Goal: Task Accomplishment & Management: Manage account settings

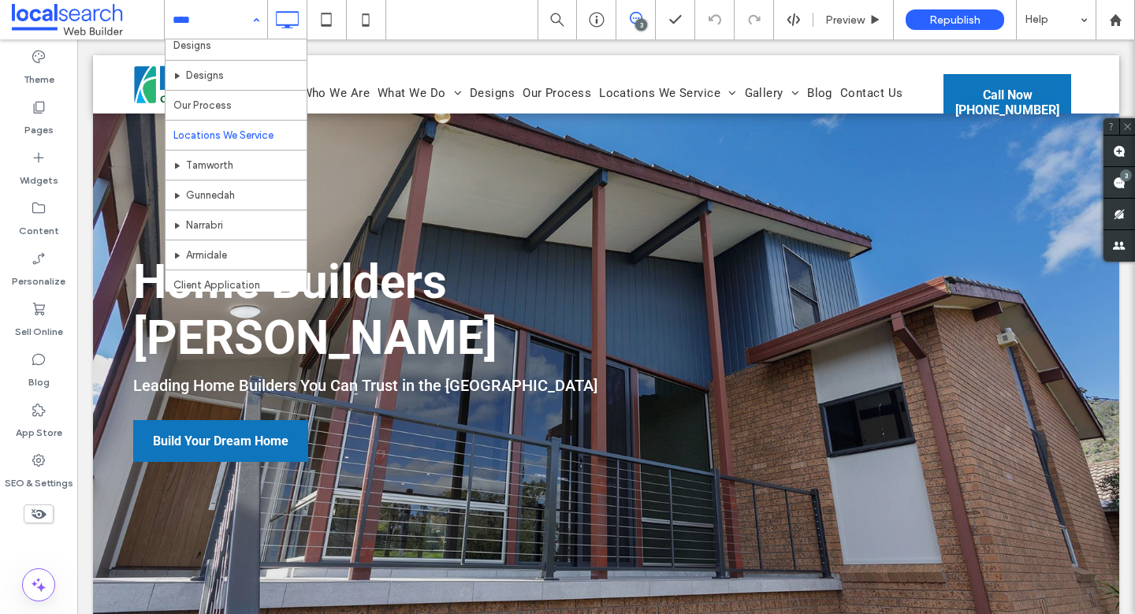
scroll to position [171, 0]
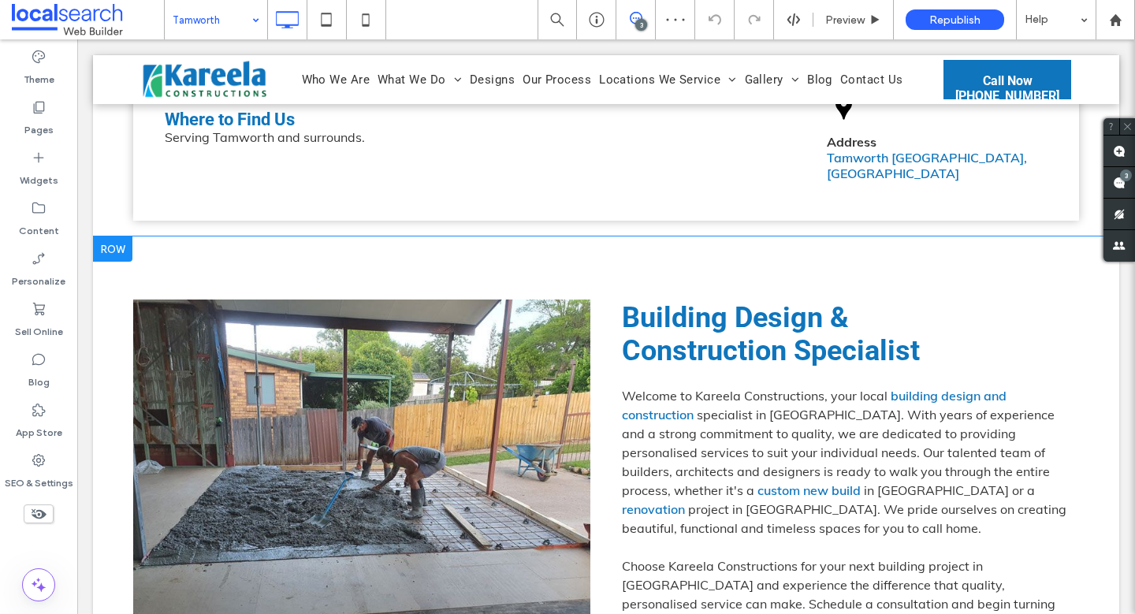
scroll to position [576, 0]
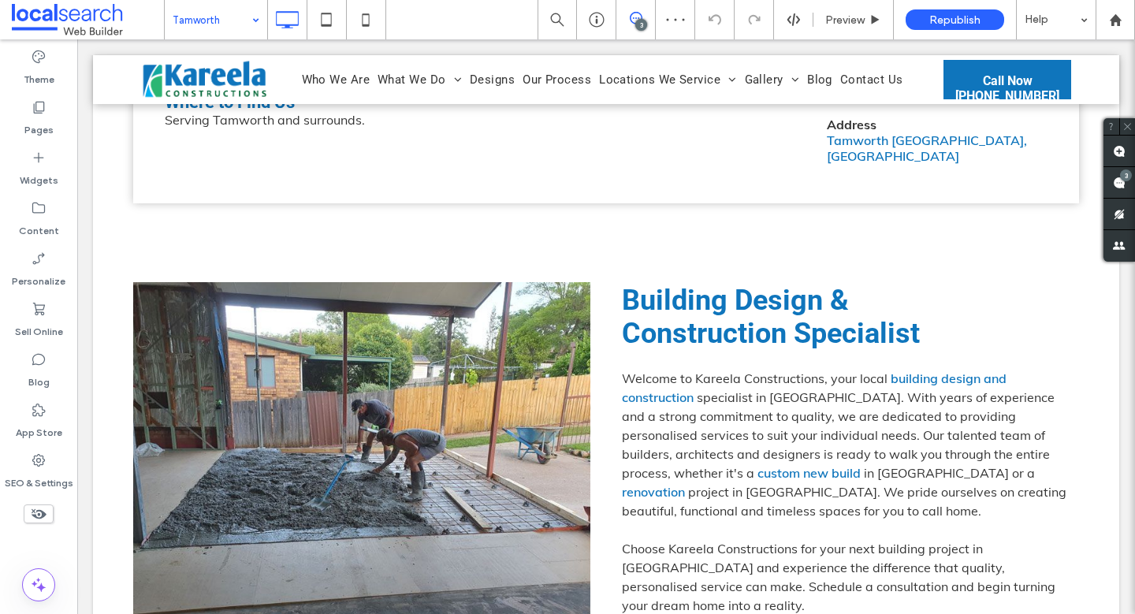
click at [233, 37] on input at bounding box center [212, 19] width 79 height 39
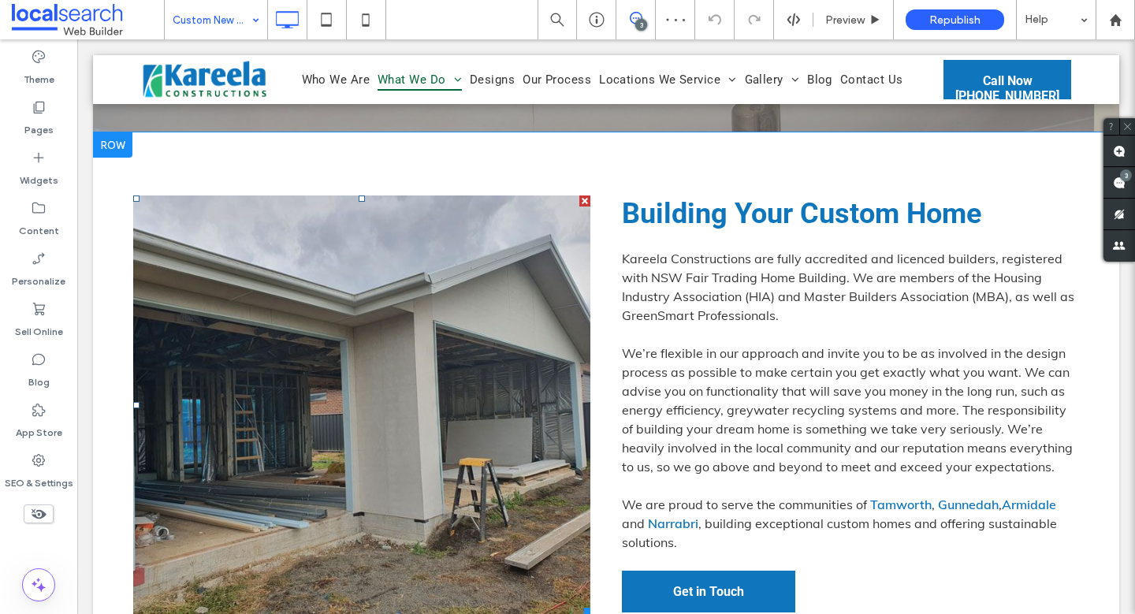
scroll to position [496, 0]
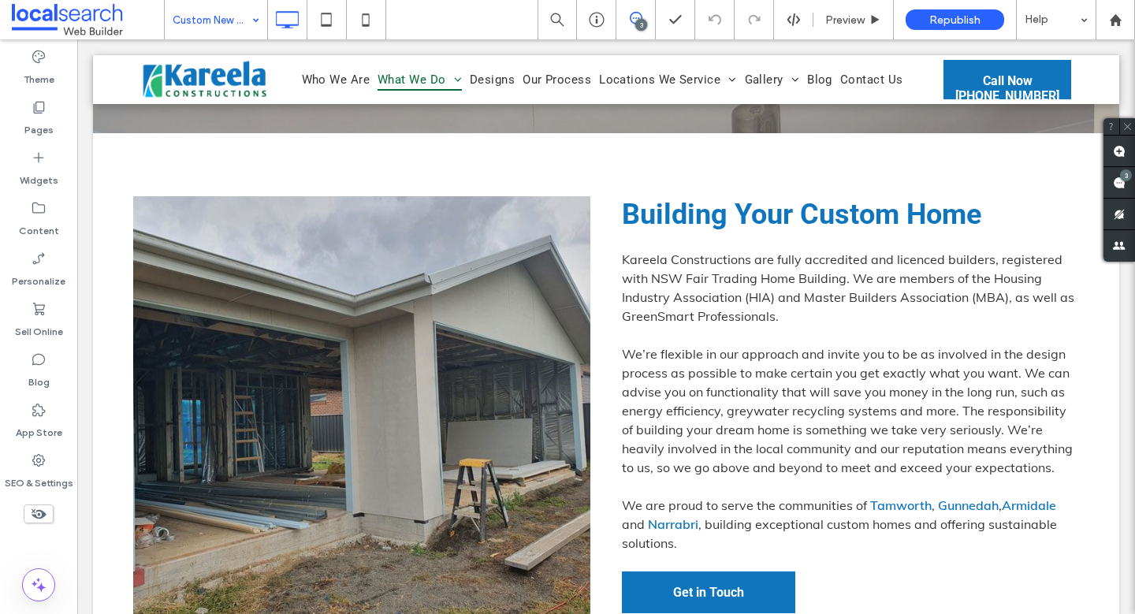
click at [204, 6] on input at bounding box center [212, 19] width 79 height 39
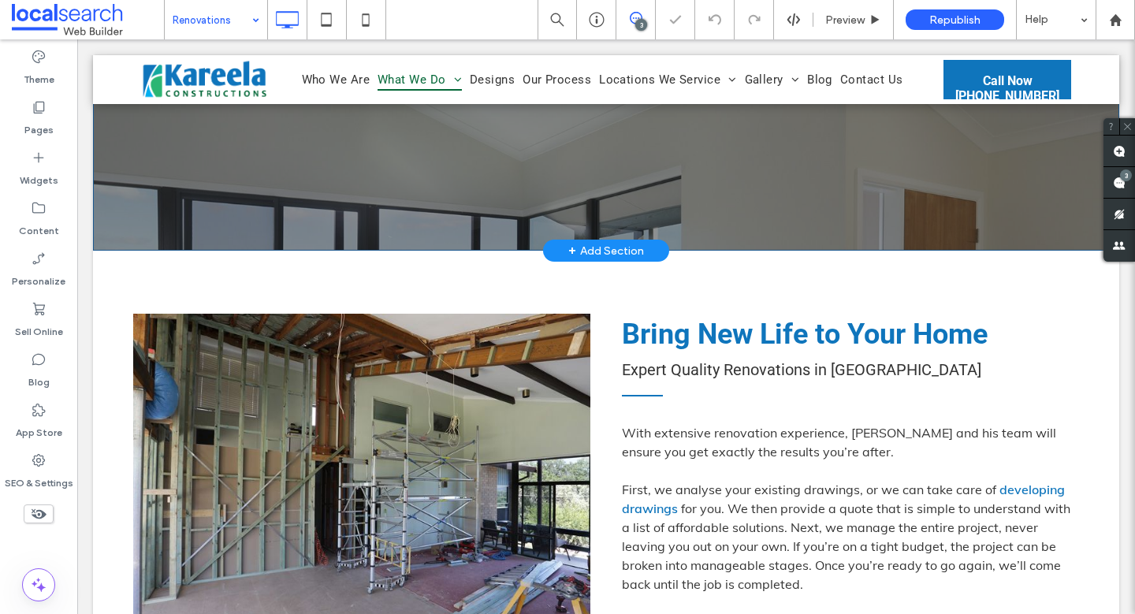
scroll to position [599, 0]
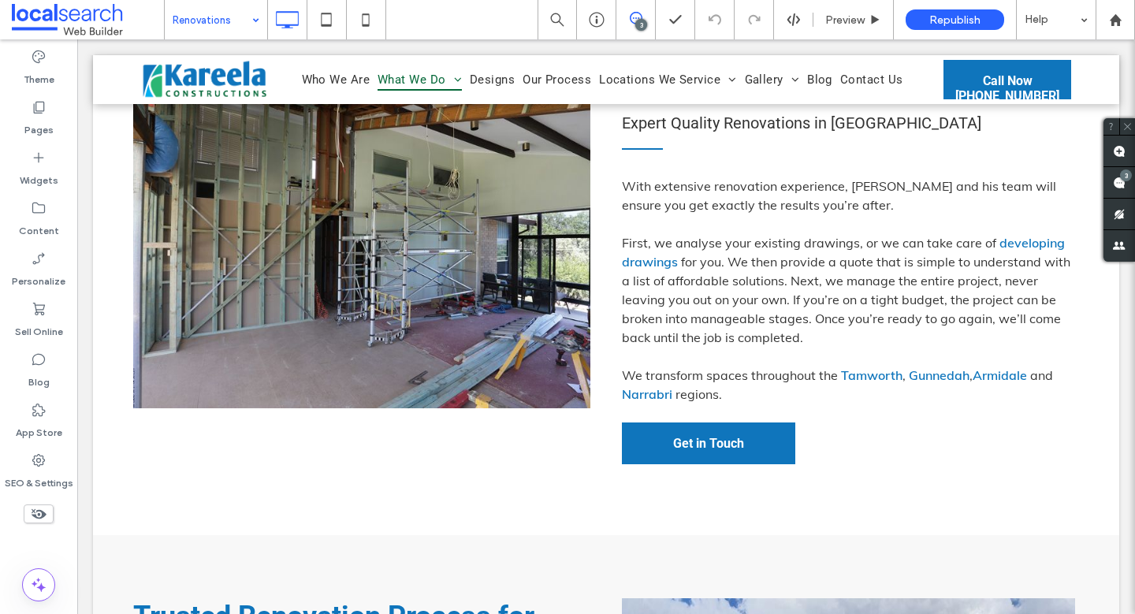
click at [232, 14] on input at bounding box center [212, 19] width 79 height 39
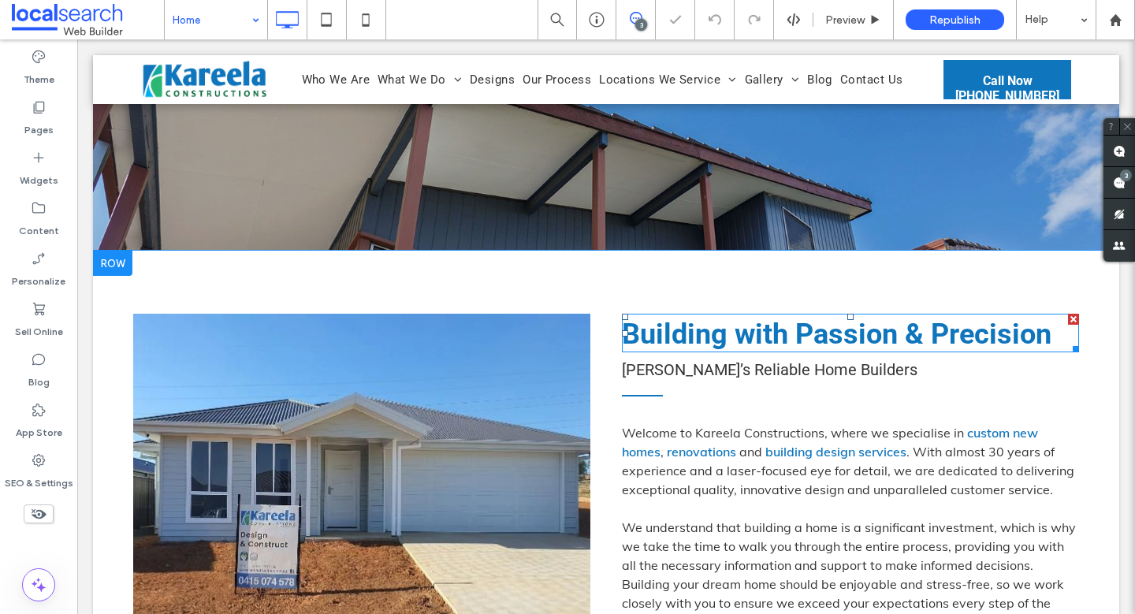
scroll to position [491, 0]
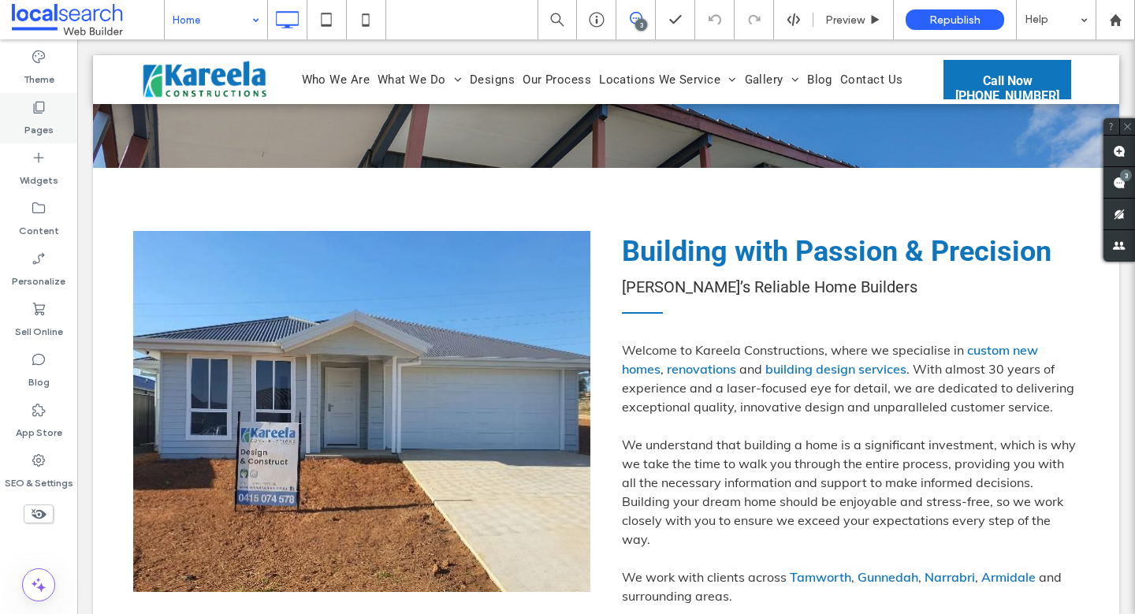
click at [40, 120] on label "Pages" at bounding box center [38, 126] width 29 height 22
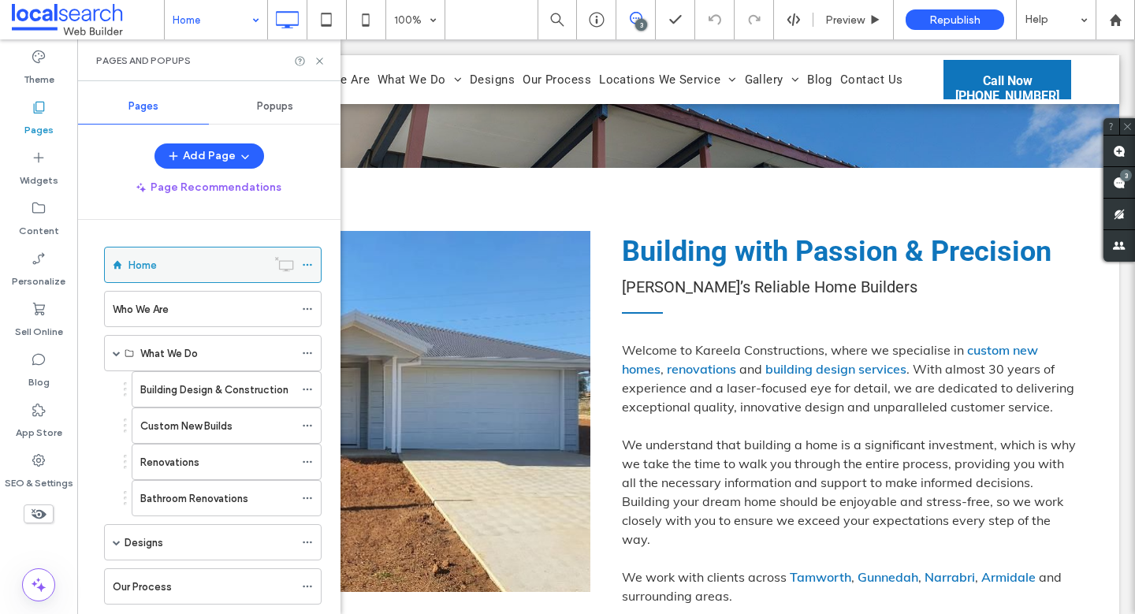
click at [313, 266] on div at bounding box center [311, 265] width 19 height 24
click at [308, 260] on icon at bounding box center [307, 264] width 11 height 11
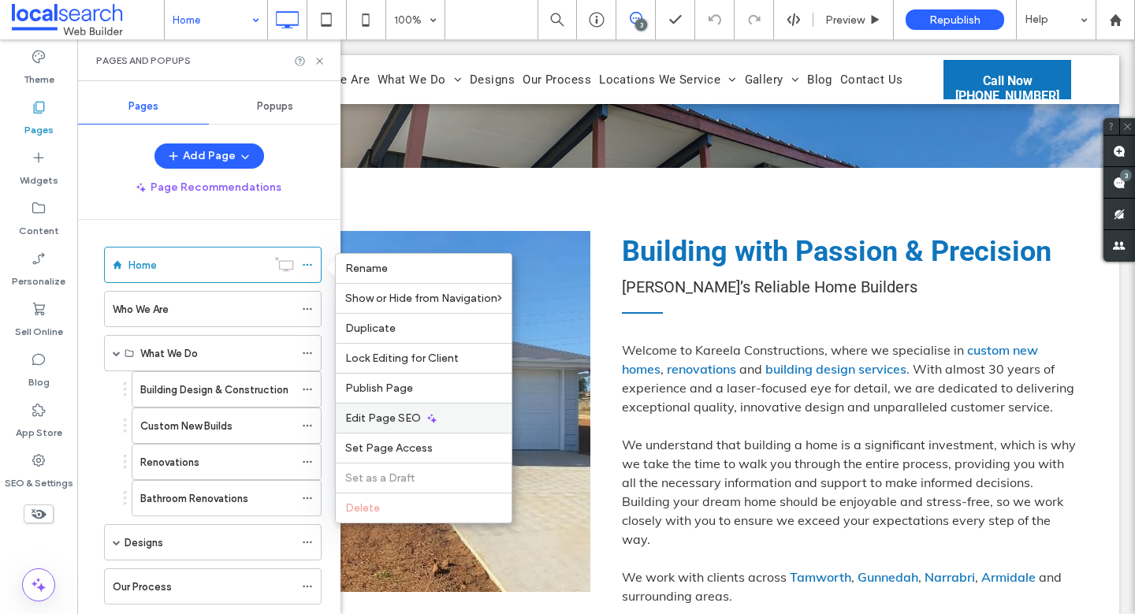
click at [443, 418] on div "Edit Page SEO" at bounding box center [424, 418] width 176 height 30
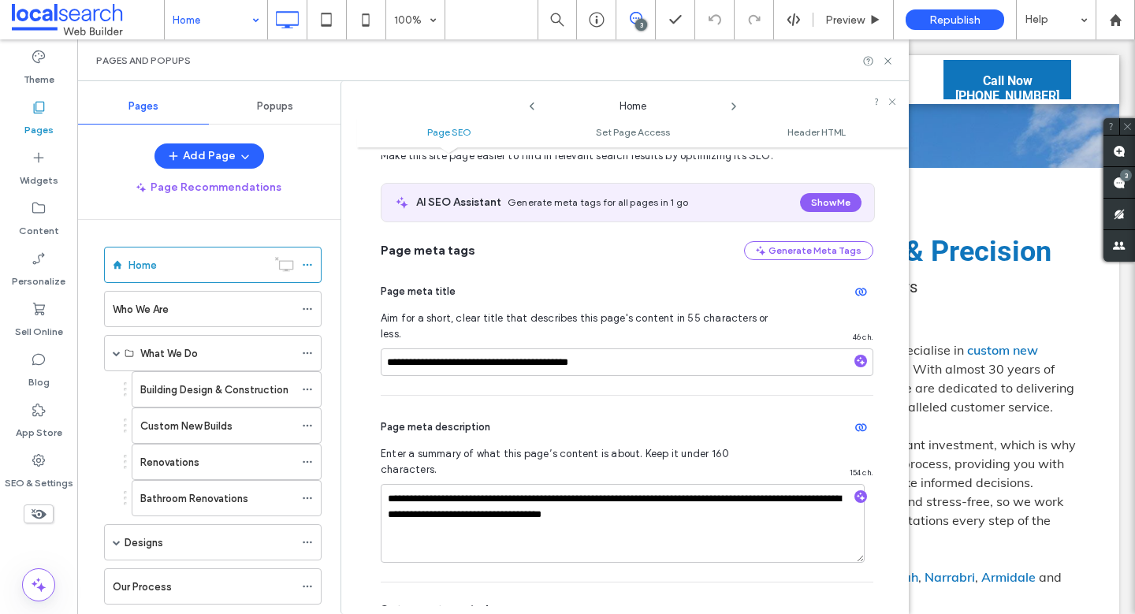
scroll to position [58, 0]
drag, startPoint x: 893, startPoint y: 101, endPoint x: 816, endPoint y: 60, distance: 87.4
click at [893, 101] on icon at bounding box center [891, 101] width 9 height 9
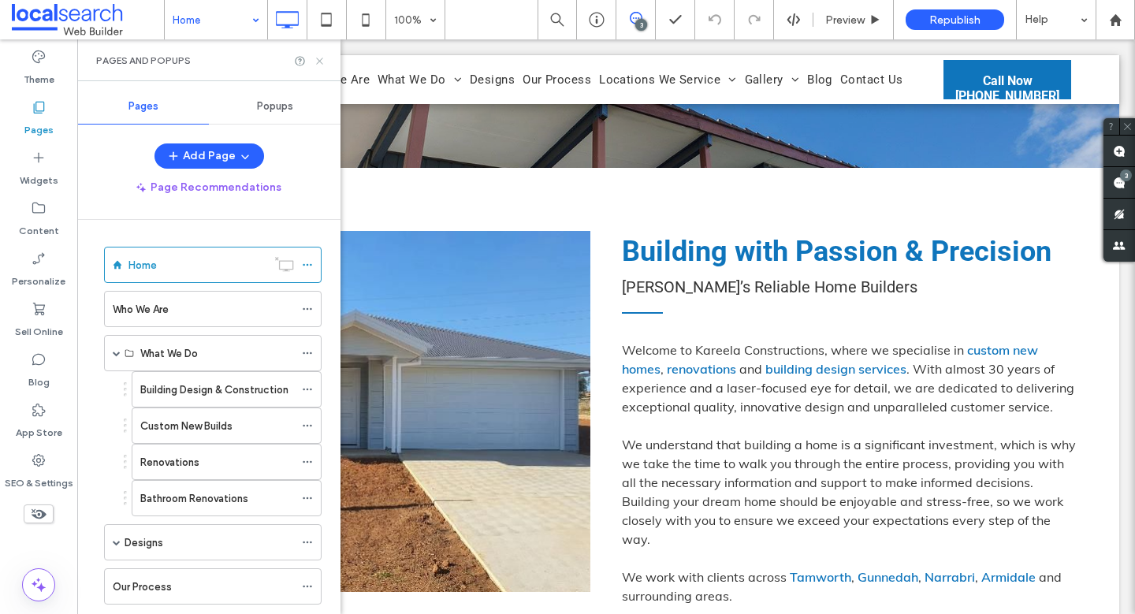
click at [319, 56] on icon at bounding box center [320, 61] width 12 height 12
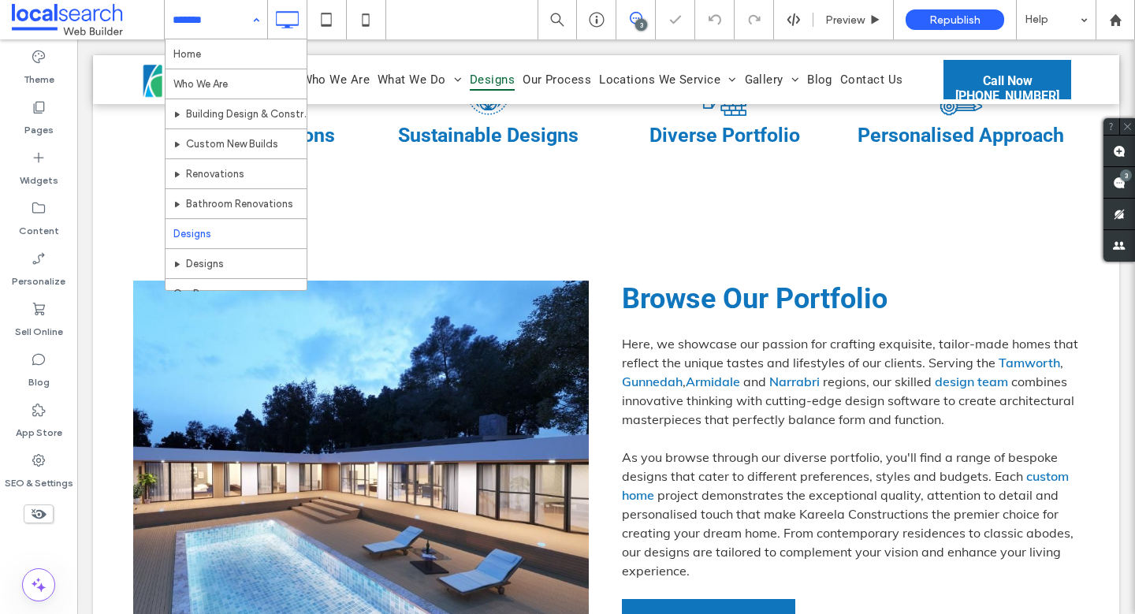
click at [211, 23] on input at bounding box center [212, 19] width 79 height 39
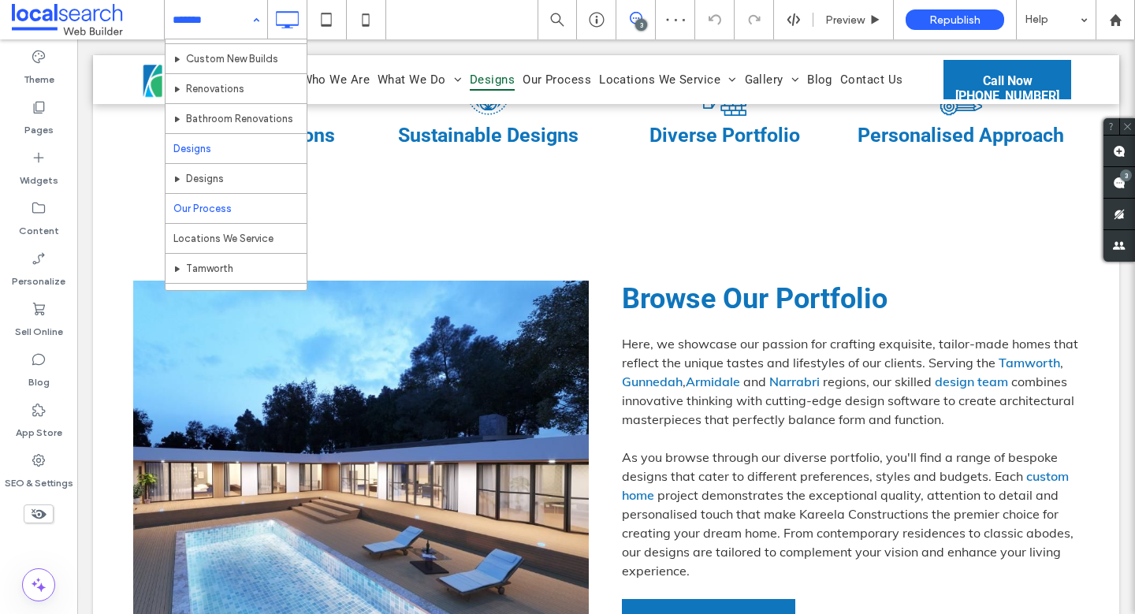
scroll to position [102, 0]
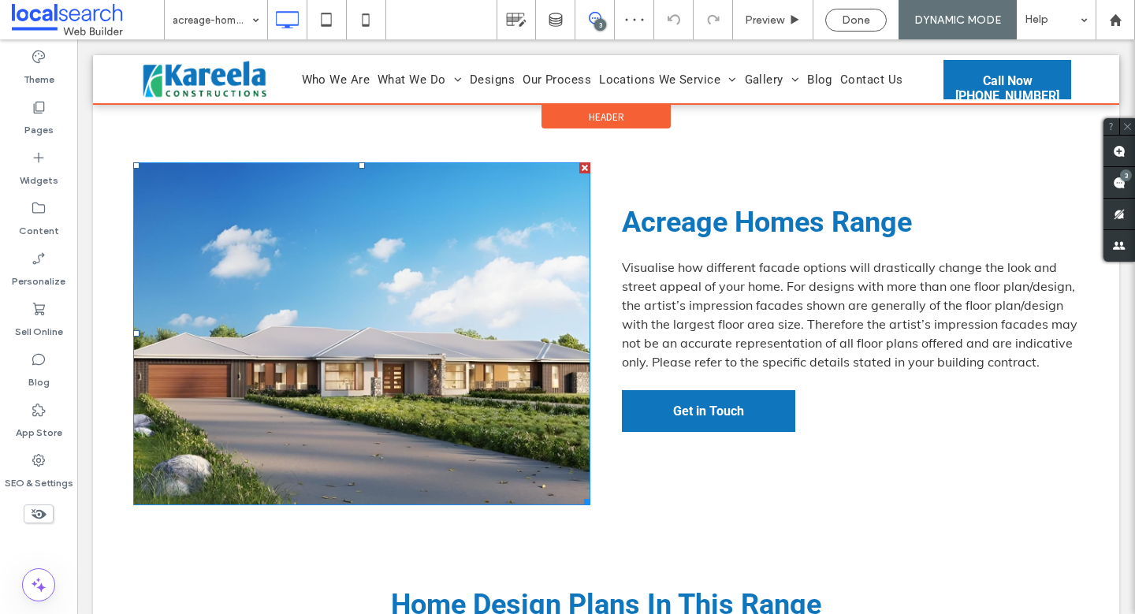
scroll to position [426, 0]
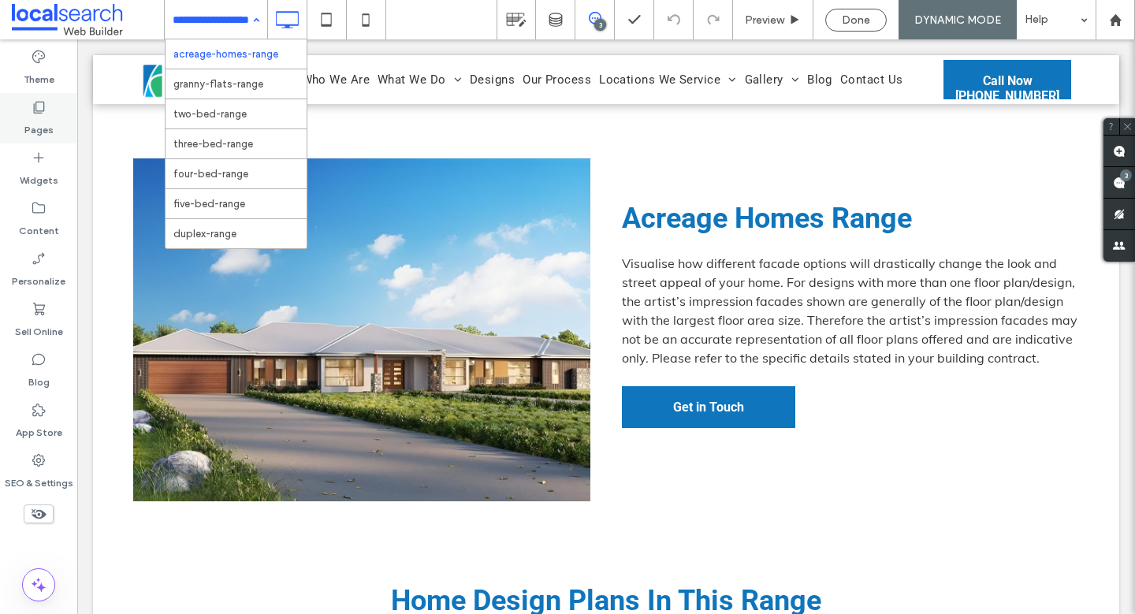
click at [41, 105] on icon at bounding box center [39, 107] width 16 height 16
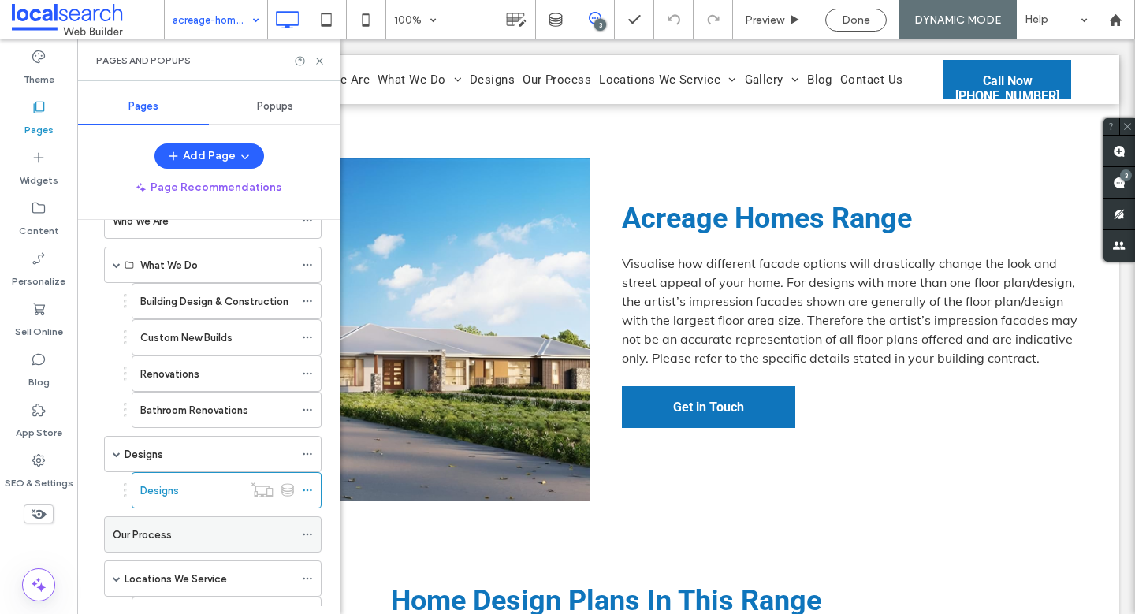
scroll to position [147, 0]
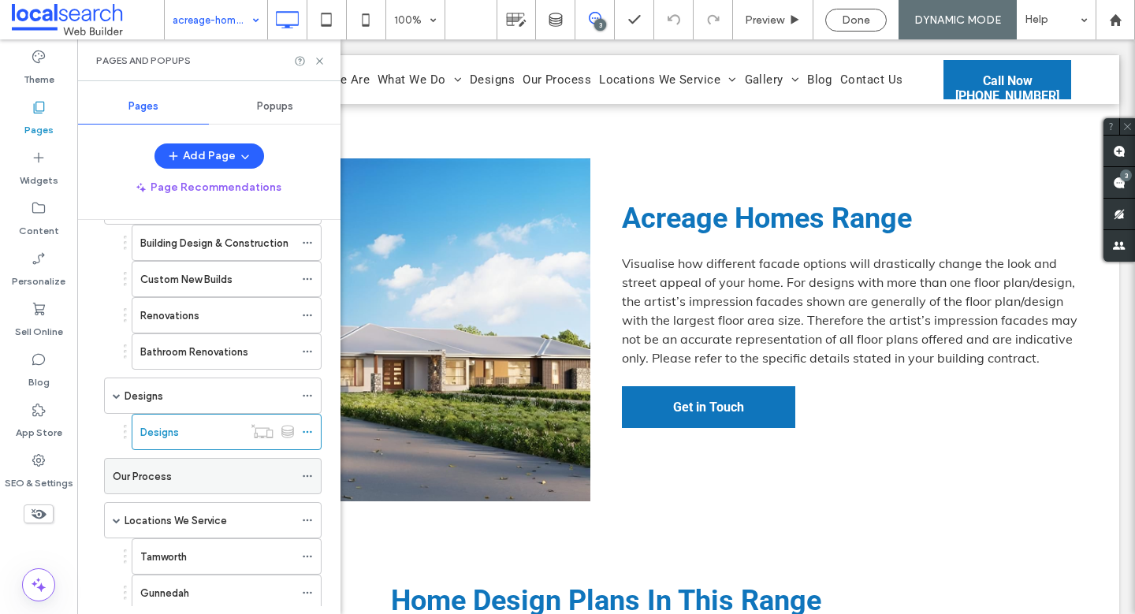
click at [183, 474] on div "Our Process" at bounding box center [203, 476] width 181 height 17
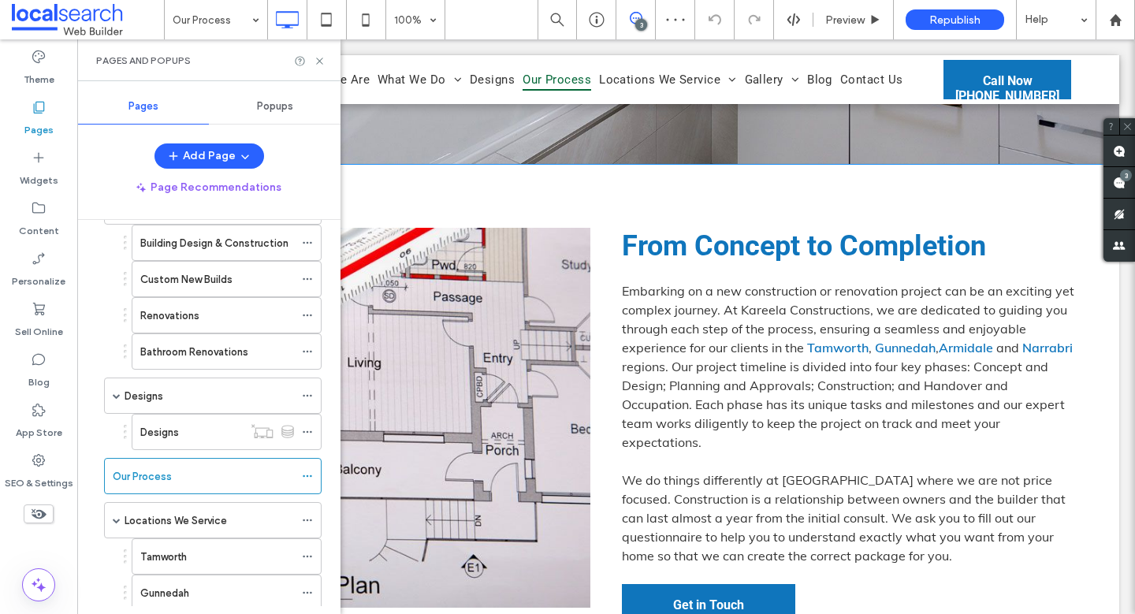
scroll to position [459, 0]
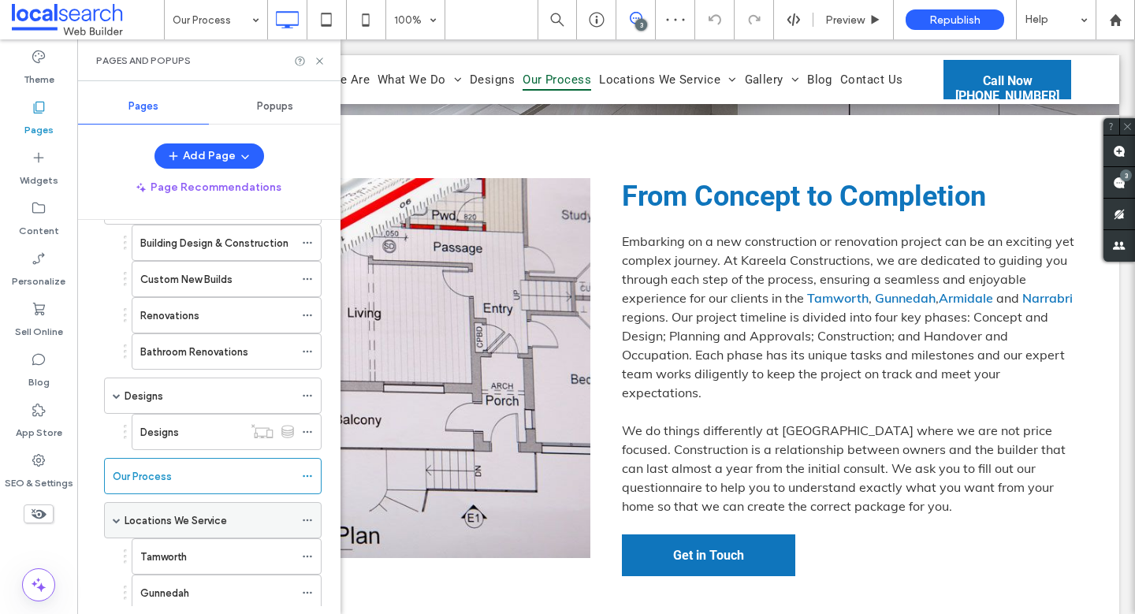
click at [191, 523] on label "Locations We Service" at bounding box center [176, 521] width 102 height 28
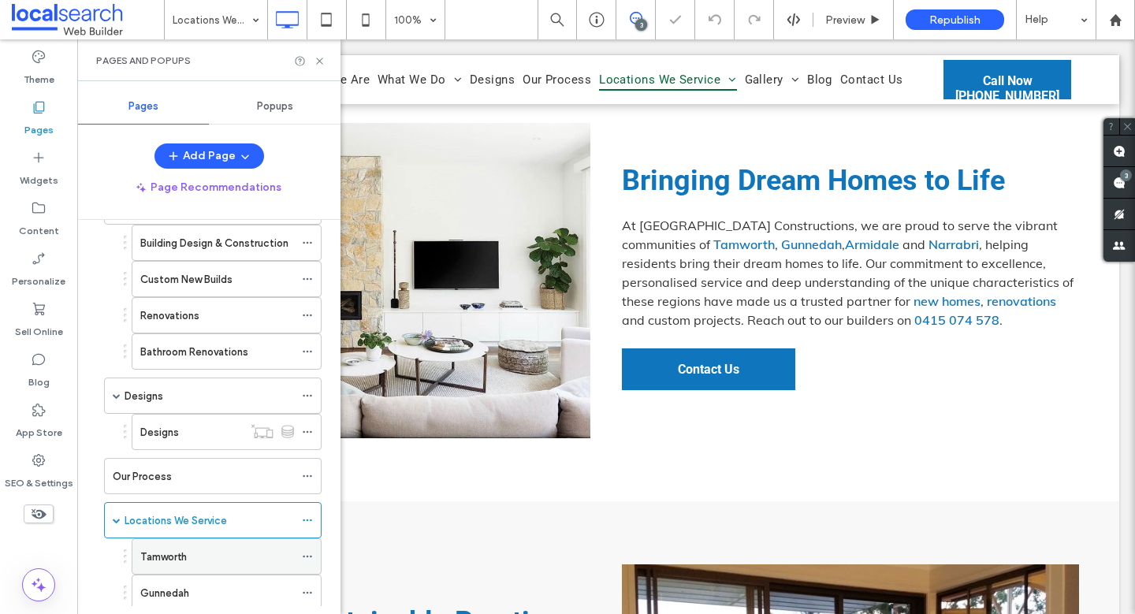
click at [169, 558] on label "Tamworth" at bounding box center [163, 557] width 46 height 28
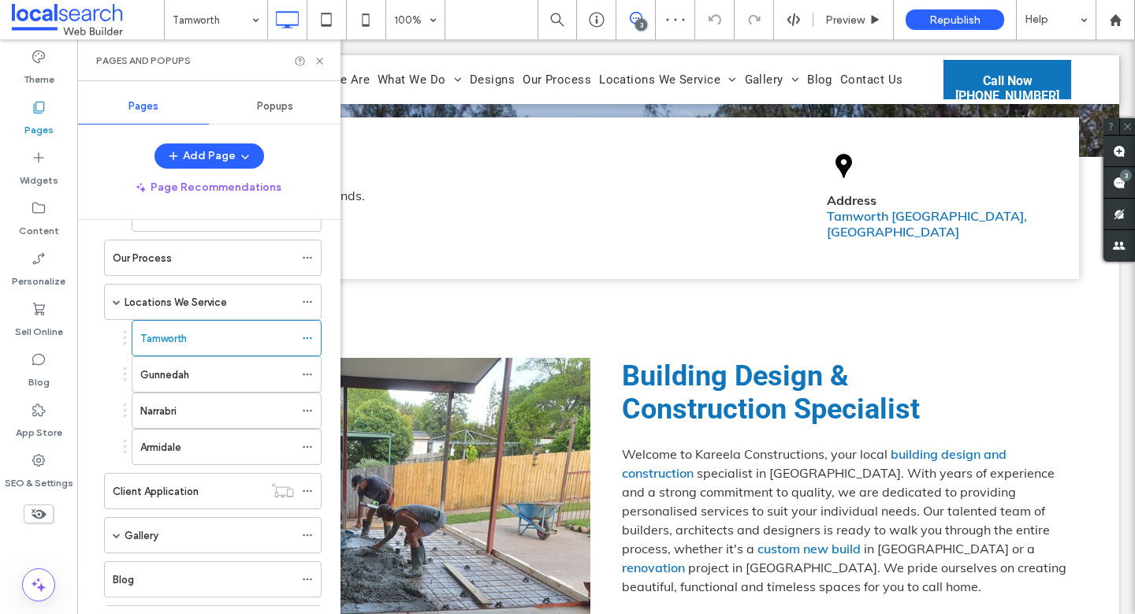
scroll to position [440, 0]
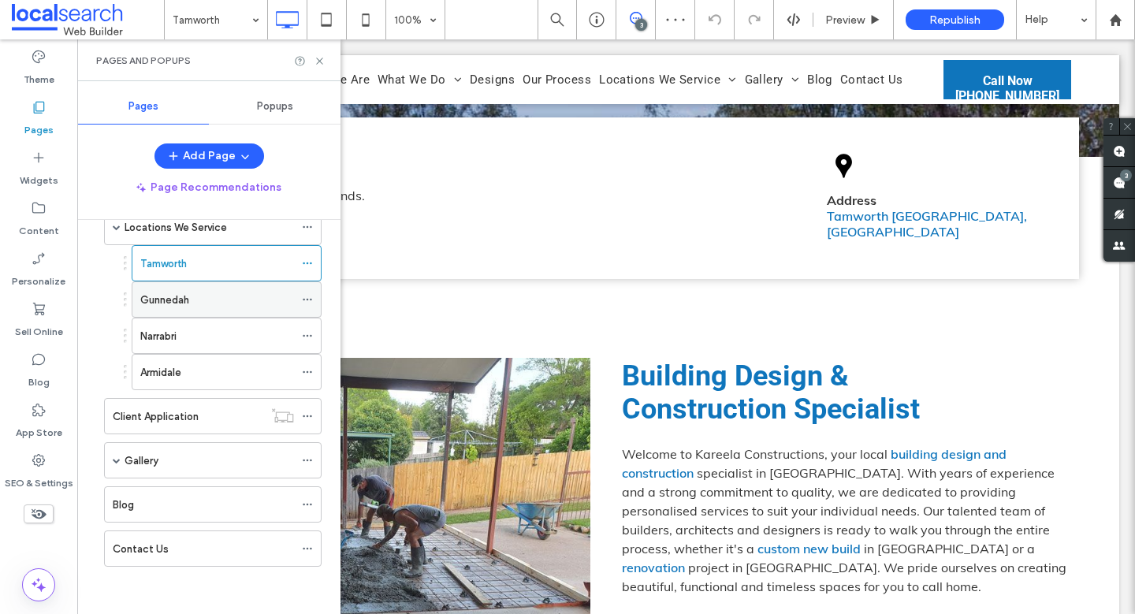
click at [188, 299] on label "Gunnedah" at bounding box center [164, 300] width 49 height 28
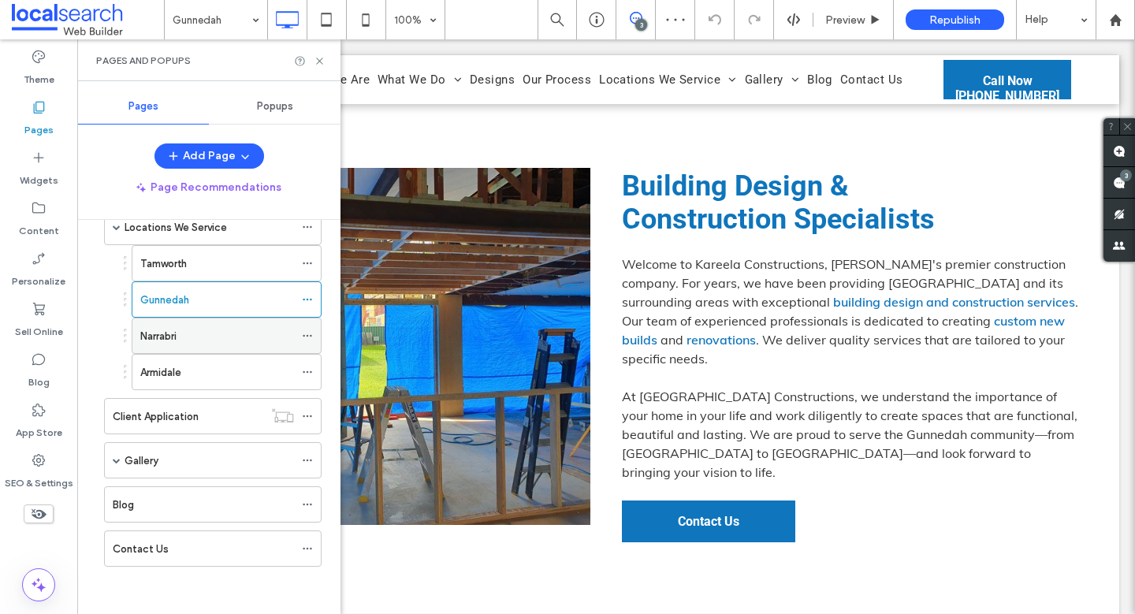
click at [199, 330] on div "Narrabri" at bounding box center [217, 336] width 154 height 17
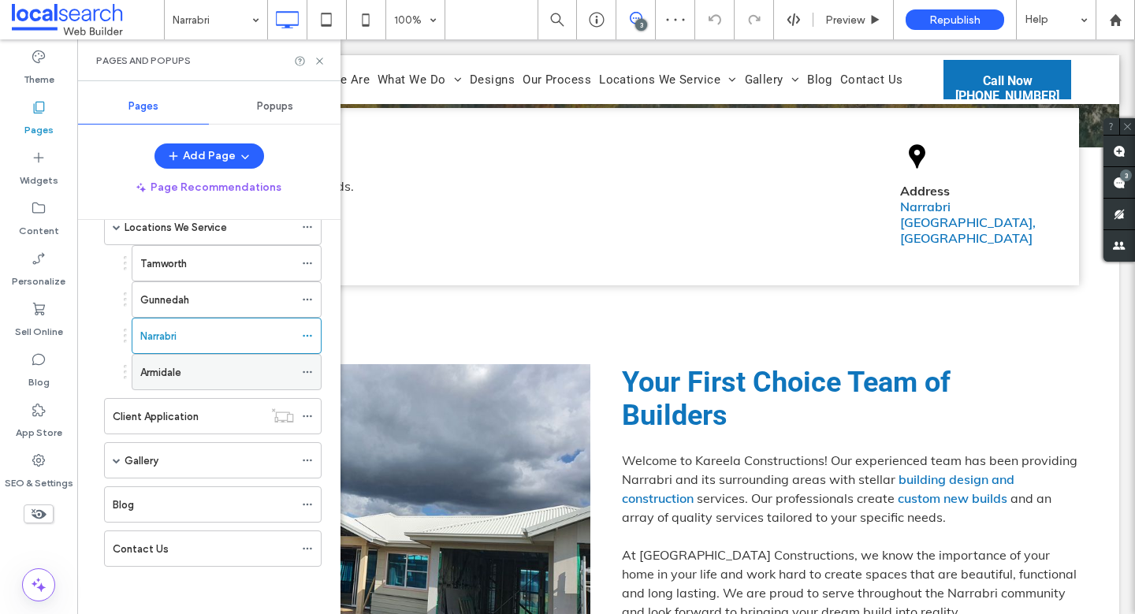
click at [202, 382] on div "Armidale" at bounding box center [217, 372] width 154 height 35
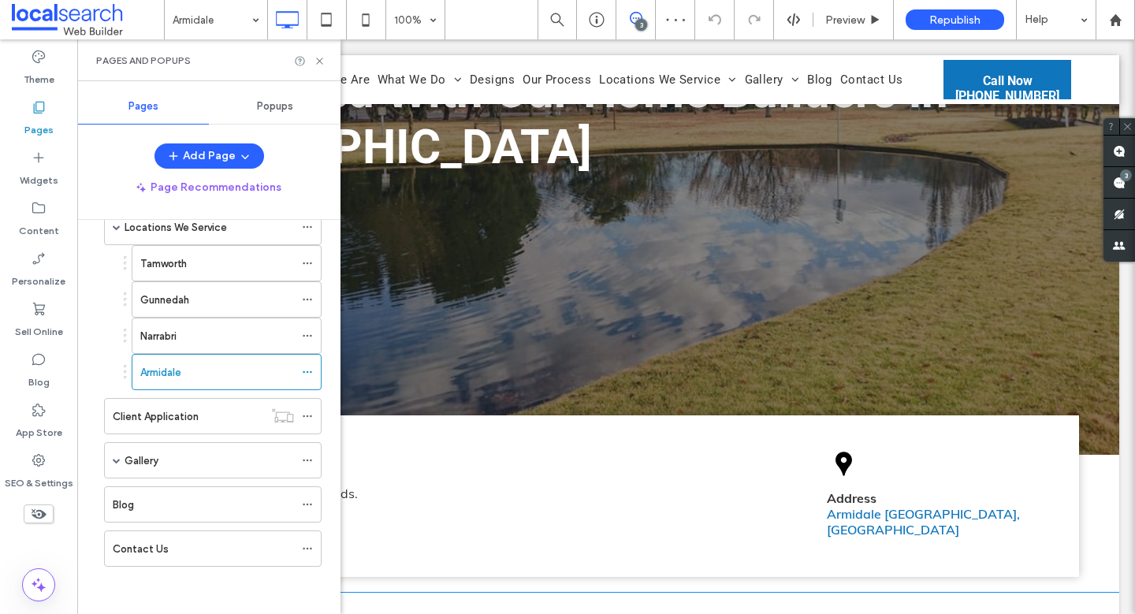
scroll to position [641, 0]
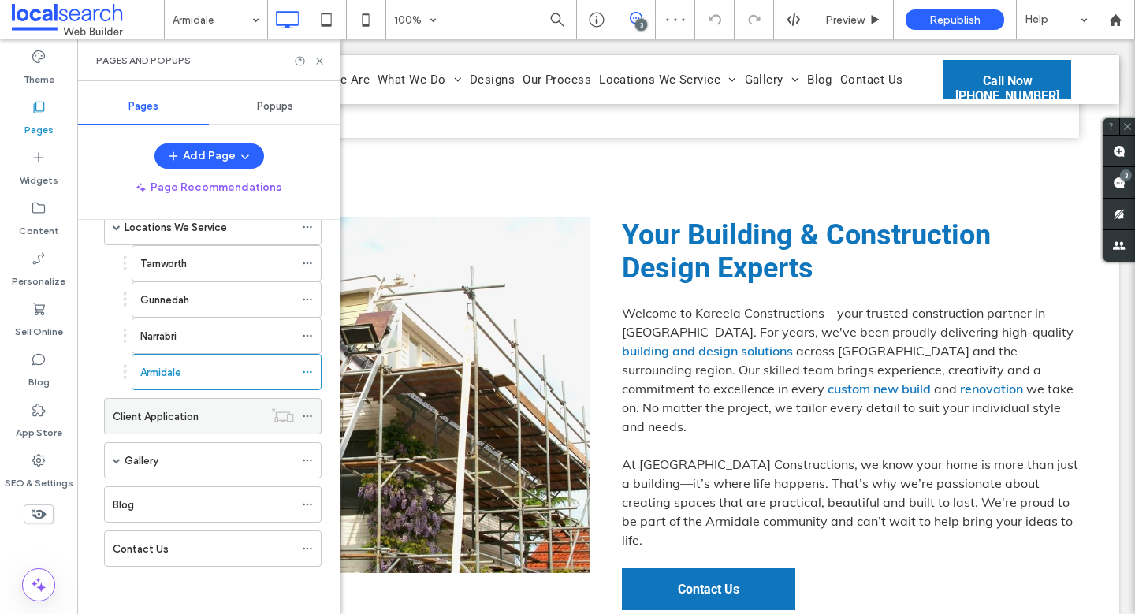
click at [136, 412] on label "Client Application" at bounding box center [156, 417] width 86 height 28
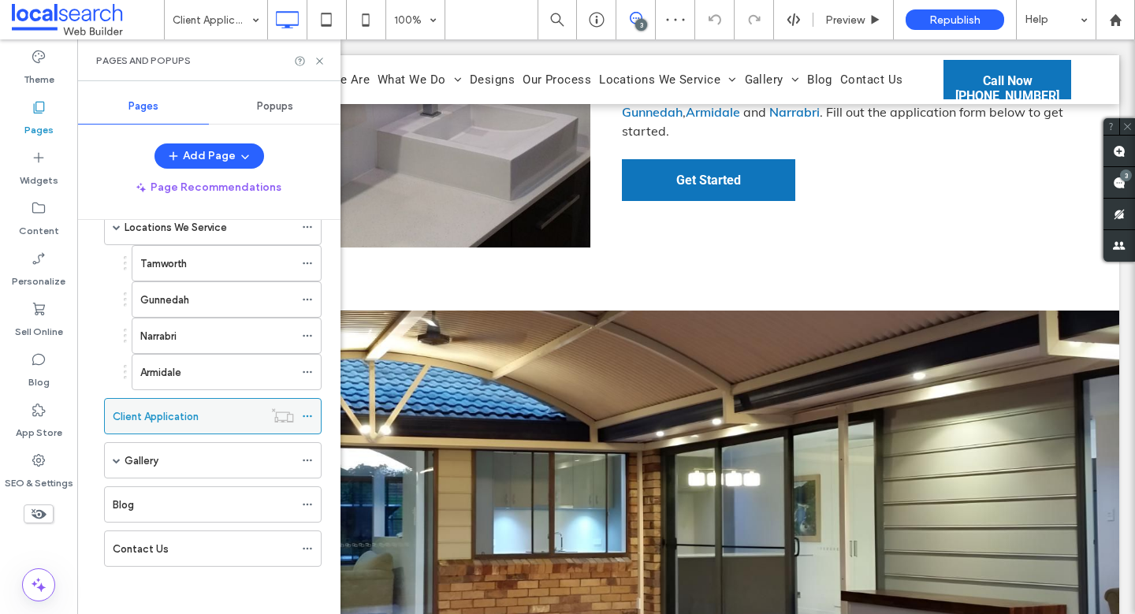
scroll to position [902, 0]
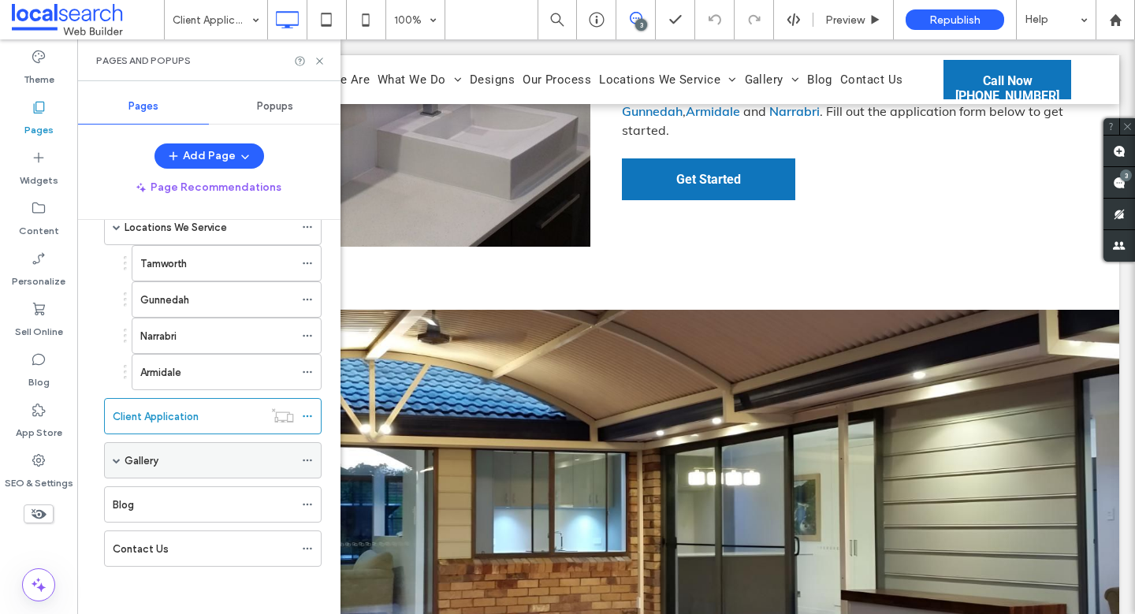
click at [116, 467] on span at bounding box center [117, 460] width 8 height 35
click at [195, 468] on div "Gallery" at bounding box center [209, 460] width 169 height 35
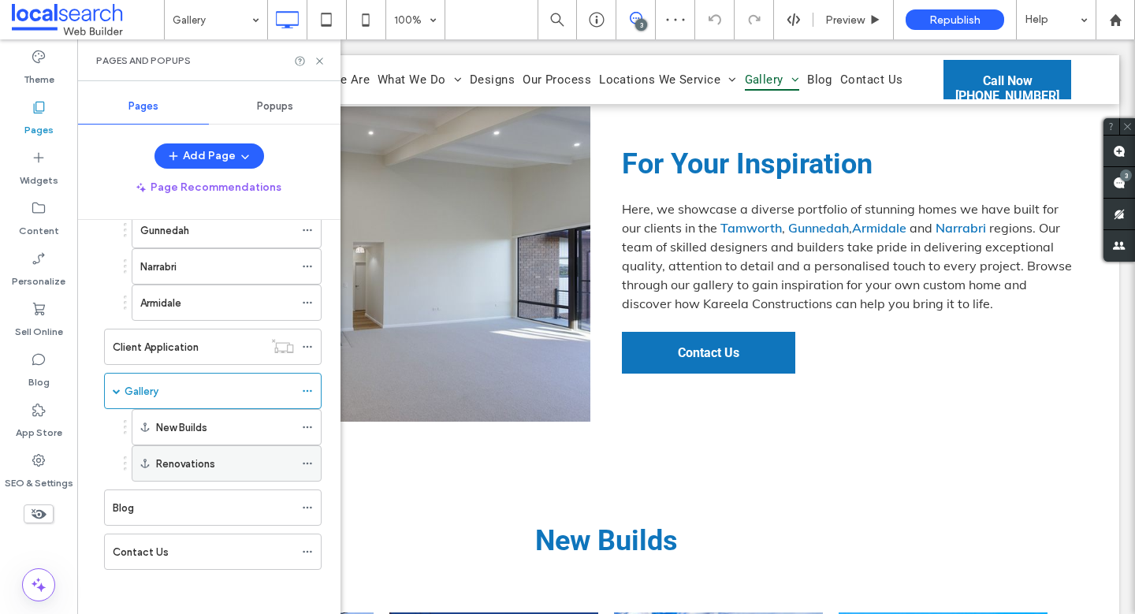
scroll to position [512, 0]
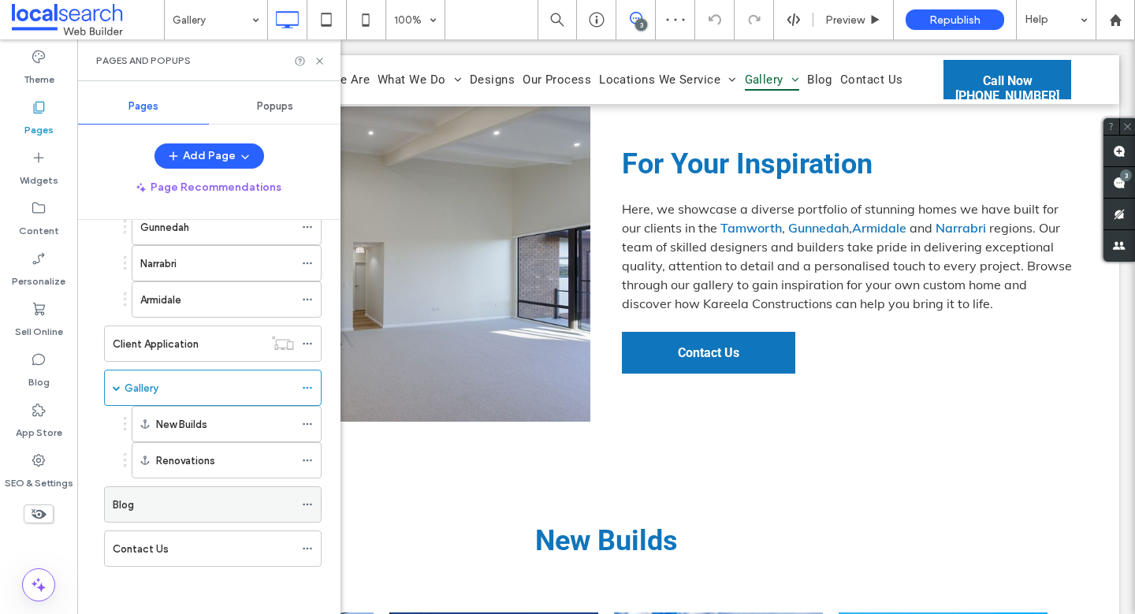
click at [169, 506] on div "Blog" at bounding box center [203, 504] width 181 height 17
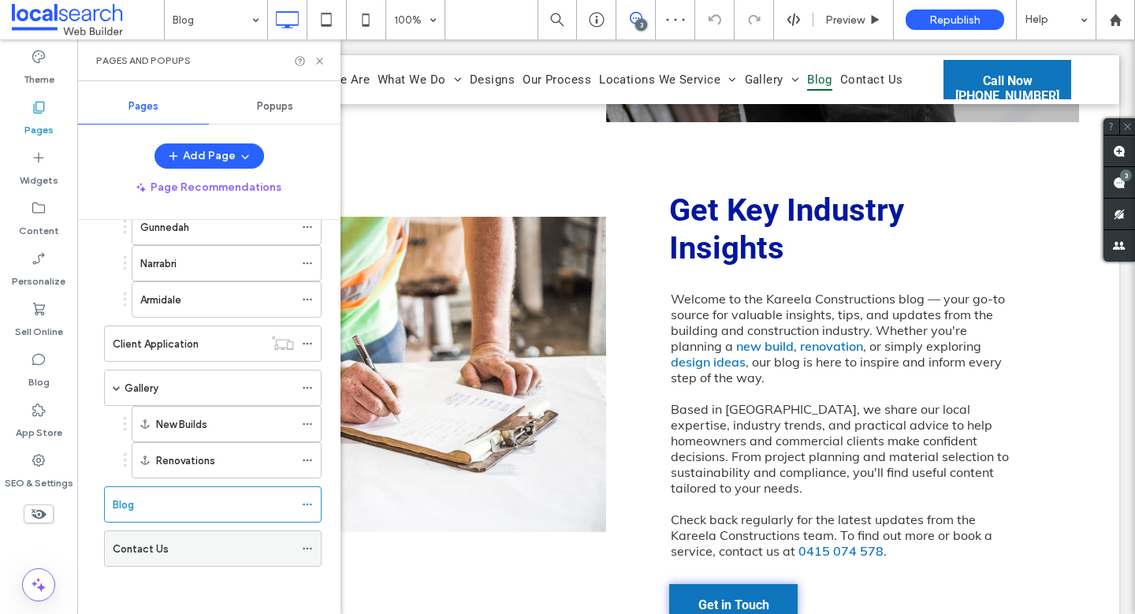
click at [220, 552] on div "Contact Us" at bounding box center [203, 549] width 181 height 17
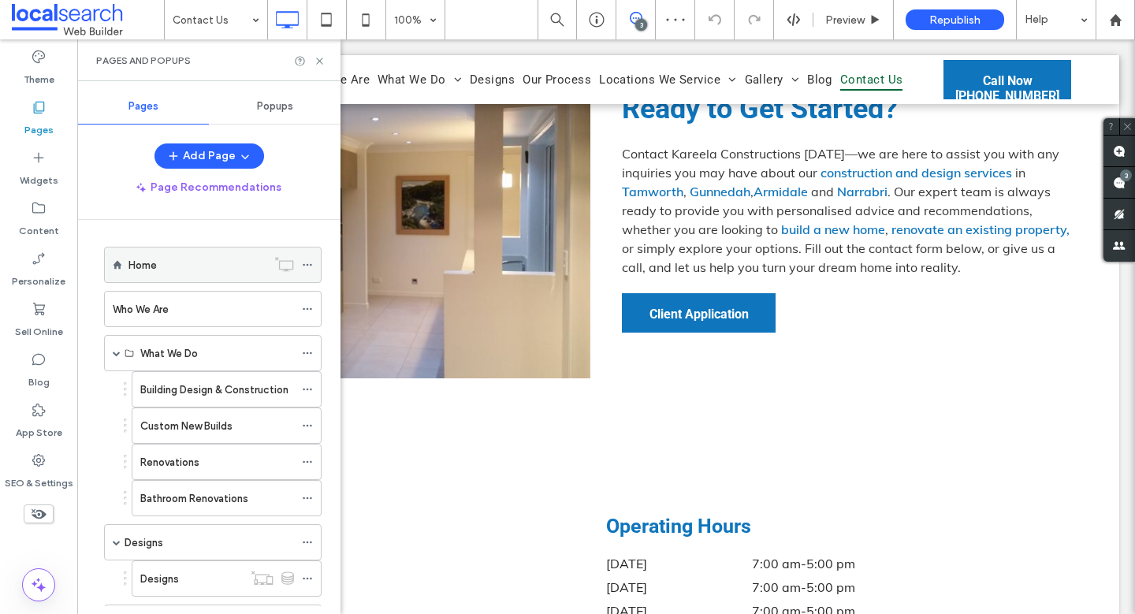
click at [173, 273] on div "Home" at bounding box center [197, 264] width 138 height 35
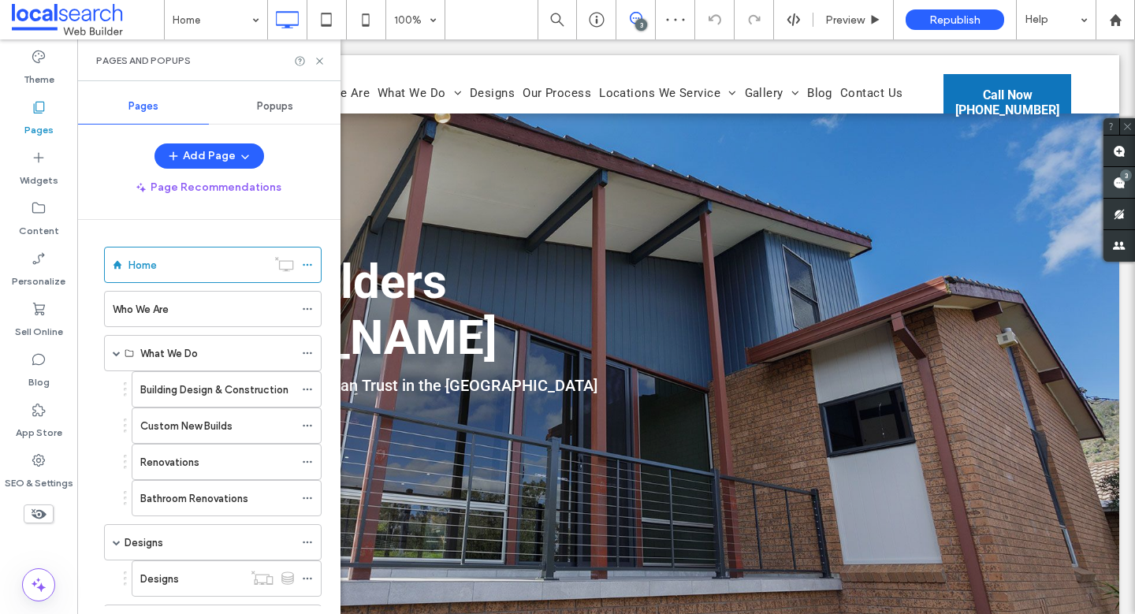
click at [1110, 182] on span at bounding box center [1119, 182] width 32 height 31
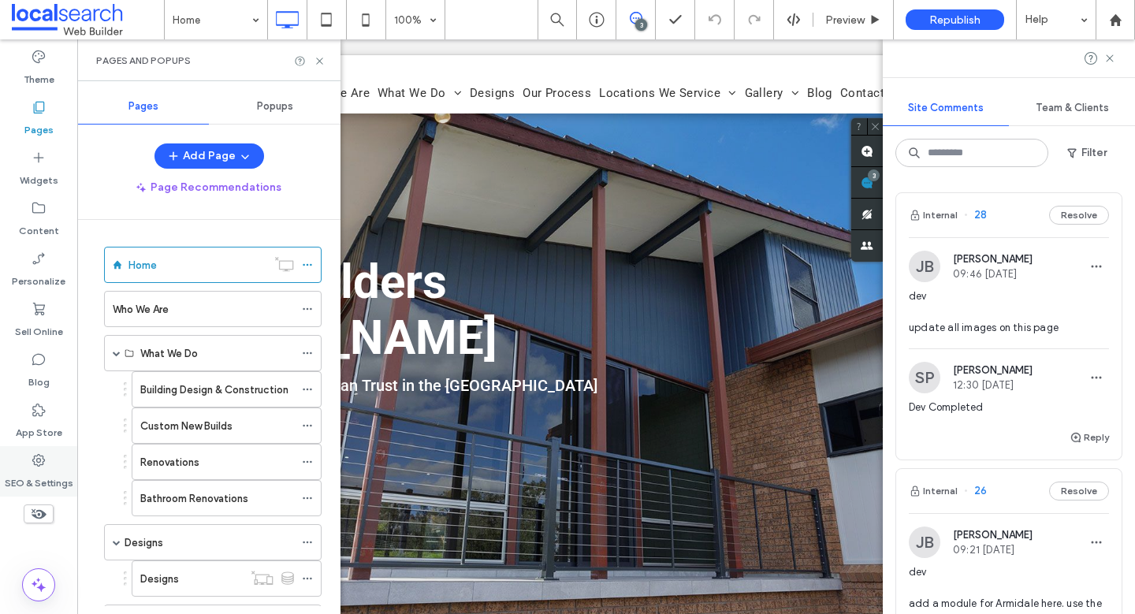
click at [51, 457] on div "SEO & Settings" at bounding box center [38, 471] width 77 height 50
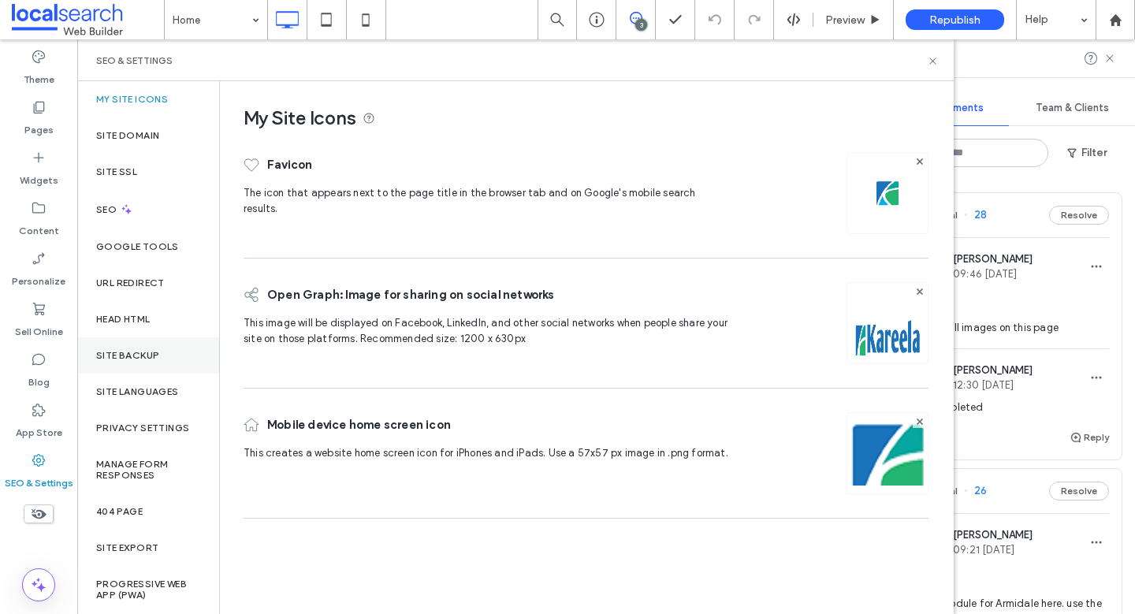
click at [157, 365] on div "Site Backup" at bounding box center [148, 355] width 142 height 36
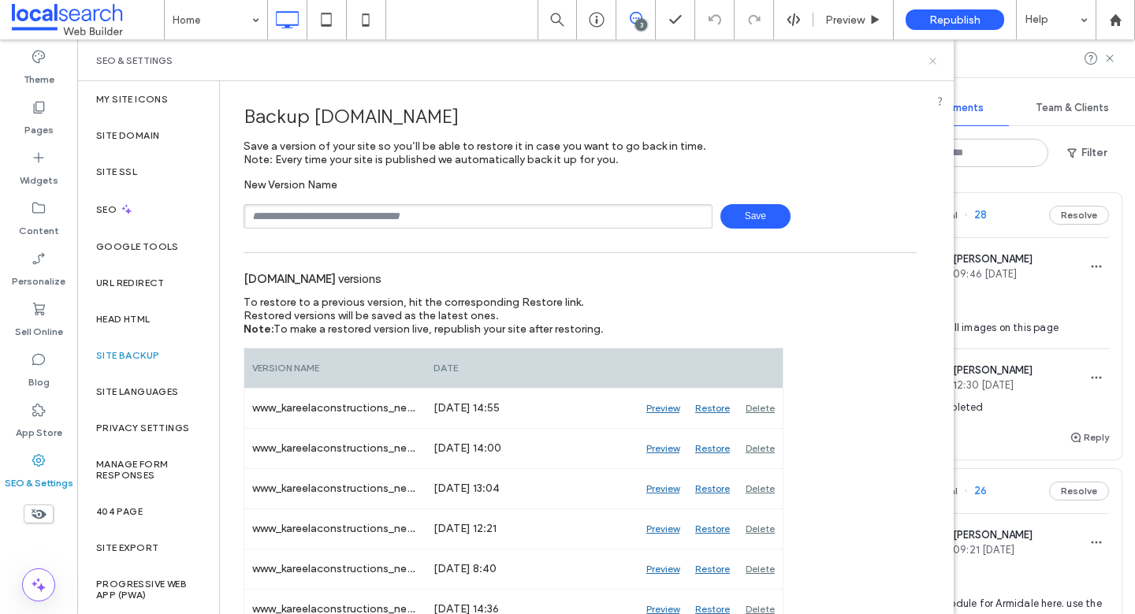
click at [932, 61] on icon at bounding box center [933, 61] width 12 height 12
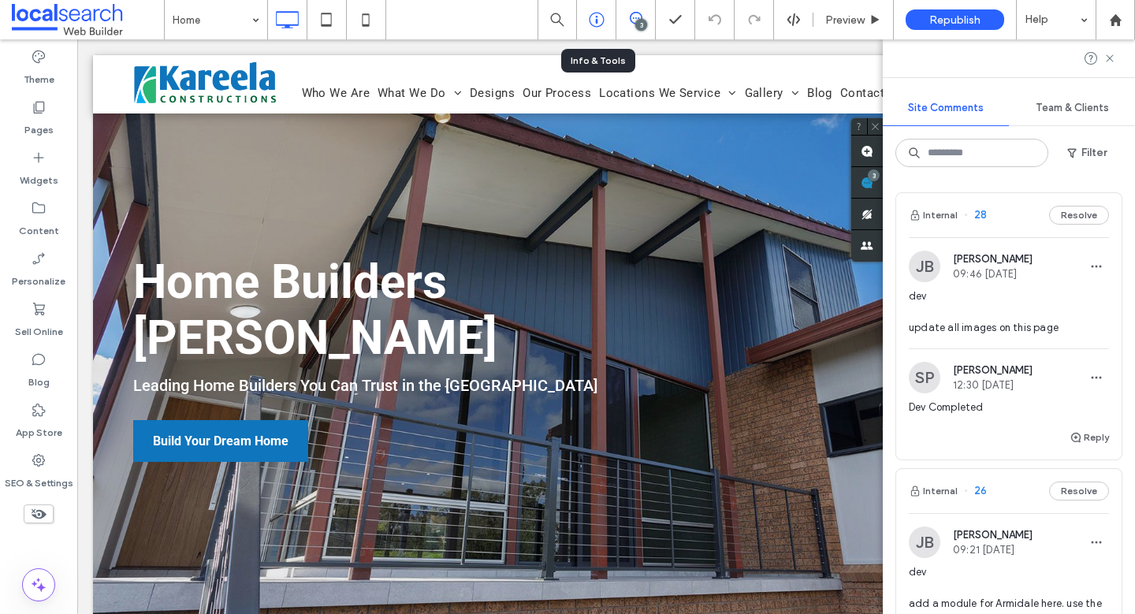
click at [595, 27] on icon at bounding box center [597, 20] width 16 height 16
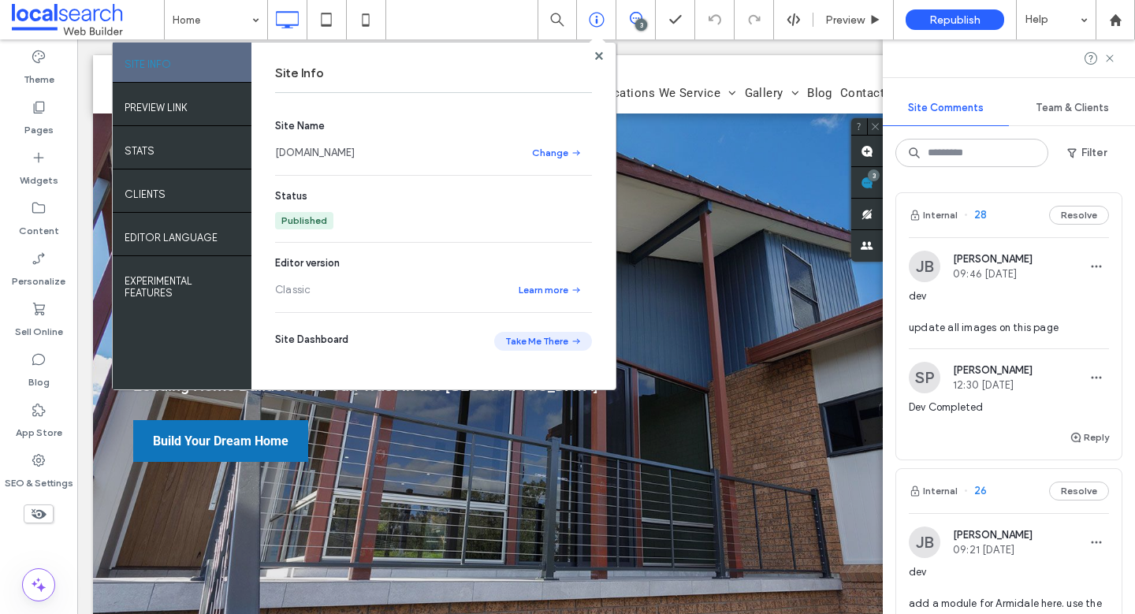
click at [538, 340] on button "Take Me There" at bounding box center [543, 341] width 98 height 19
click at [595, 56] on icon at bounding box center [599, 56] width 8 height 8
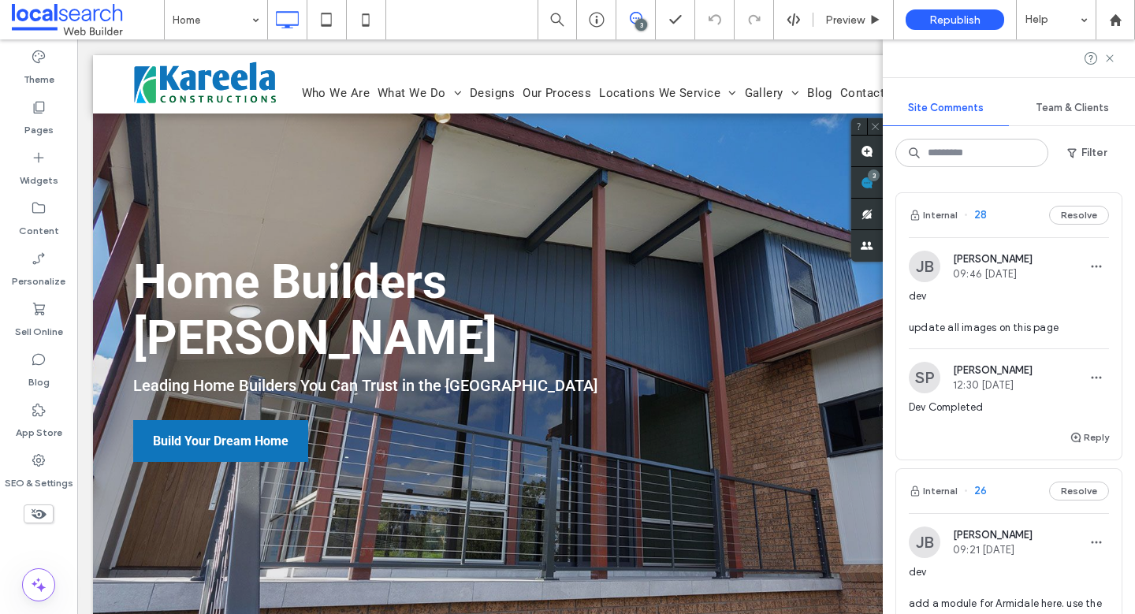
click at [1118, 54] on div at bounding box center [1009, 58] width 252 height 38
click at [1112, 57] on icon at bounding box center [1109, 58] width 13 height 13
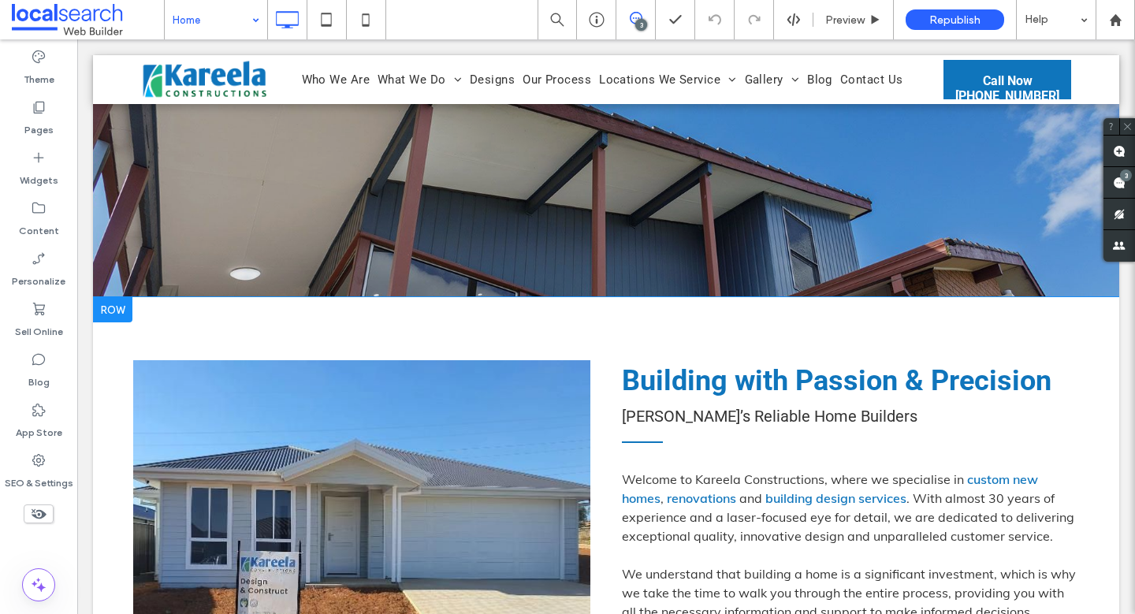
scroll to position [381, 0]
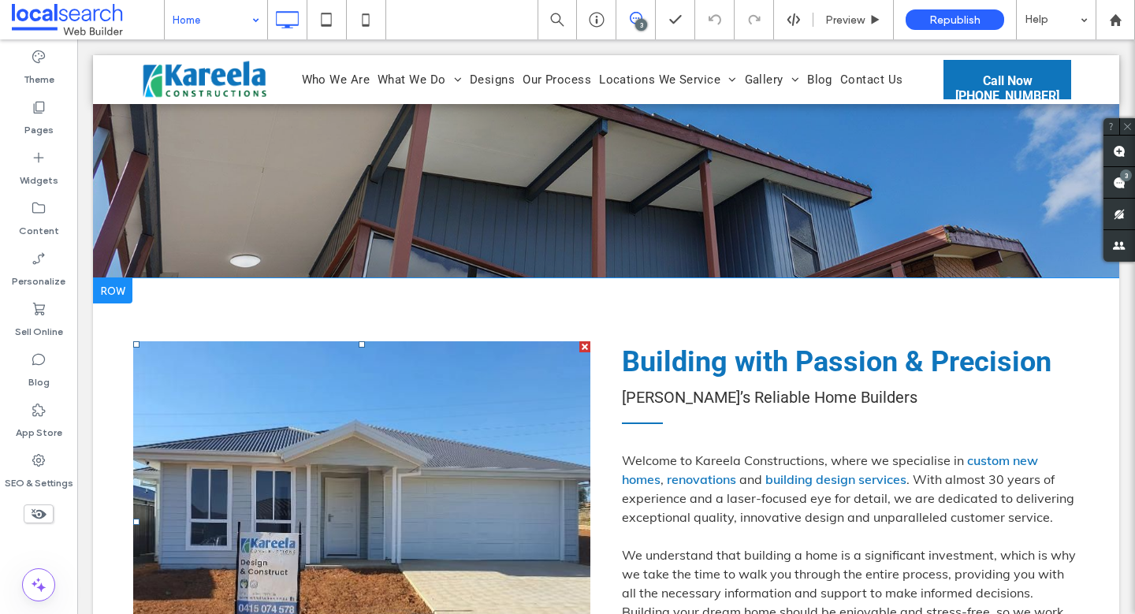
click at [365, 388] on li at bounding box center [361, 521] width 457 height 361
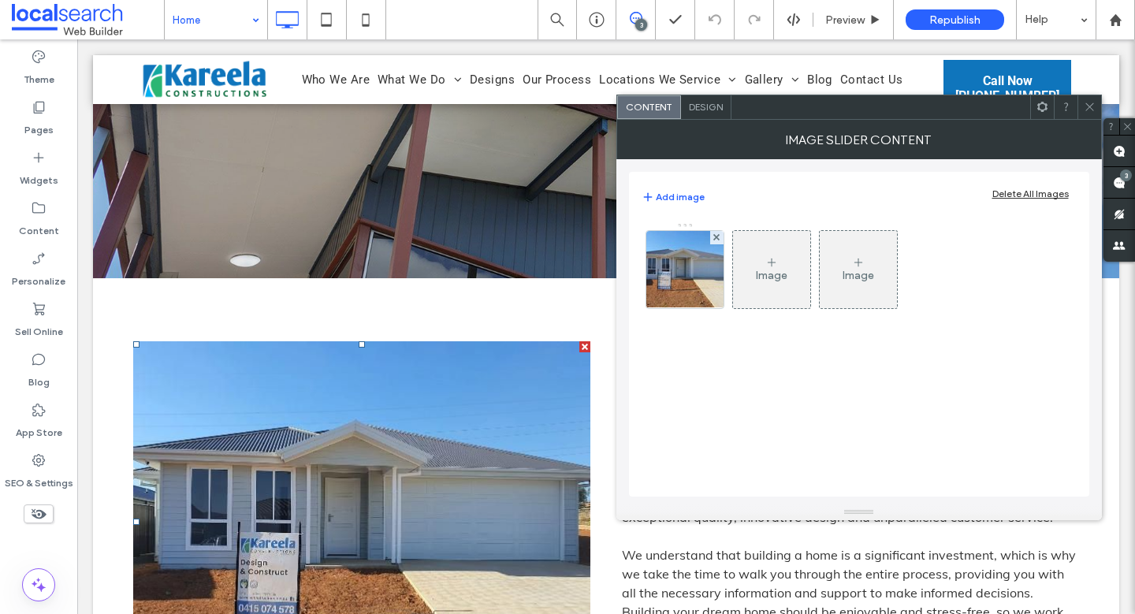
click at [746, 276] on div "Image" at bounding box center [771, 269] width 77 height 74
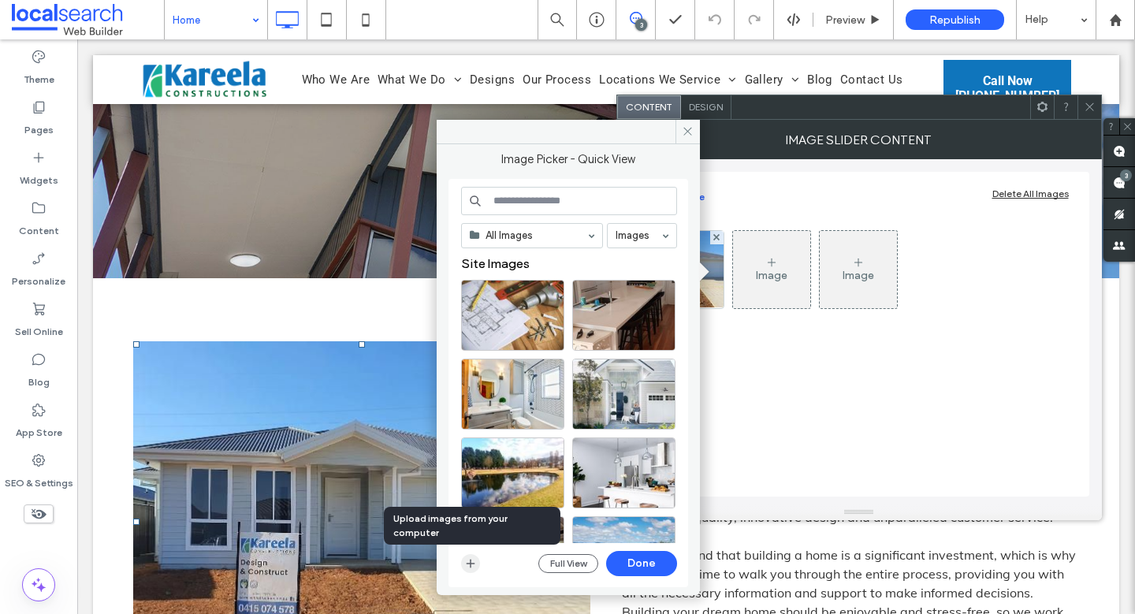
click at [461, 564] on span "button" at bounding box center [470, 563] width 19 height 19
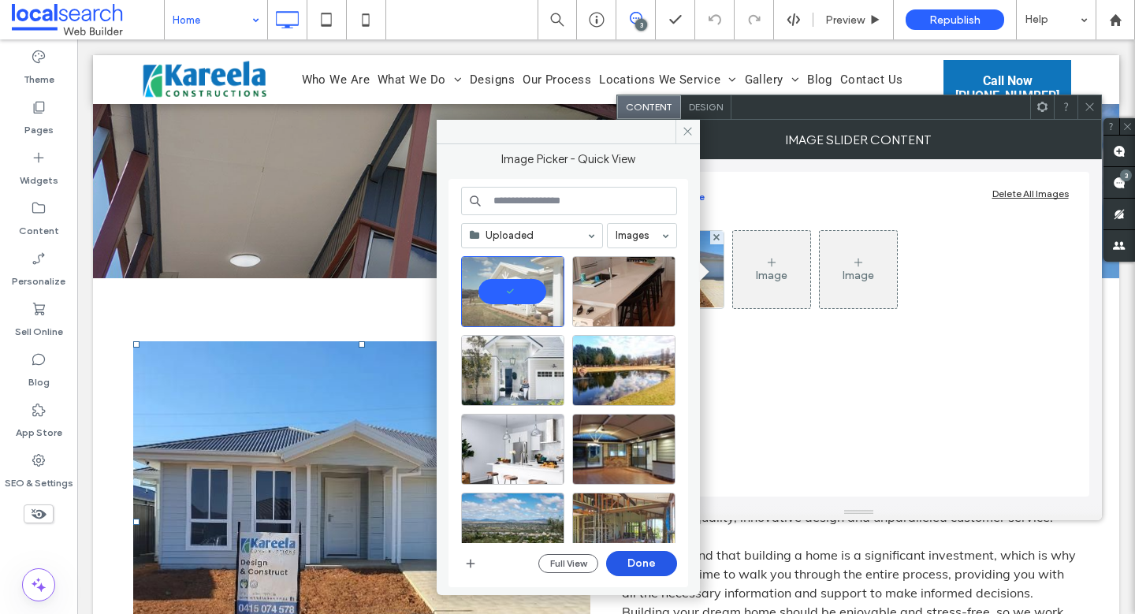
click at [638, 566] on button "Done" at bounding box center [641, 563] width 71 height 25
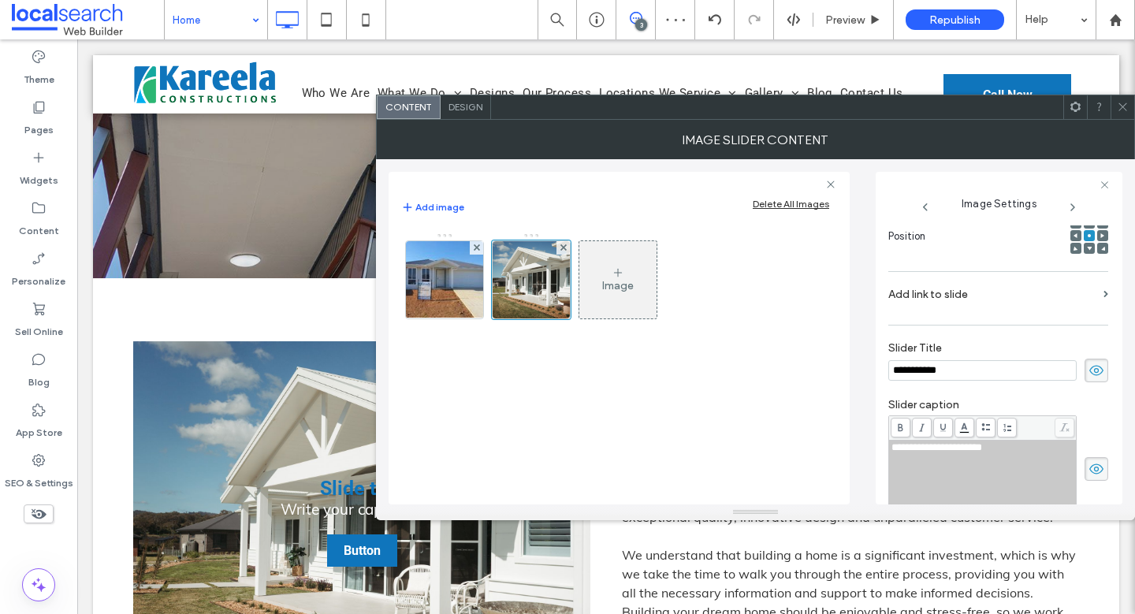
scroll to position [236, 0]
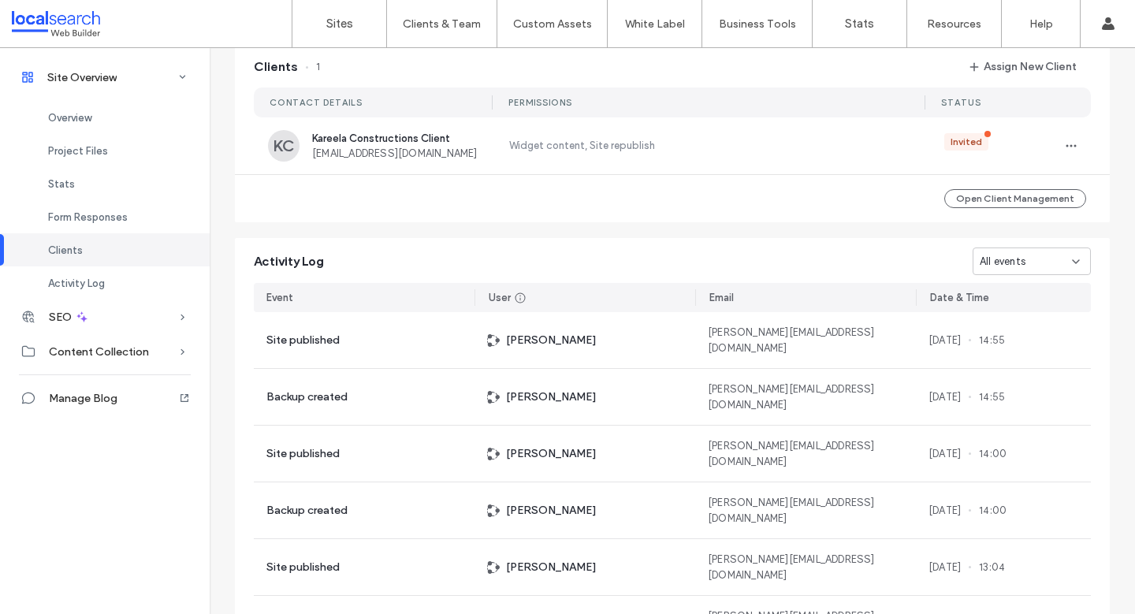
scroll to position [1555, 0]
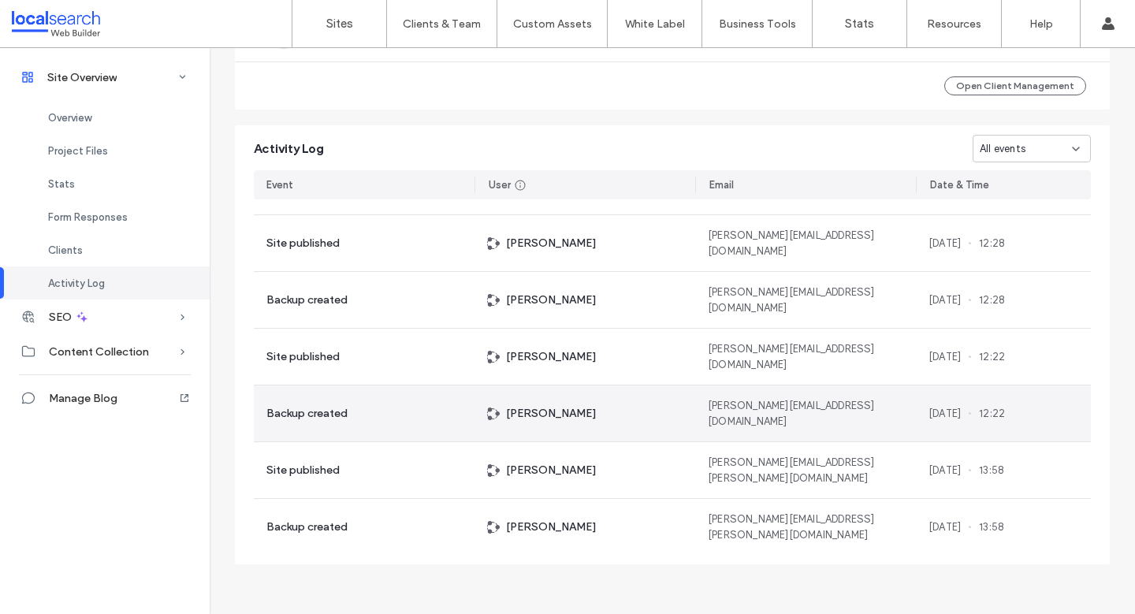
scroll to position [1116, 0]
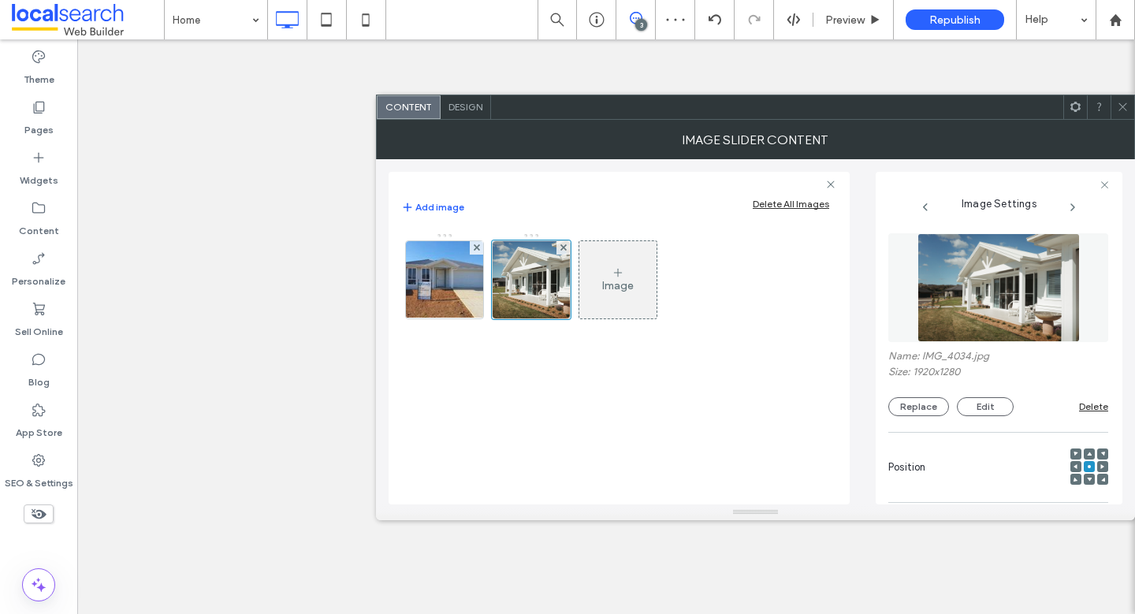
click at [1088, 593] on icon at bounding box center [1096, 601] width 16 height 17
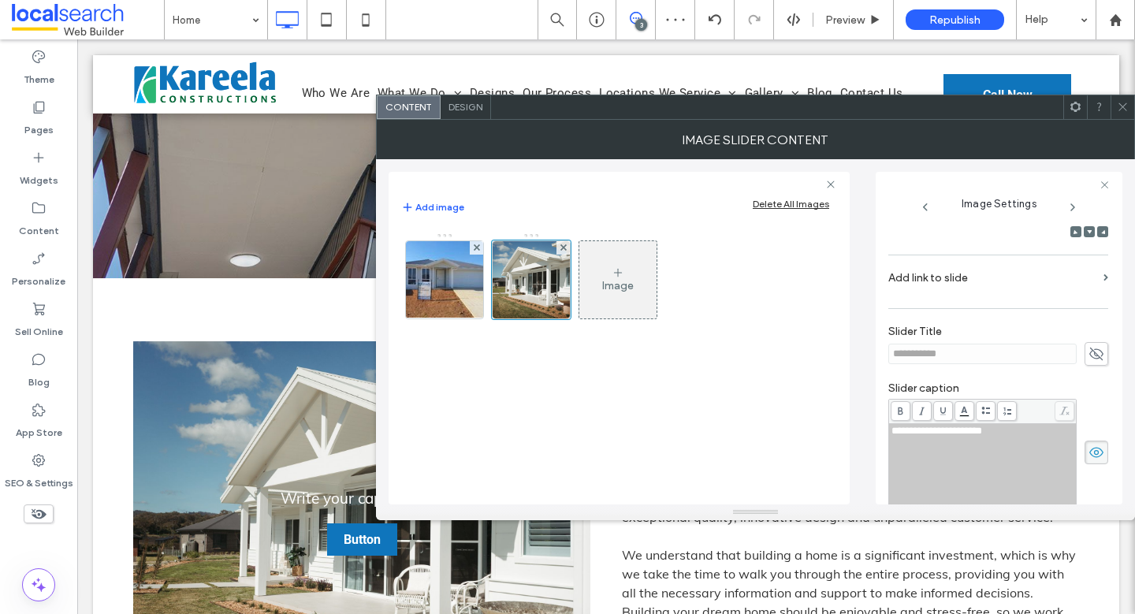
click at [1089, 355] on use at bounding box center [1096, 354] width 14 height 13
drag, startPoint x: 986, startPoint y: 357, endPoint x: 824, endPoint y: 355, distance: 161.6
click at [824, 355] on div "**********" at bounding box center [756, 331] width 734 height 345
click at [999, 458] on div "**********" at bounding box center [982, 465] width 183 height 79
click at [1054, 452] on div "**********" at bounding box center [982, 465] width 183 height 79
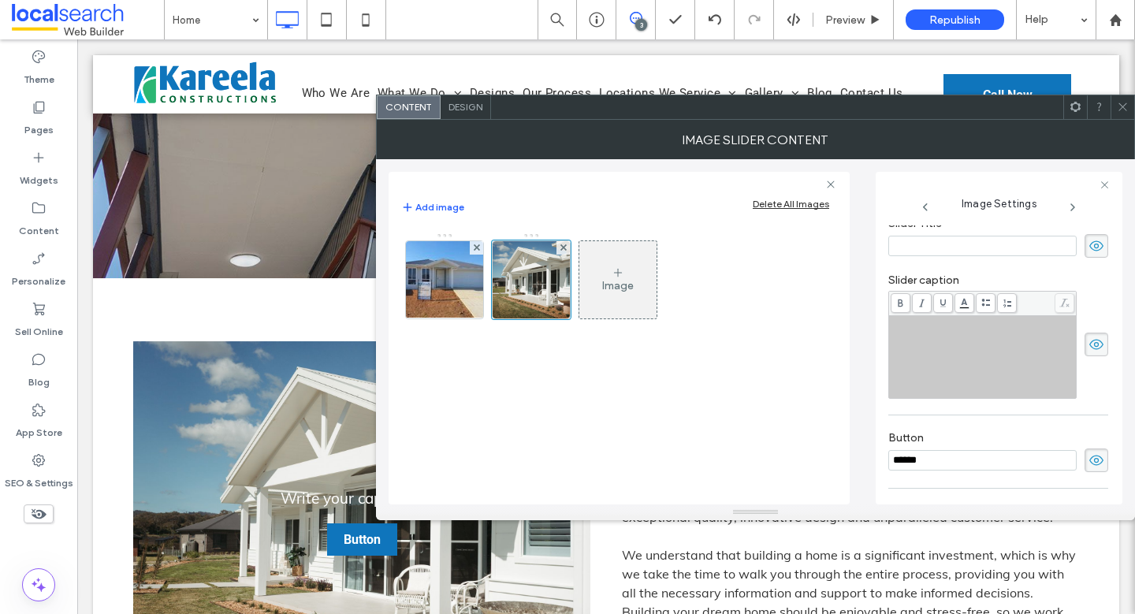
scroll to position [450, 0]
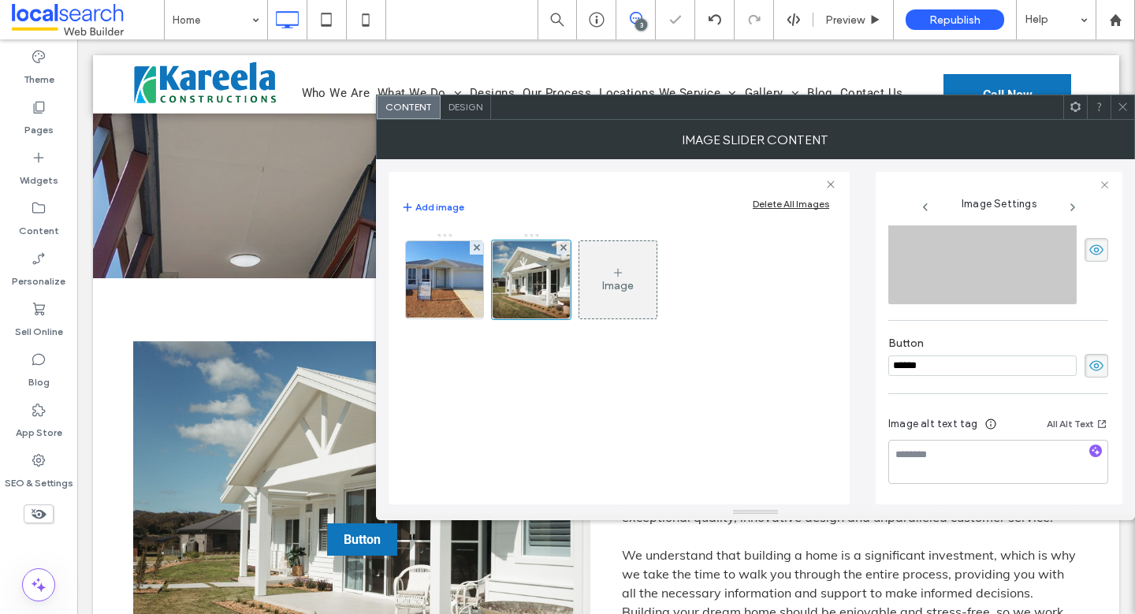
drag, startPoint x: 1024, startPoint y: 370, endPoint x: 853, endPoint y: 363, distance: 171.2
click at [853, 363] on div "Add image Delete All Images Image Image Settings Name: IMG_4034.jpg Size: 1920x…" at bounding box center [756, 331] width 734 height 345
click at [1095, 344] on label "Button" at bounding box center [998, 345] width 220 height 17
click at [1093, 372] on icon at bounding box center [1096, 365] width 16 height 17
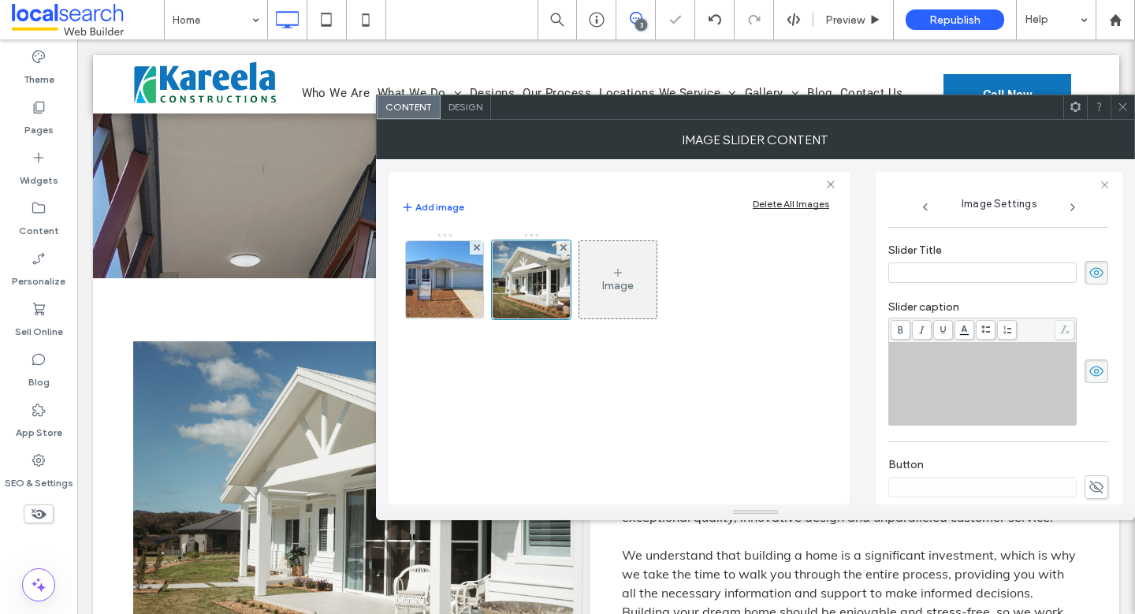
click at [1089, 368] on use at bounding box center [1096, 371] width 14 height 10
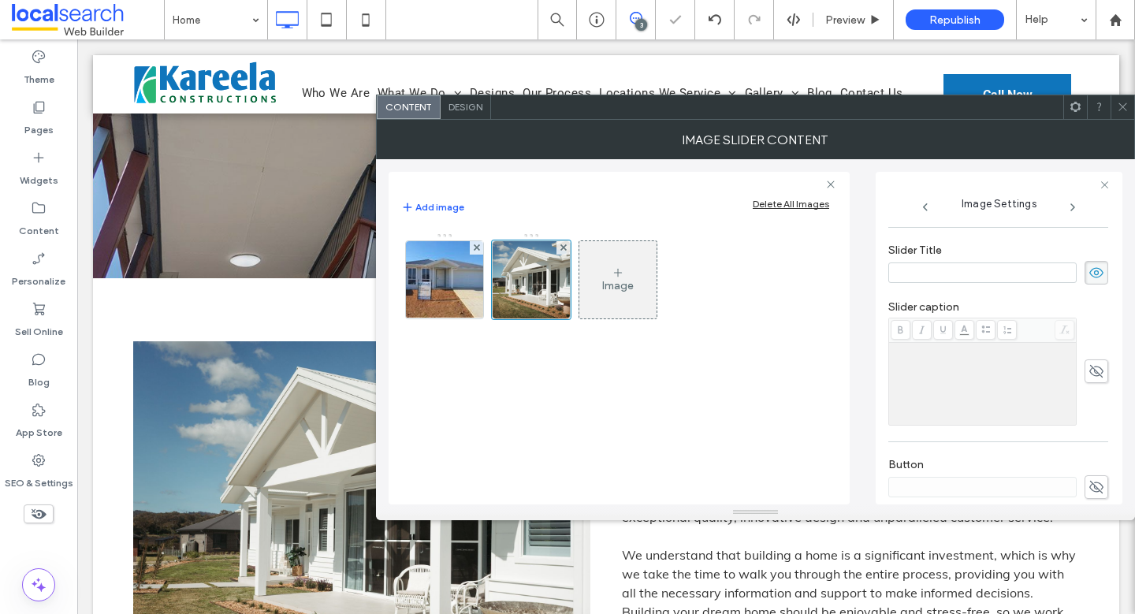
click at [1093, 273] on use at bounding box center [1096, 272] width 14 height 10
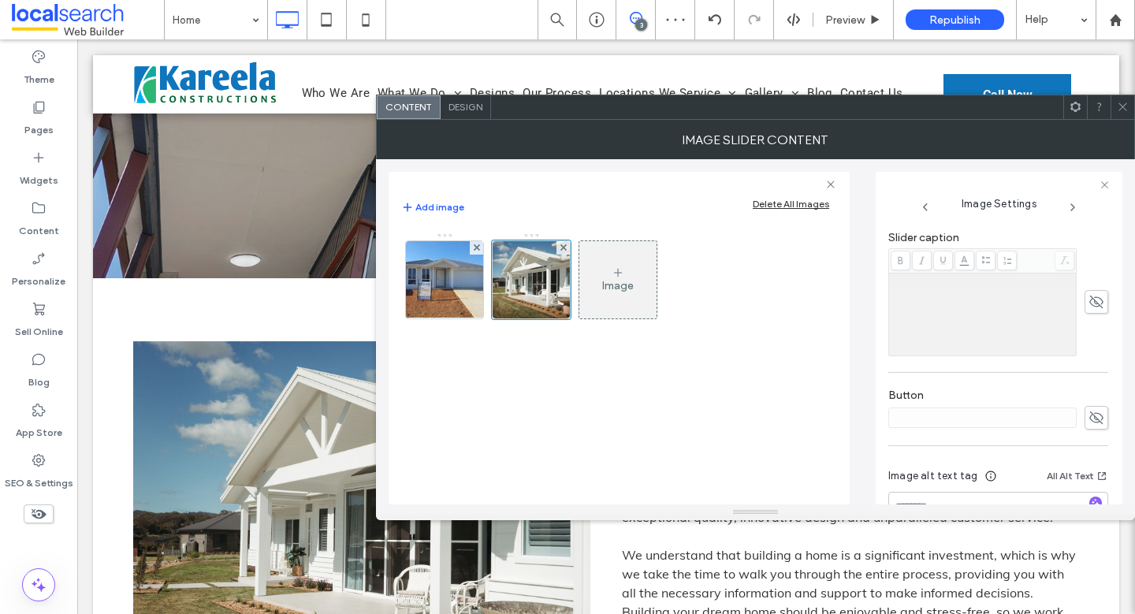
scroll to position [450, 0]
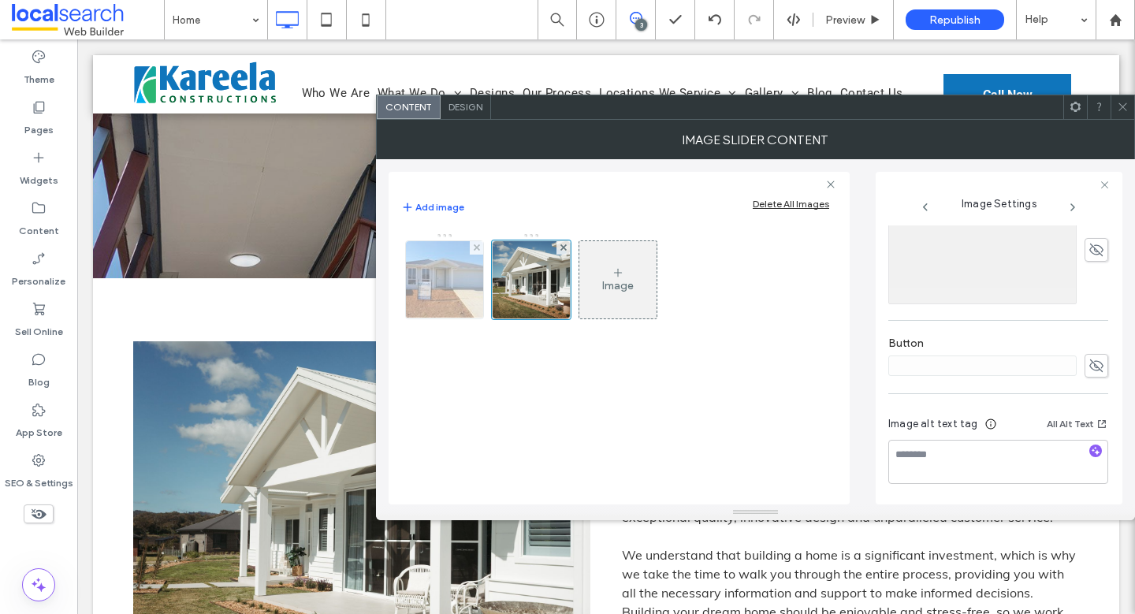
click at [438, 300] on img at bounding box center [445, 279] width 98 height 77
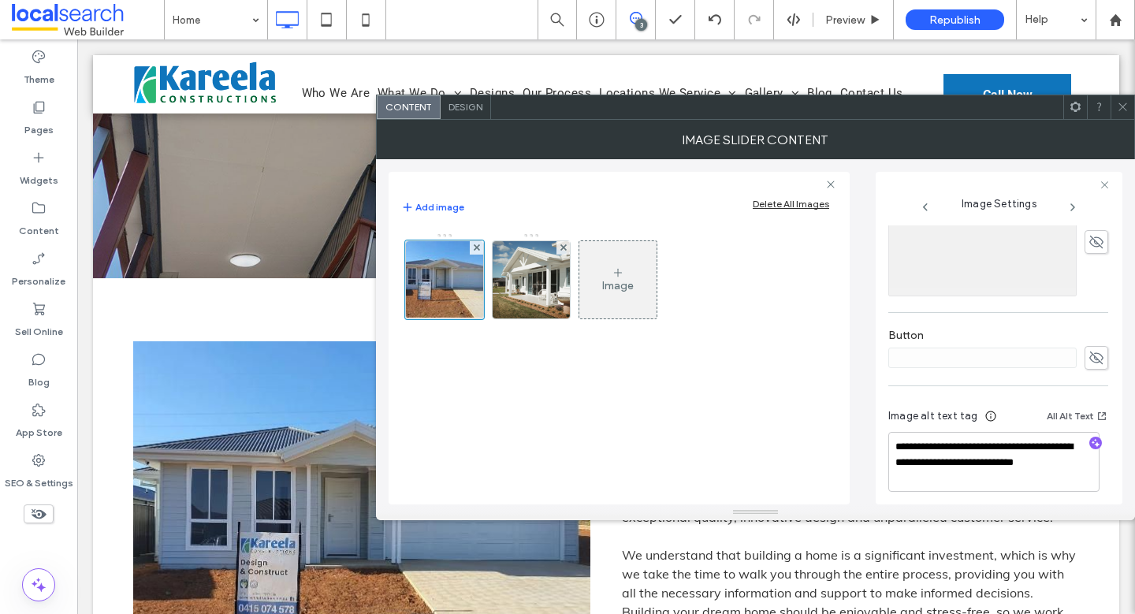
scroll to position [466, 0]
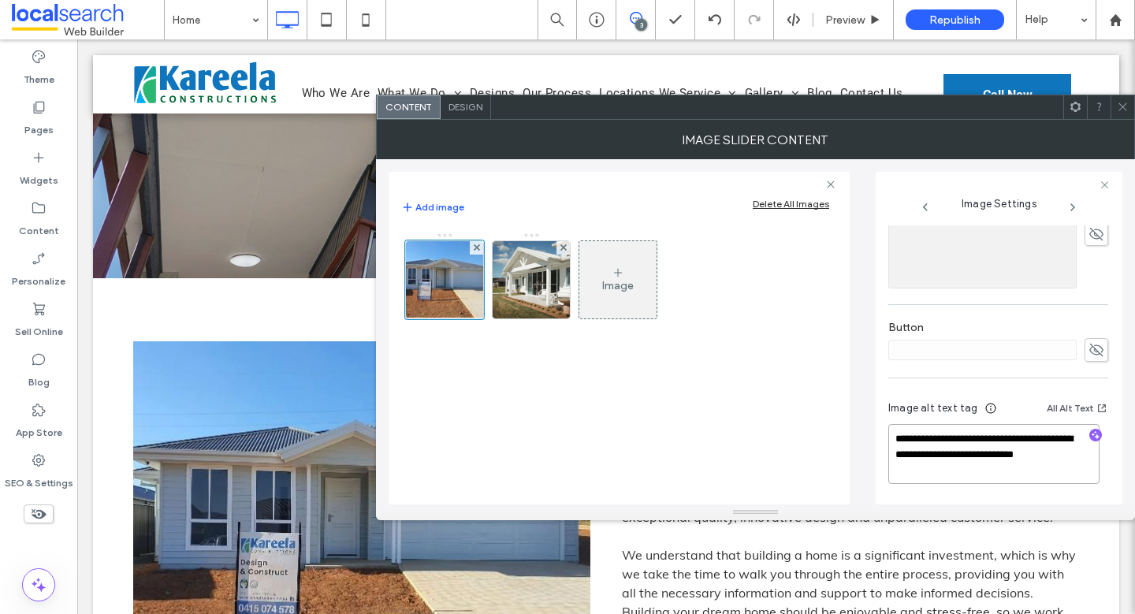
drag, startPoint x: 1050, startPoint y: 436, endPoint x: 1067, endPoint y: 472, distance: 40.2
click at [1067, 472] on textarea "**********" at bounding box center [993, 454] width 211 height 60
click at [537, 299] on img at bounding box center [532, 279] width 116 height 77
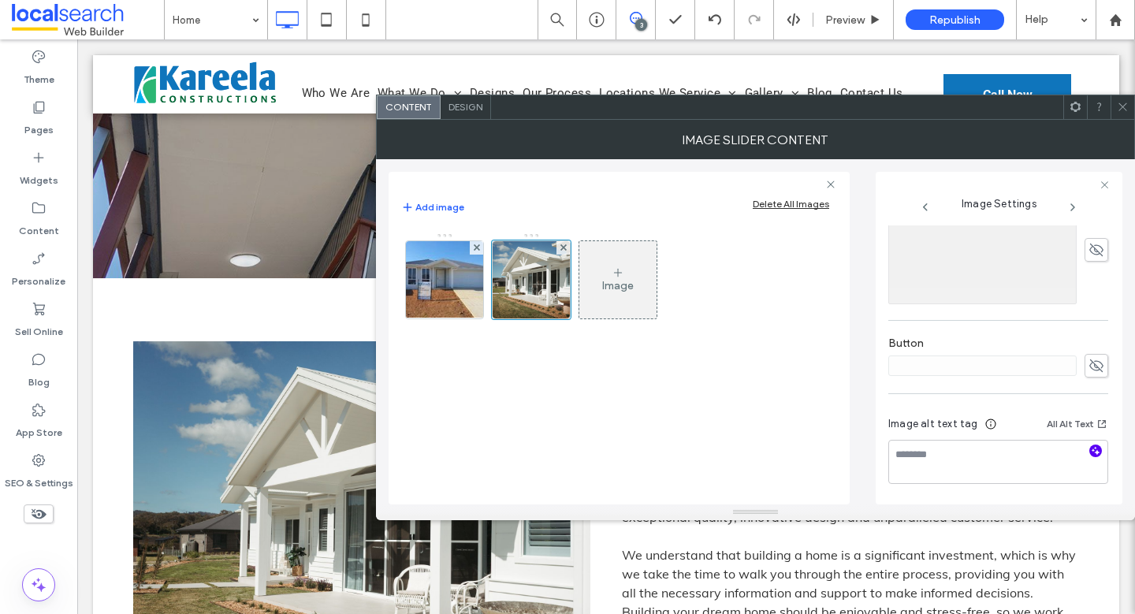
click at [1090, 446] on icon "button" at bounding box center [1095, 450] width 11 height 11
click at [980, 473] on textarea "**********" at bounding box center [993, 462] width 211 height 44
paste textarea "**********"
type textarea "**********"
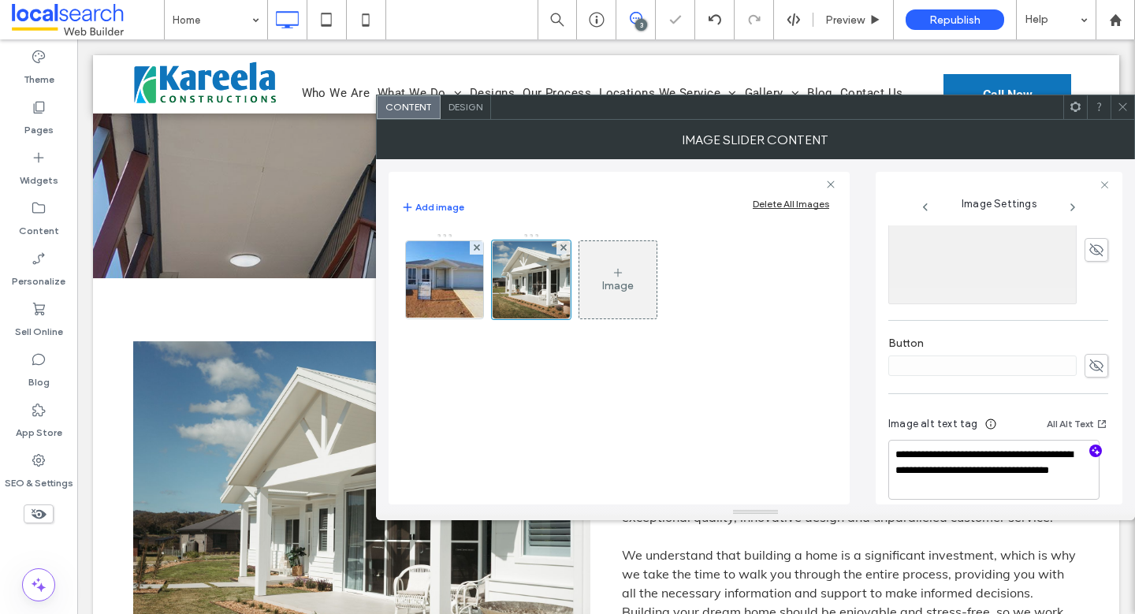
click at [805, 458] on div "Image" at bounding box center [619, 361] width 436 height 272
click at [478, 245] on use at bounding box center [476, 247] width 6 height 6
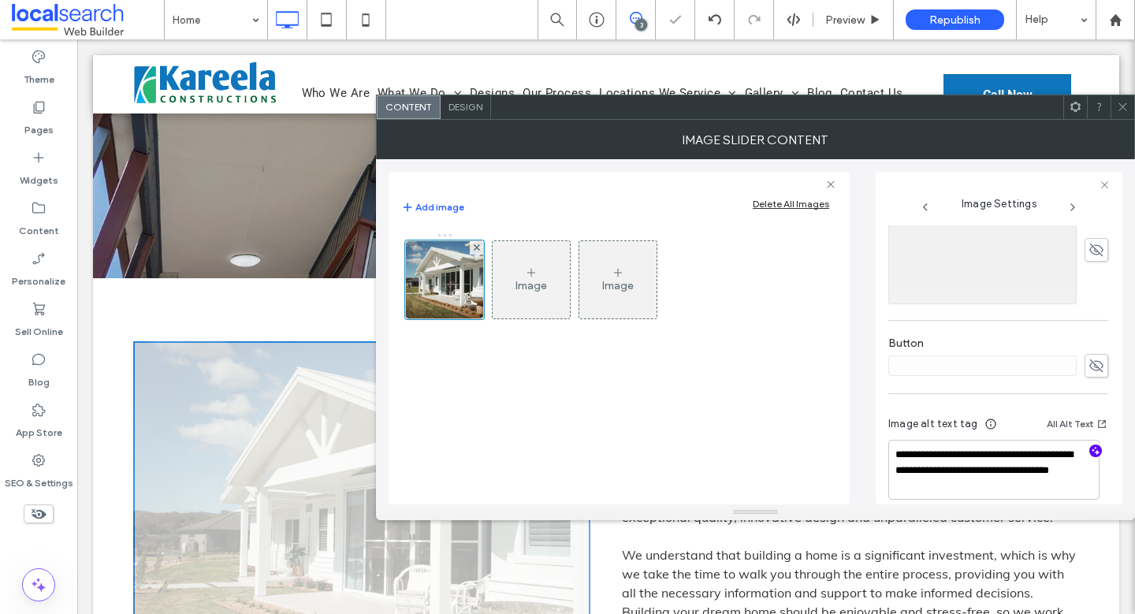
click at [733, 374] on div "Image Image" at bounding box center [619, 361] width 436 height 272
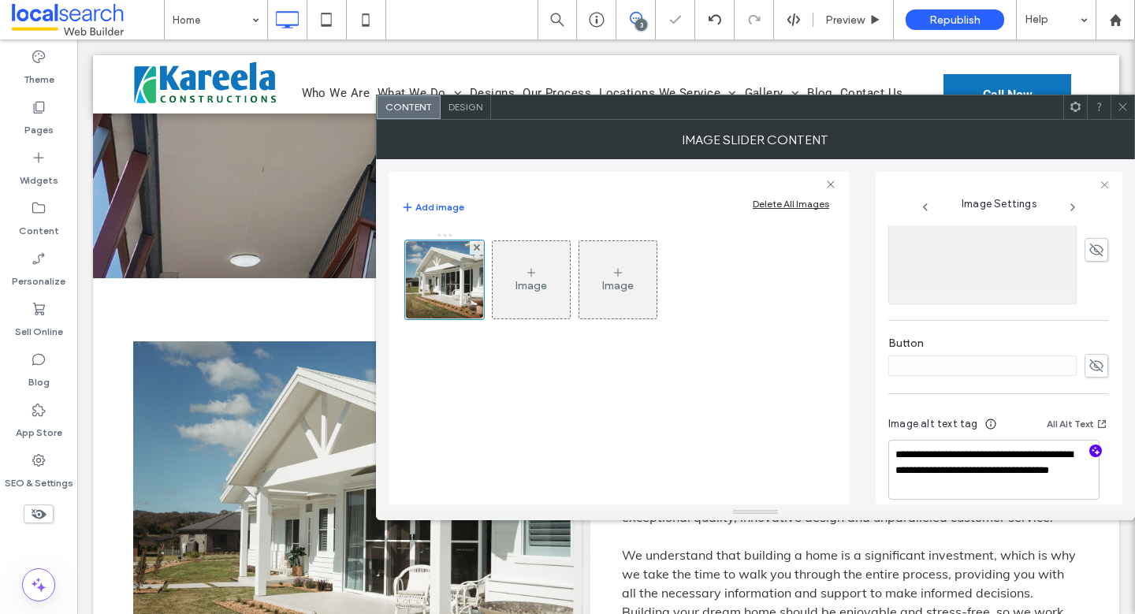
click at [1120, 113] on span at bounding box center [1123, 107] width 12 height 24
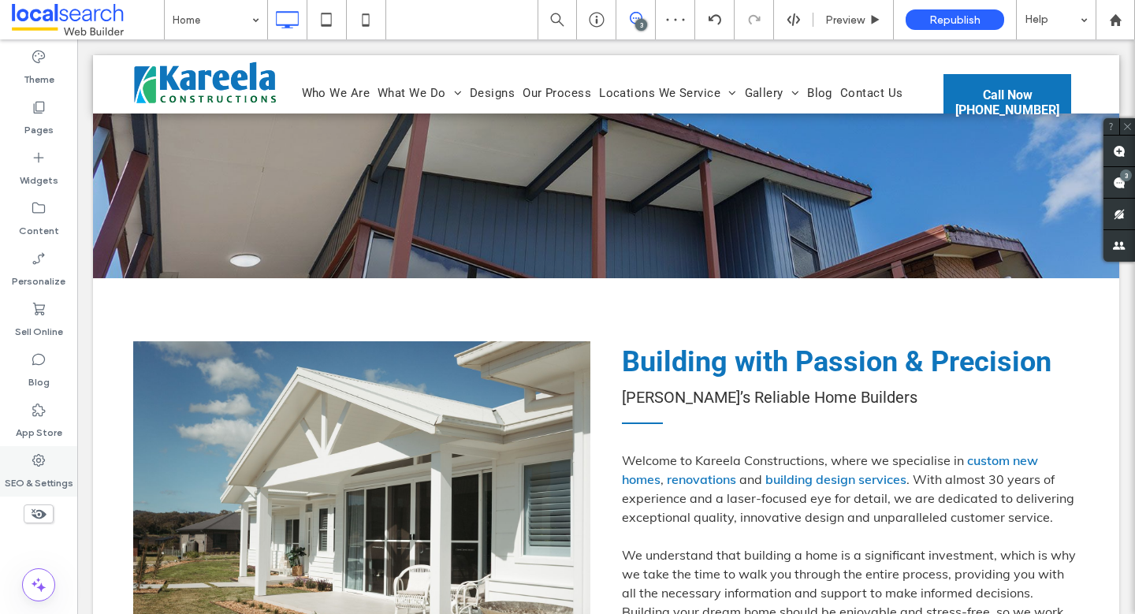
click at [25, 478] on label "SEO & Settings" at bounding box center [39, 479] width 69 height 22
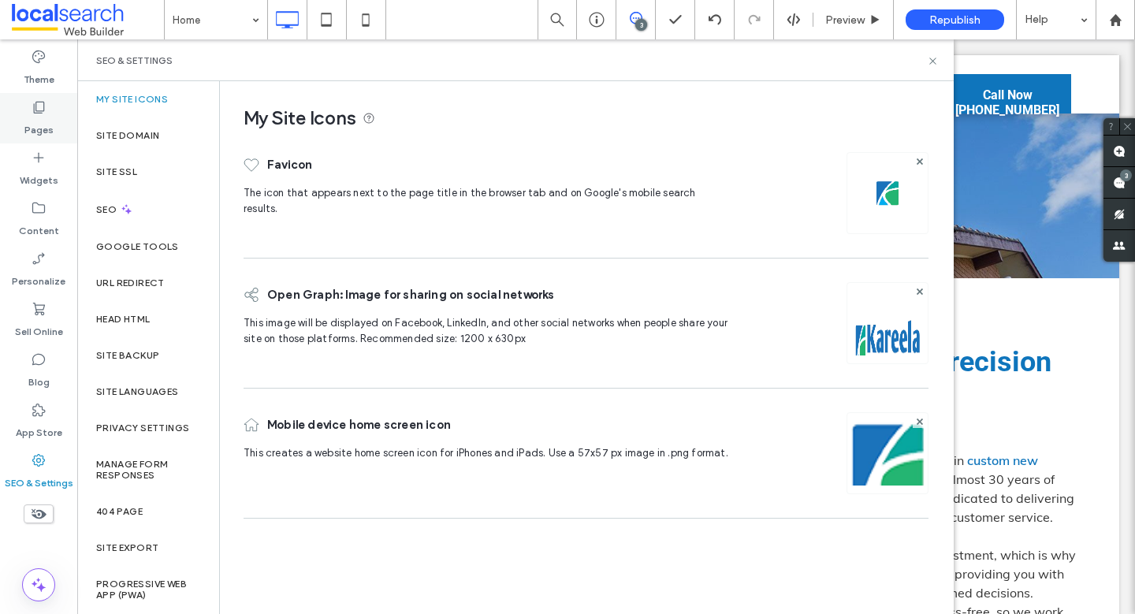
click at [46, 113] on div "Pages" at bounding box center [38, 118] width 77 height 50
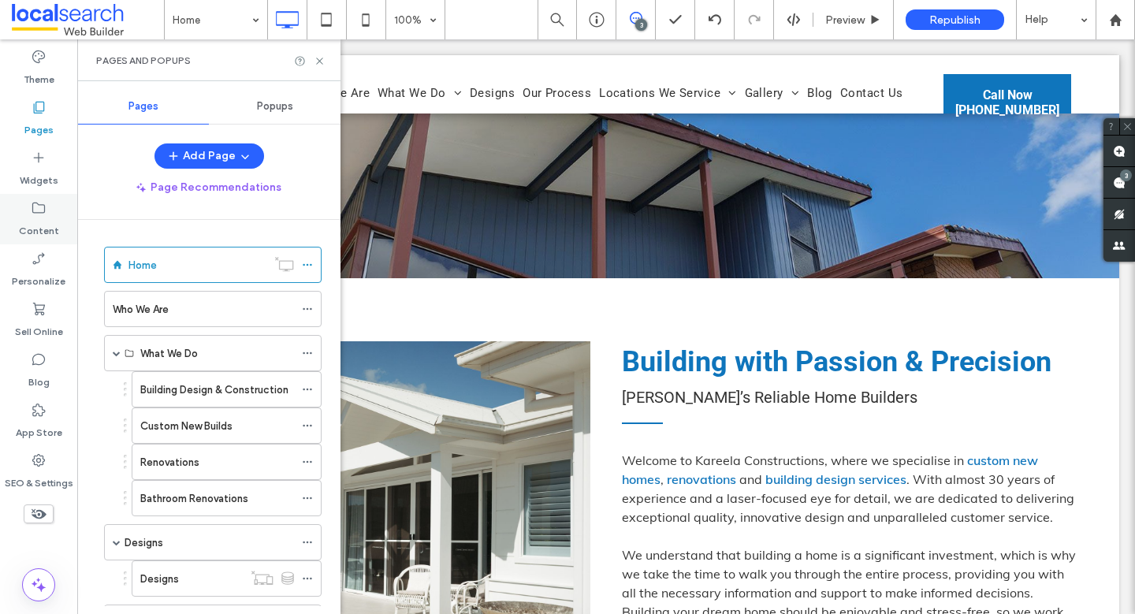
click at [50, 232] on label "Content" at bounding box center [39, 227] width 40 height 22
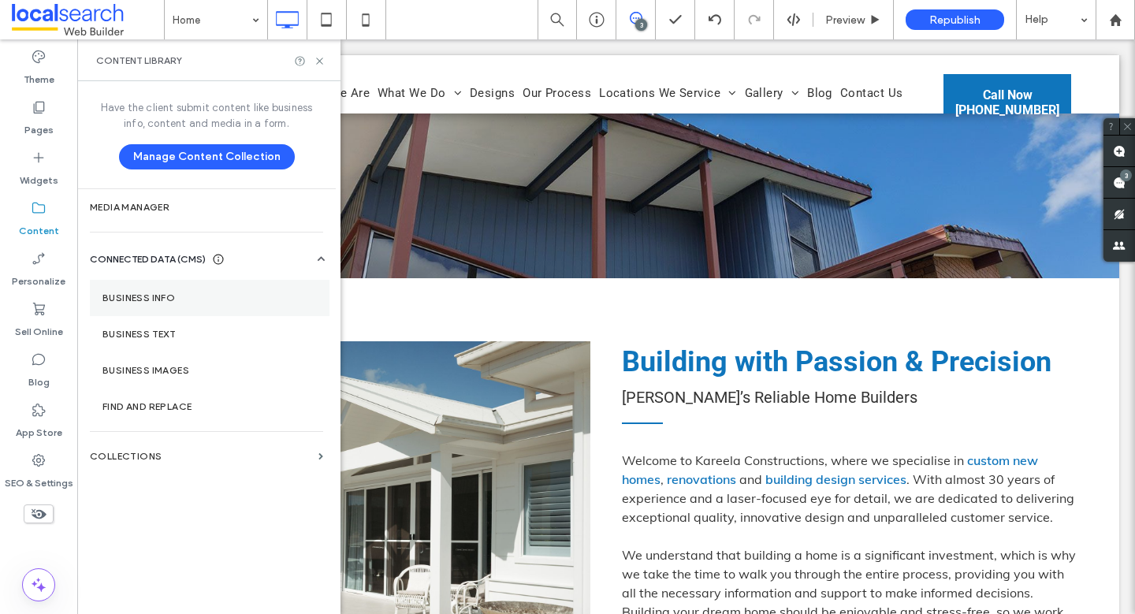
click at [175, 299] on label "Business Info" at bounding box center [209, 297] width 214 height 11
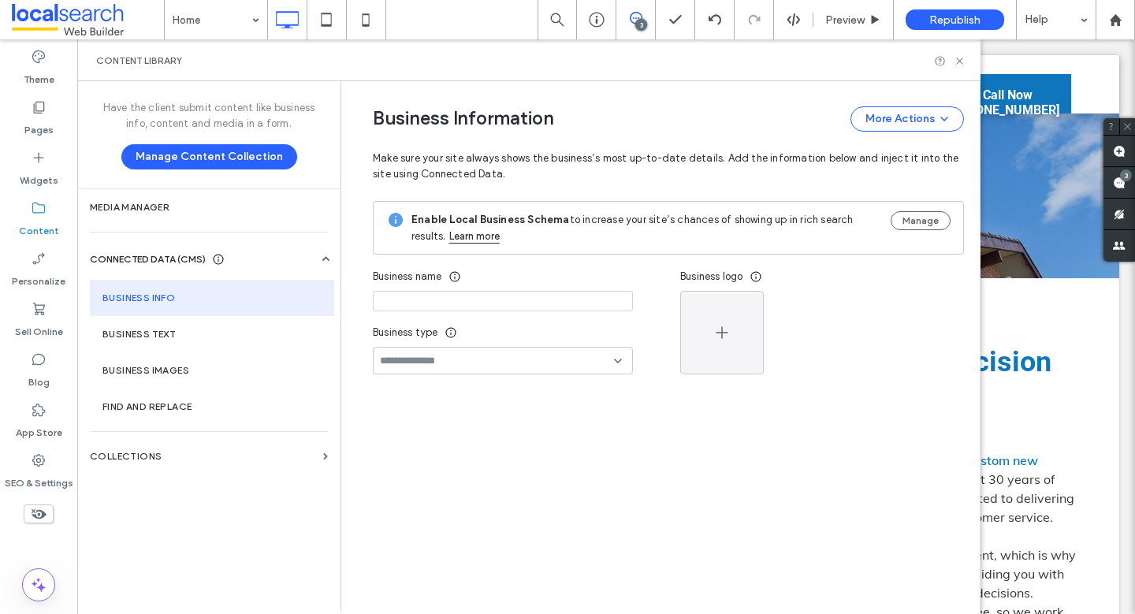
type input "**********"
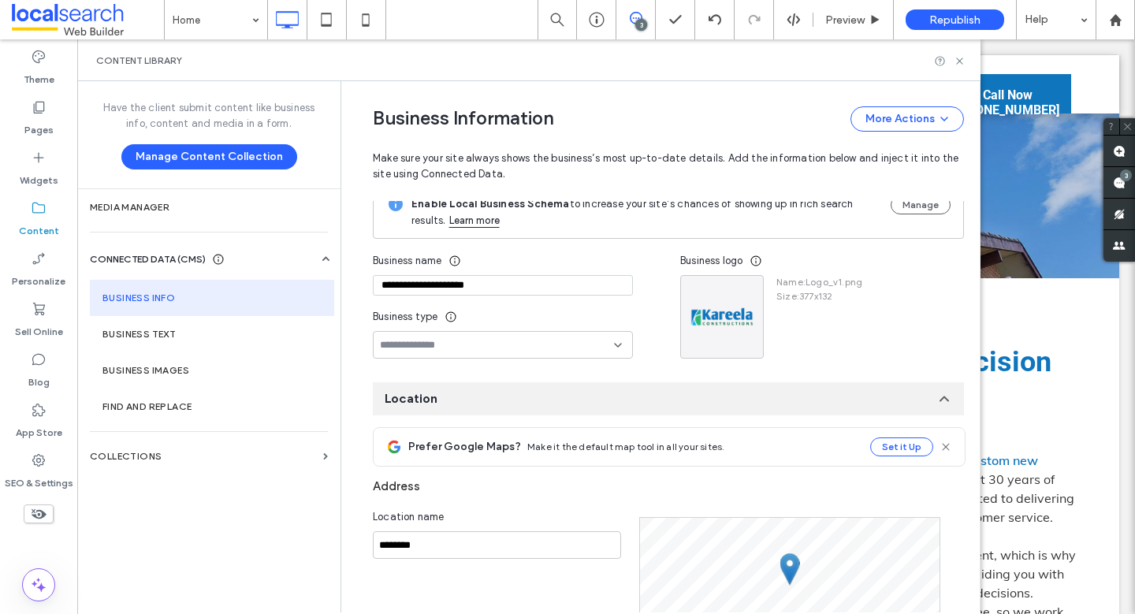
scroll to position [0, 0]
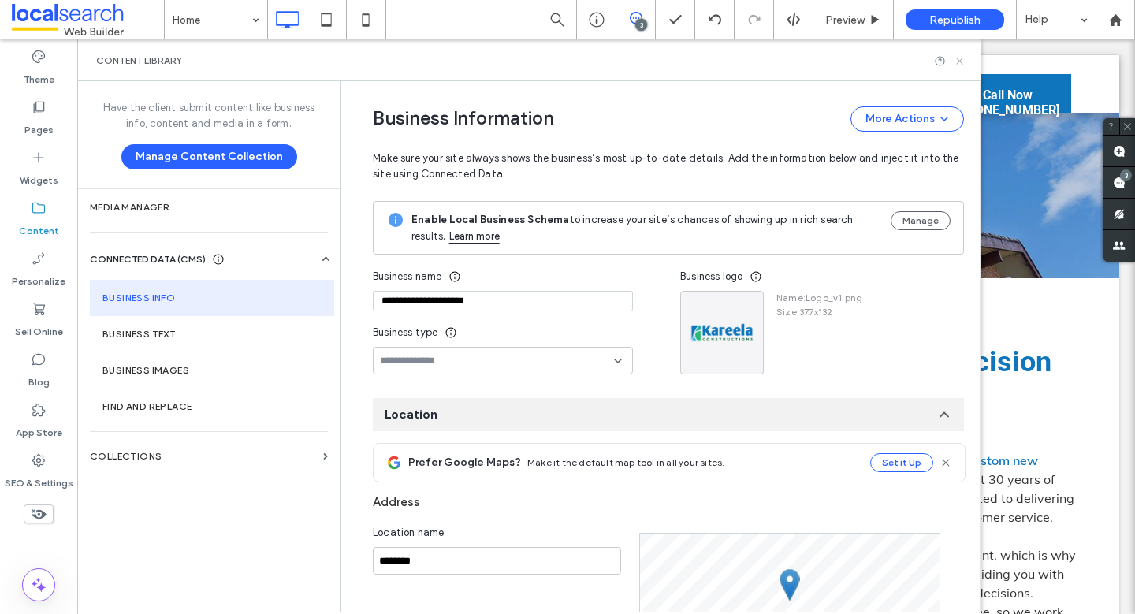
click at [961, 55] on icon at bounding box center [960, 61] width 12 height 12
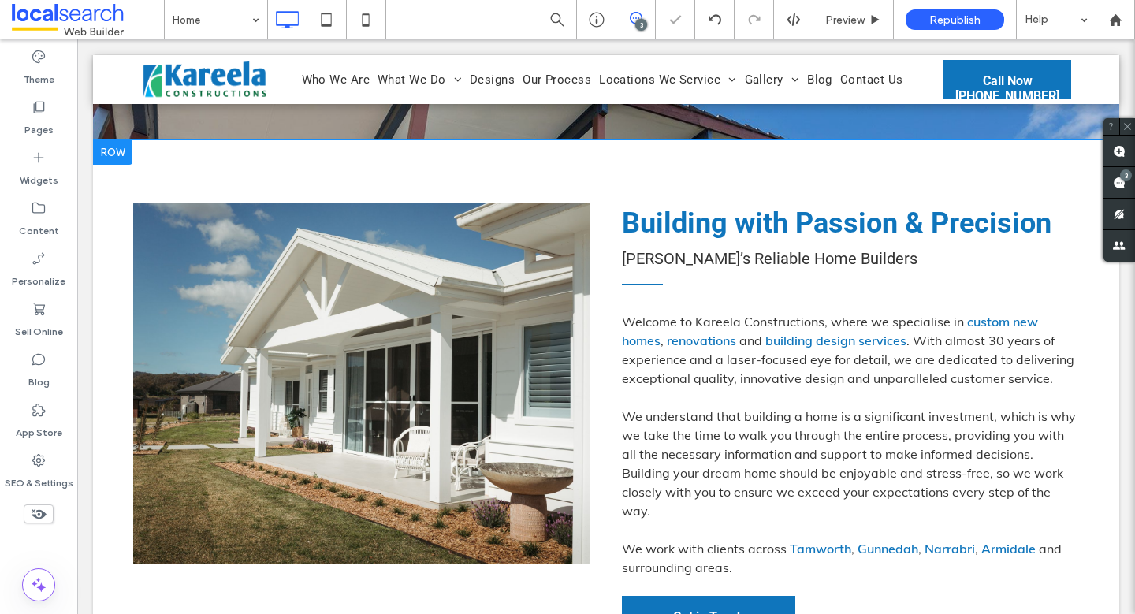
scroll to position [675, 0]
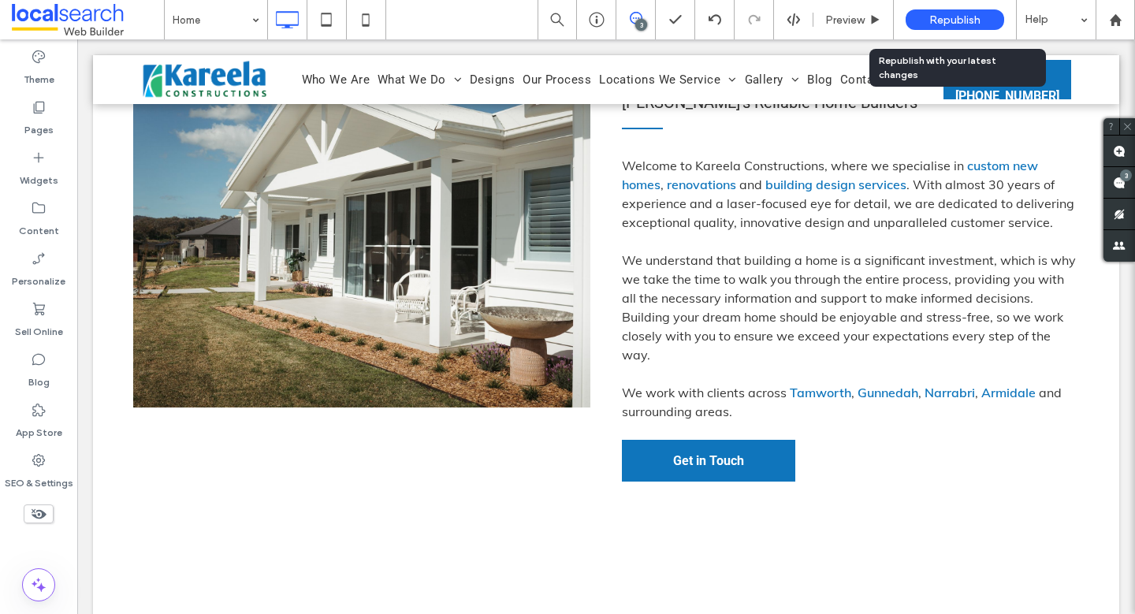
click at [929, 20] on span "Republish" at bounding box center [954, 19] width 51 height 13
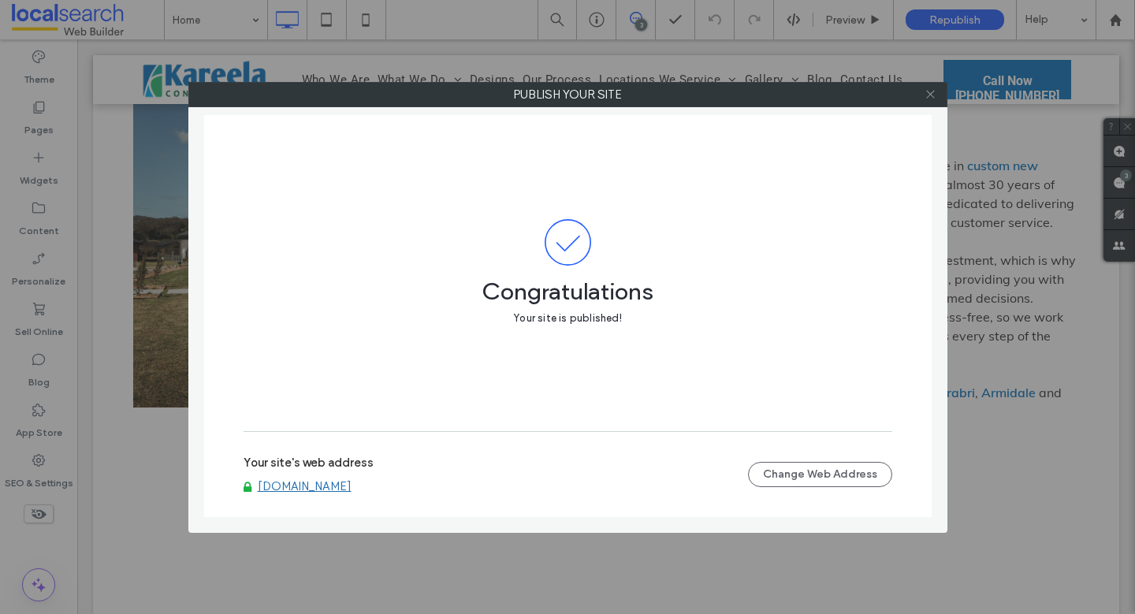
click at [928, 98] on icon at bounding box center [930, 94] width 12 height 12
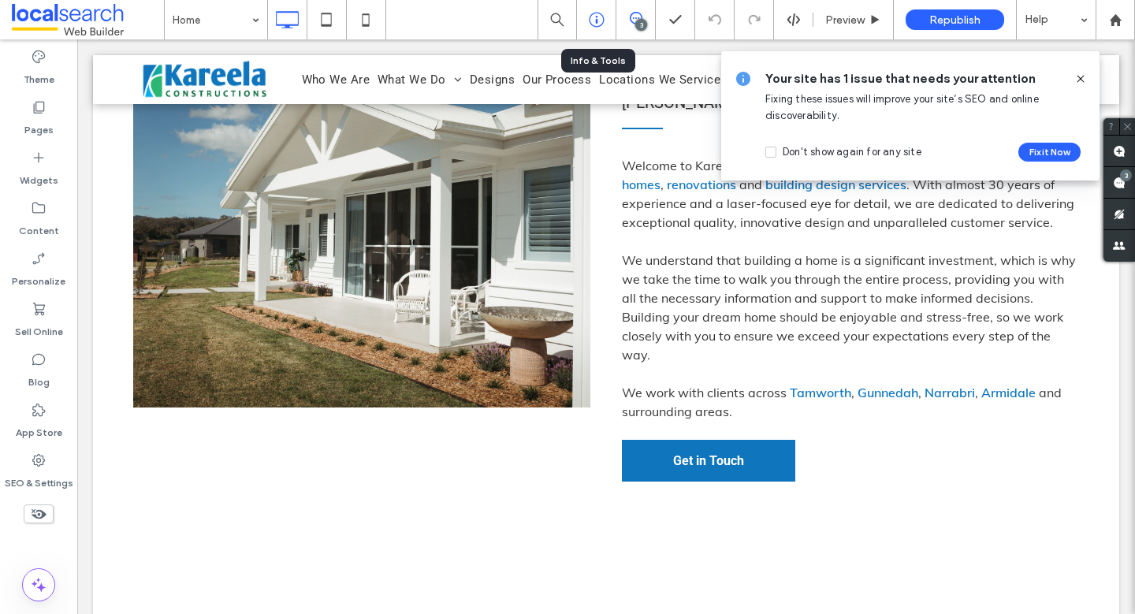
click at [597, 19] on use at bounding box center [596, 20] width 15 height 15
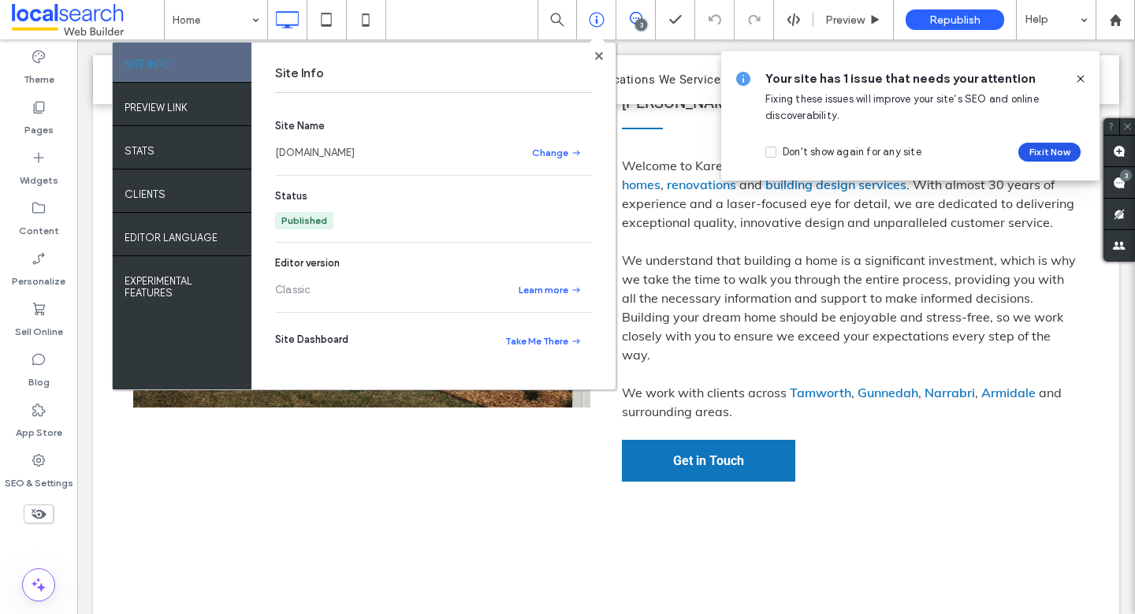
click at [1059, 150] on button "Fix it Now" at bounding box center [1049, 152] width 62 height 19
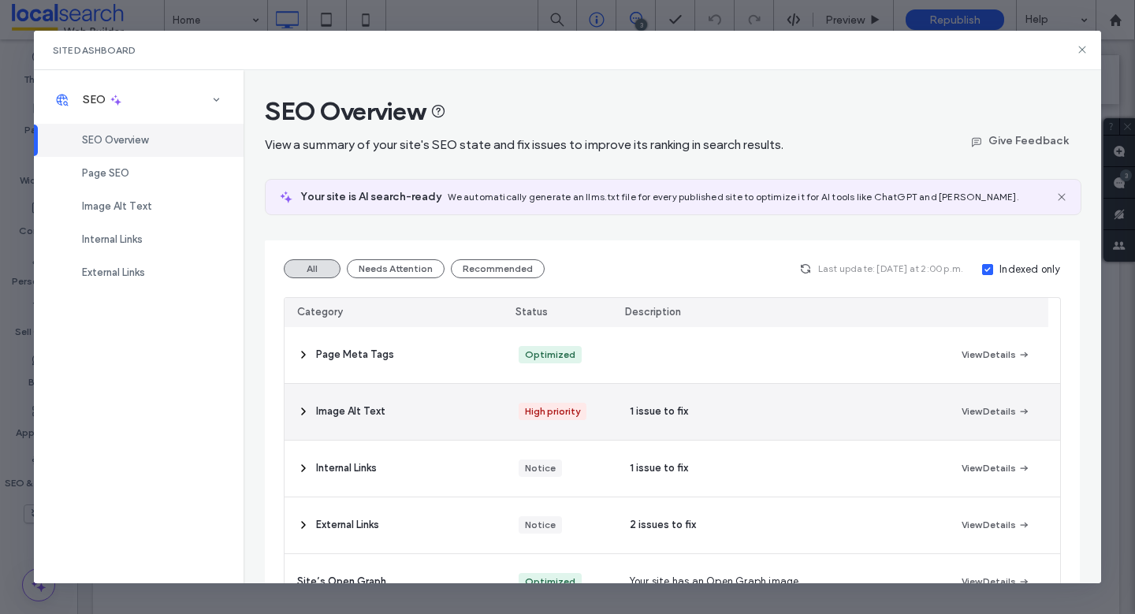
click at [733, 412] on div "1 issue to fix" at bounding box center [783, 412] width 332 height 56
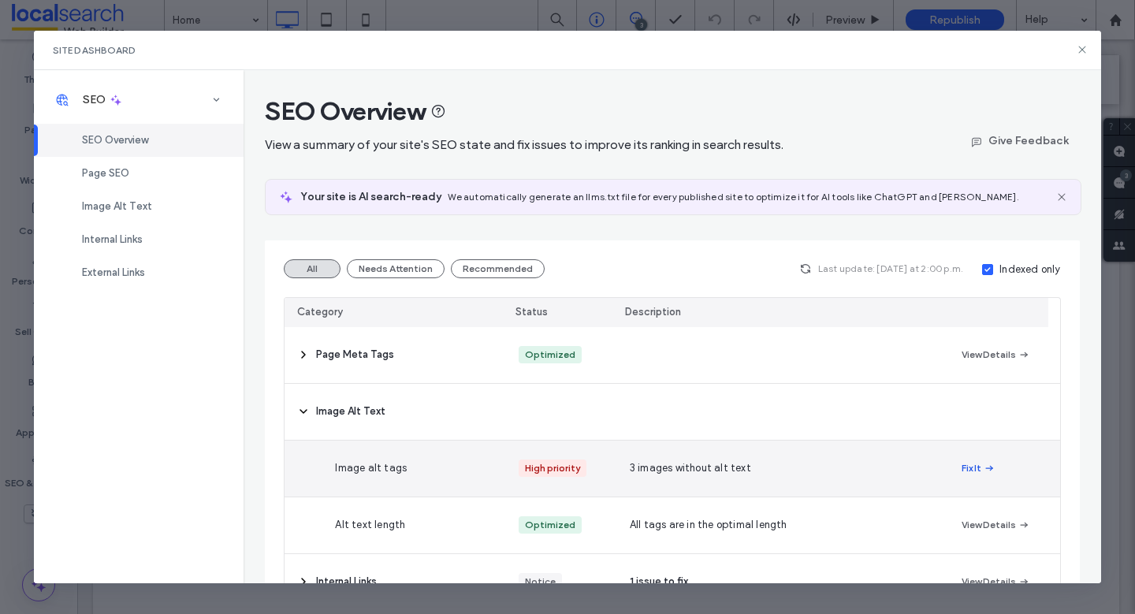
click at [983, 465] on icon "button" at bounding box center [989, 468] width 13 height 13
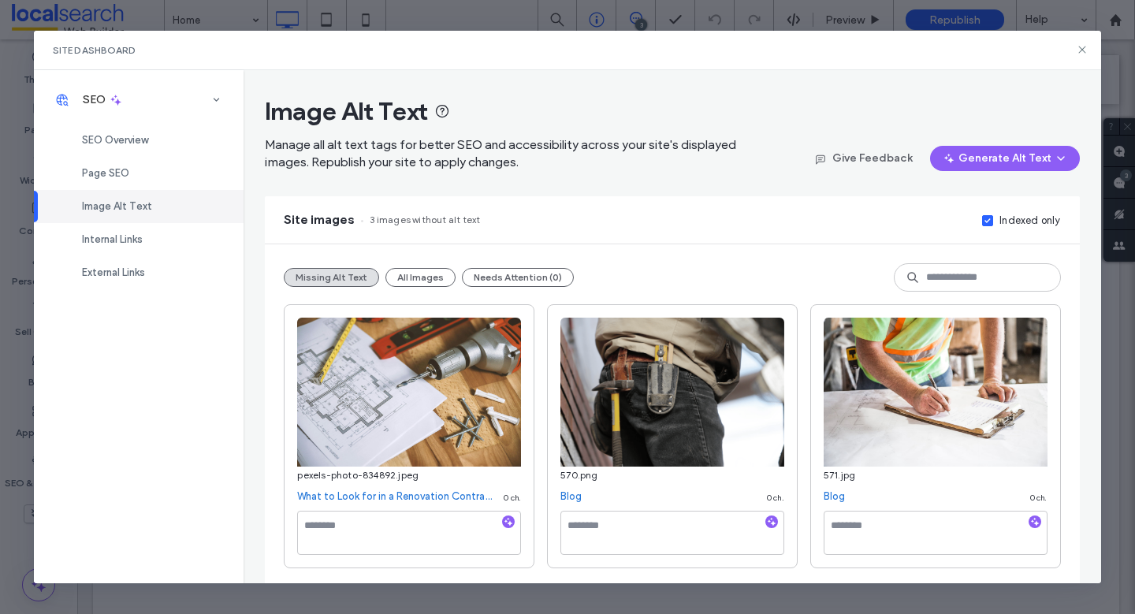
scroll to position [4, 0]
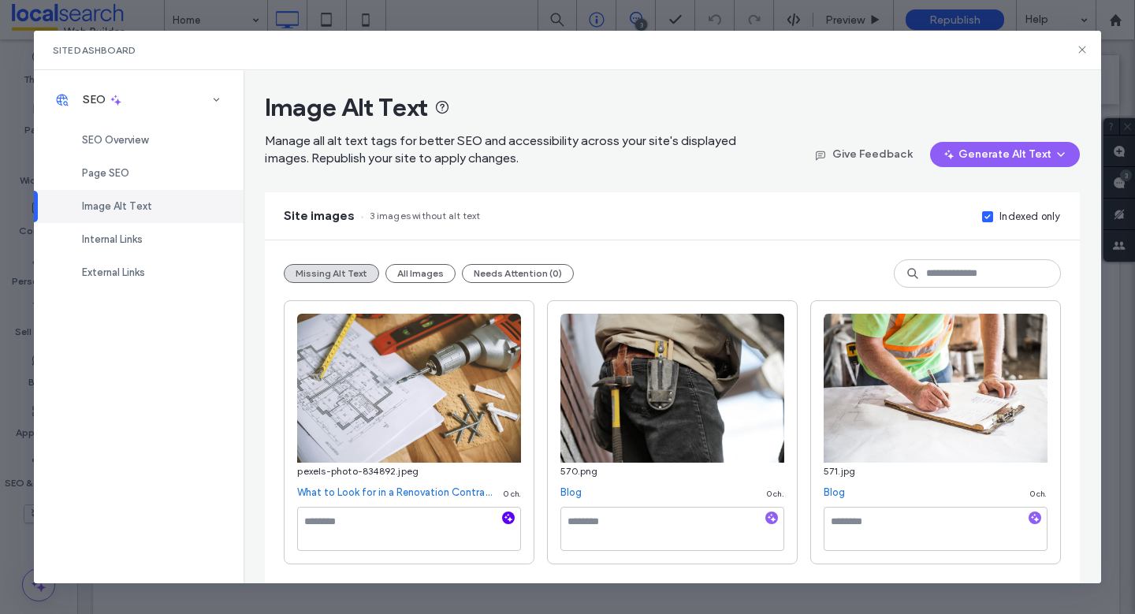
click at [503, 522] on icon "button" at bounding box center [508, 517] width 11 height 11
paste textarea "**********"
type textarea "**********"
click at [766, 517] on icon "button" at bounding box center [771, 517] width 11 height 11
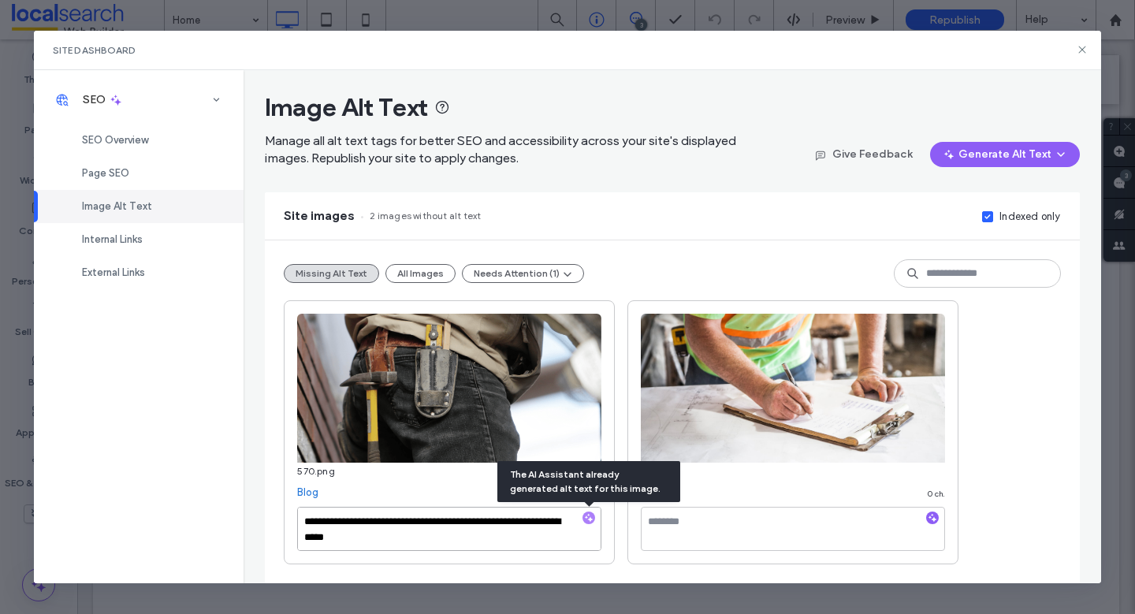
paste textarea "**********"
type textarea "**********"
click at [917, 526] on textarea at bounding box center [793, 529] width 304 height 44
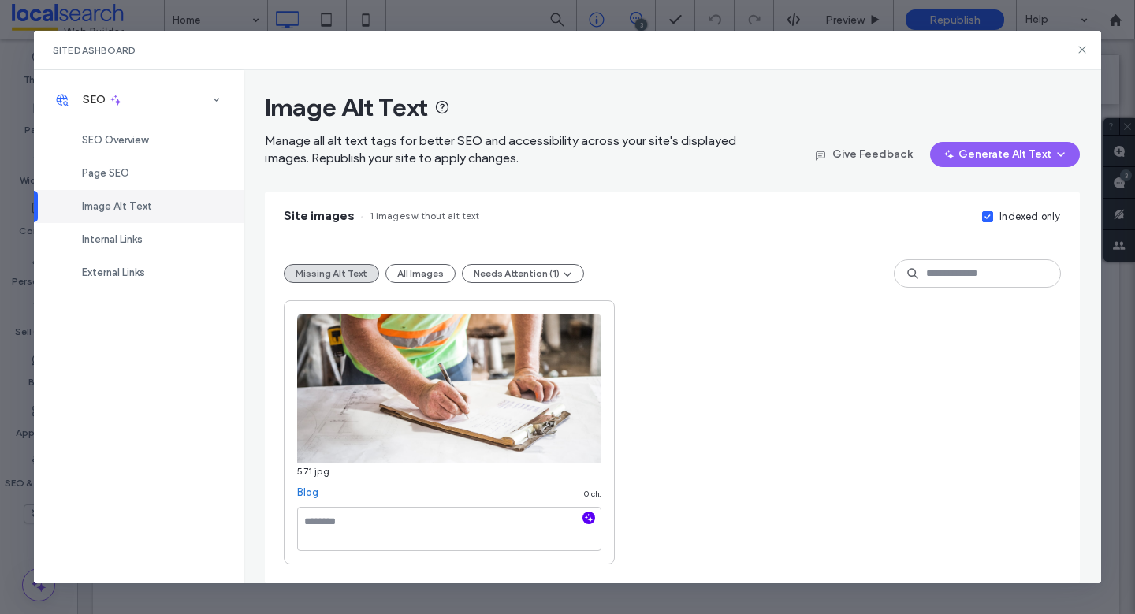
click at [590, 517] on use "button" at bounding box center [589, 518] width 9 height 9
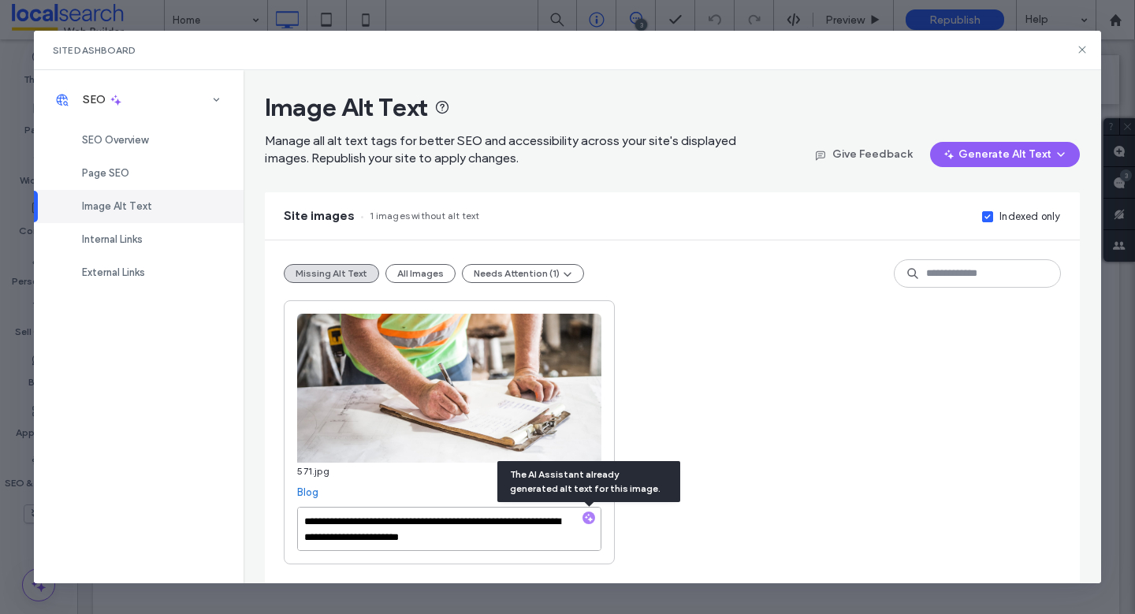
click at [463, 541] on textarea "**********" at bounding box center [449, 529] width 304 height 44
click at [540, 541] on textarea "**********" at bounding box center [449, 529] width 304 height 44
paste textarea "**********"
type textarea "**********"
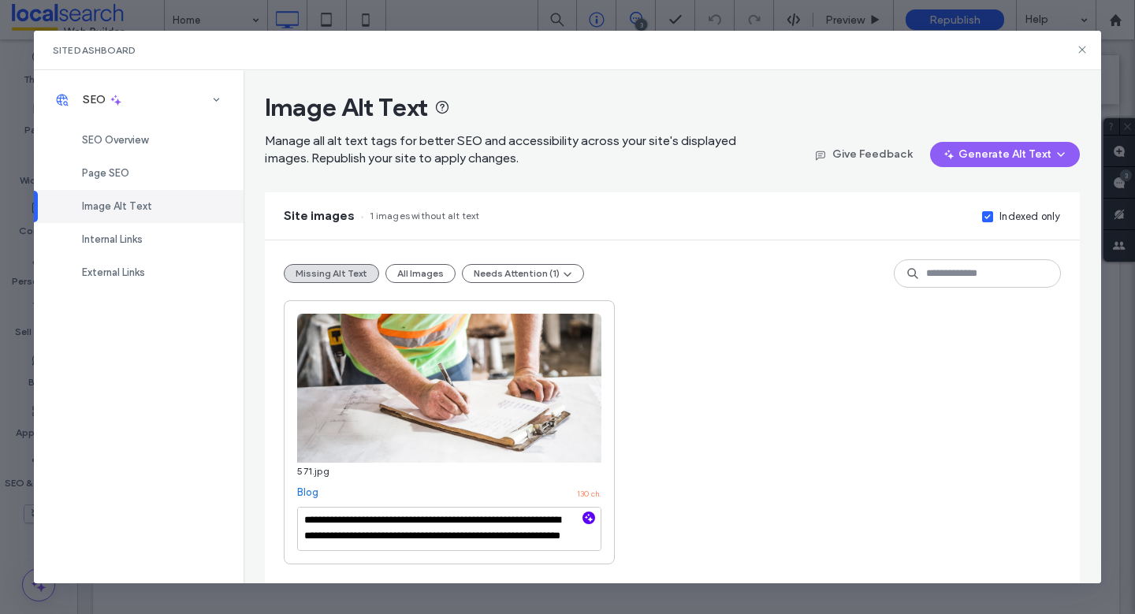
click at [868, 419] on div "**********" at bounding box center [672, 432] width 776 height 264
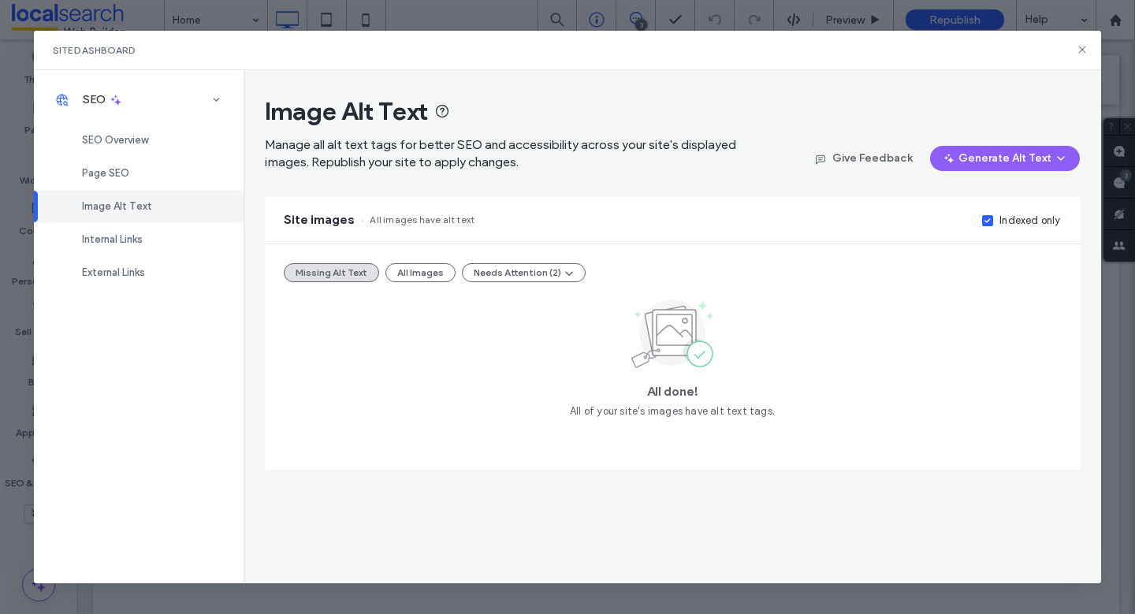
click at [1072, 56] on div "Site Dashboard" at bounding box center [567, 50] width 1067 height 39
click at [1084, 50] on icon at bounding box center [1082, 49] width 13 height 13
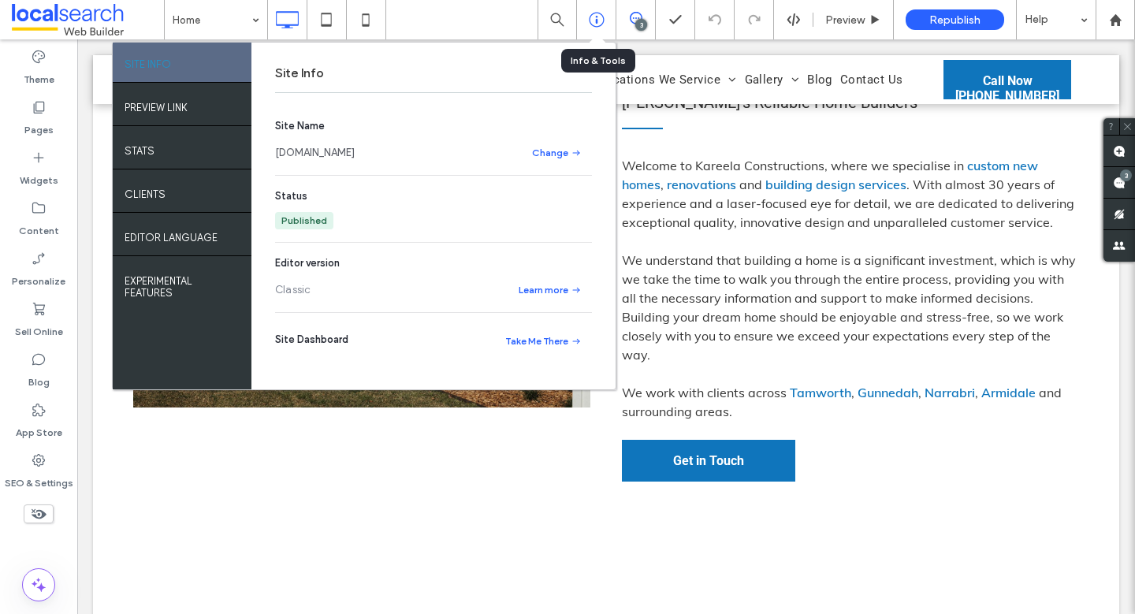
click at [601, 24] on icon at bounding box center [597, 20] width 16 height 16
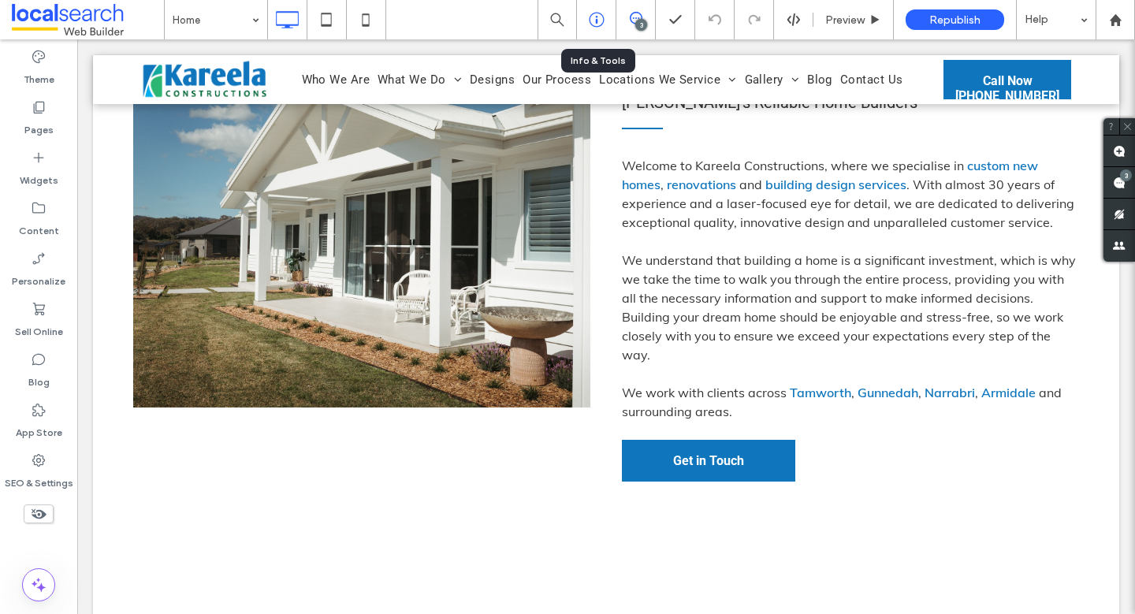
click at [597, 17] on icon at bounding box center [597, 20] width 16 height 16
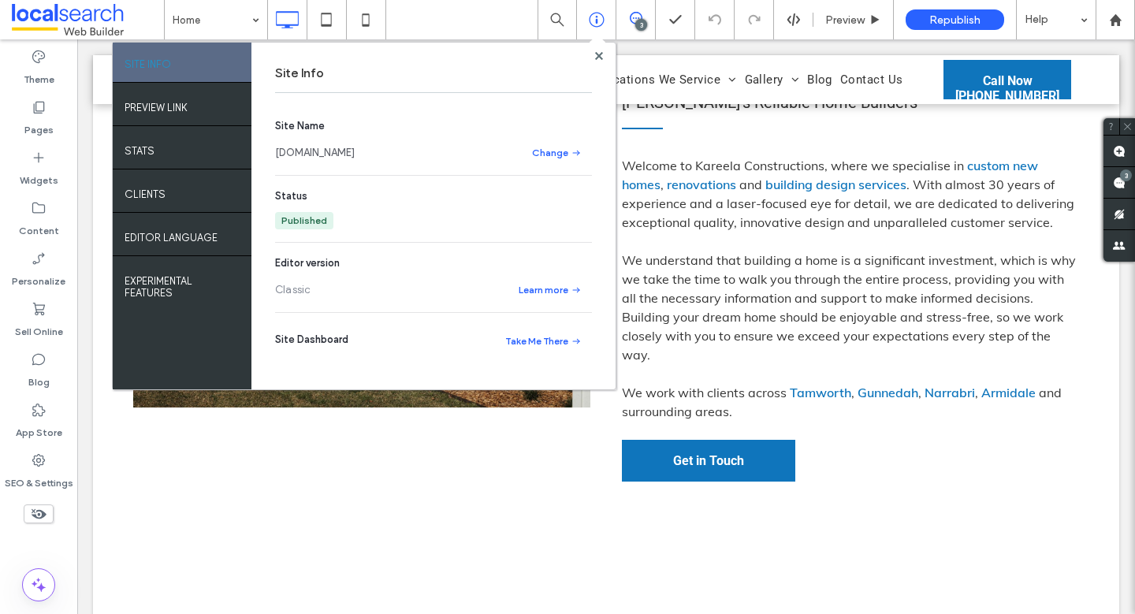
click at [339, 155] on link "www.kareelaconstructions.net.au" at bounding box center [315, 153] width 80 height 16
click at [46, 467] on div "SEO & Settings" at bounding box center [38, 471] width 77 height 50
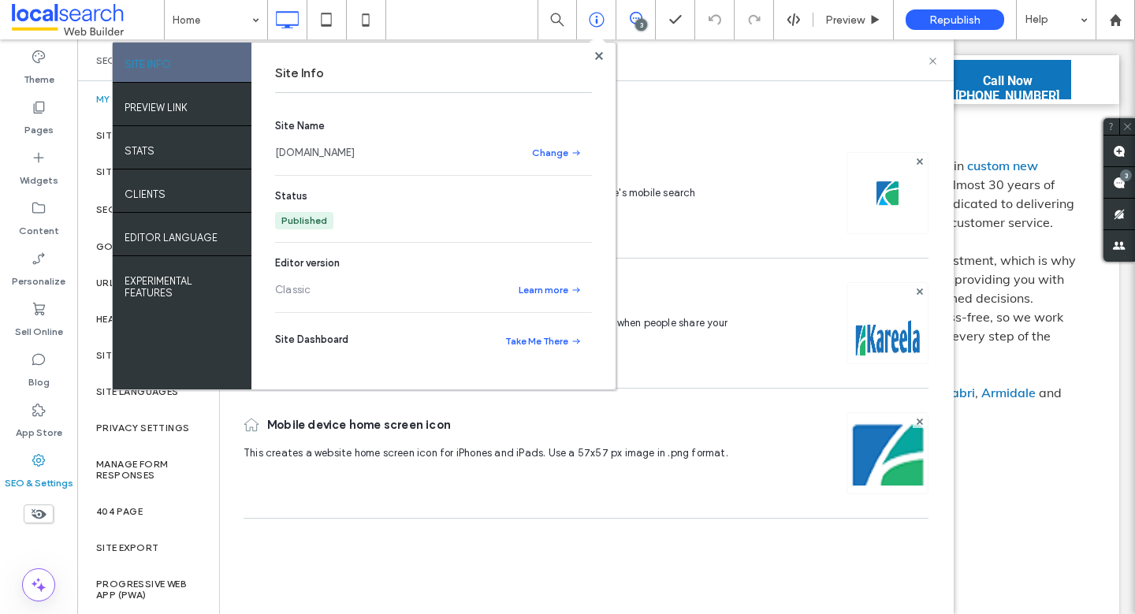
click at [593, 58] on div at bounding box center [599, 56] width 12 height 12
click at [599, 55] on use at bounding box center [598, 55] width 8 height 8
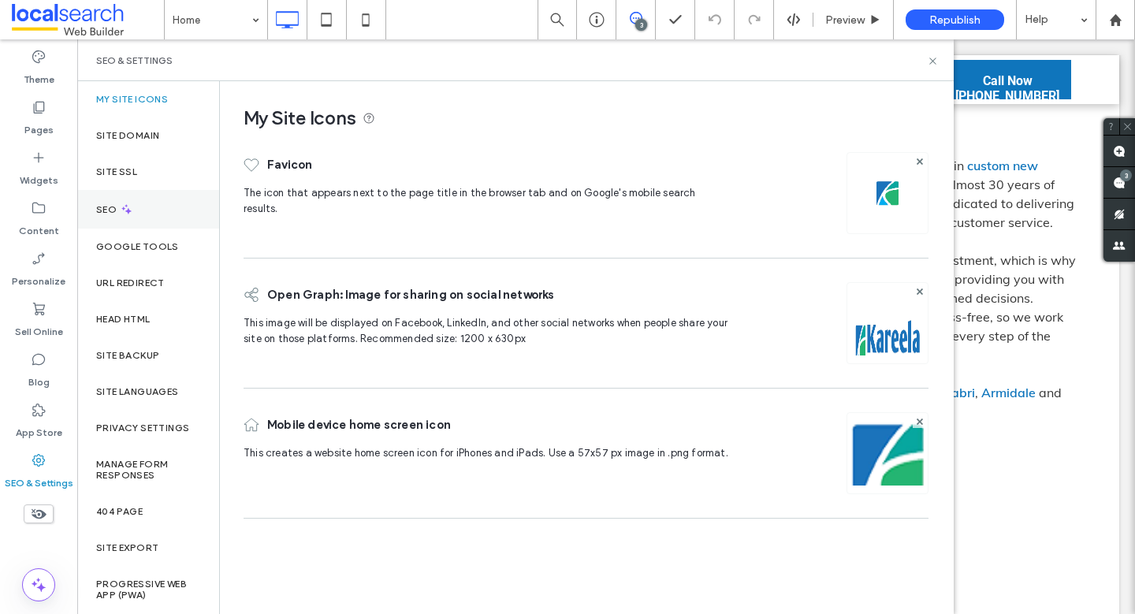
click at [126, 214] on icon at bounding box center [126, 209] width 13 height 13
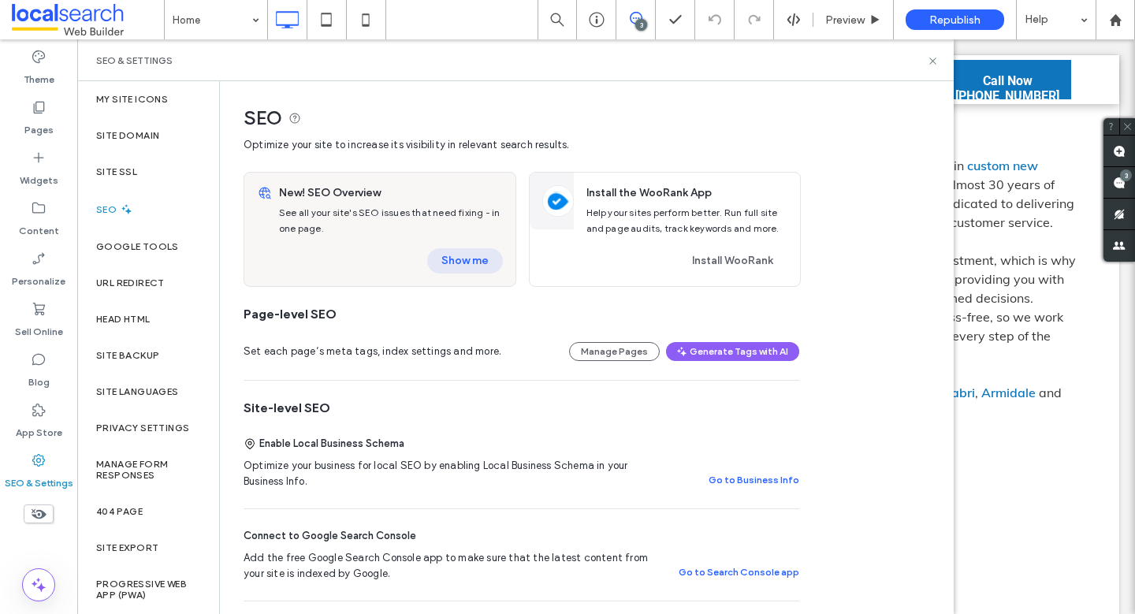
click at [467, 260] on button "Show me" at bounding box center [465, 260] width 76 height 25
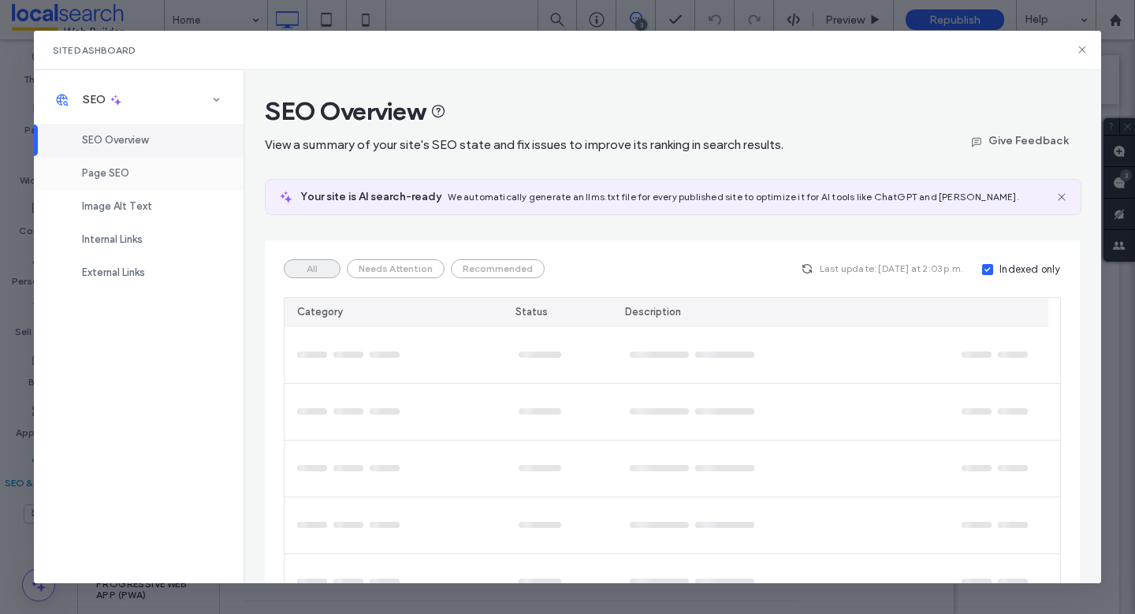
click at [169, 177] on div "Page SEO" at bounding box center [139, 173] width 210 height 33
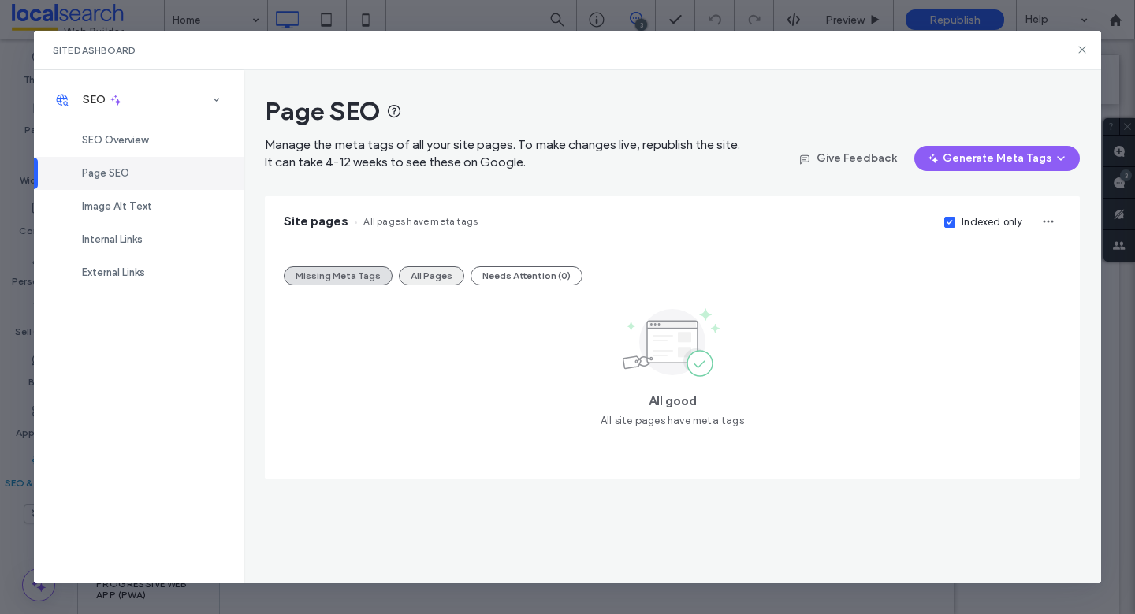
click at [418, 282] on button "All Pages" at bounding box center [431, 275] width 65 height 19
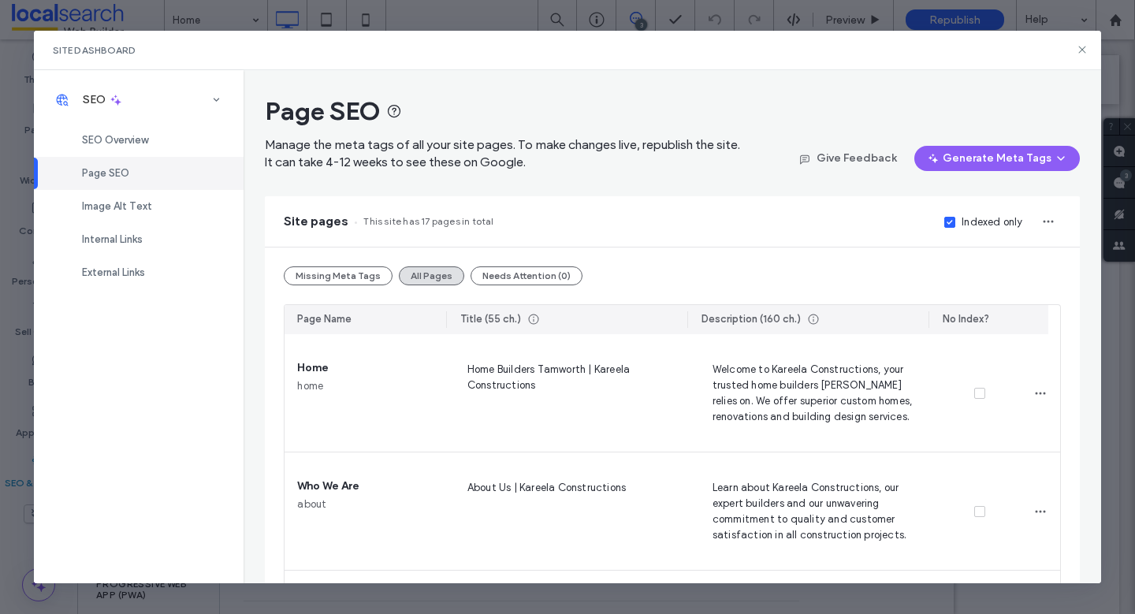
click at [946, 223] on icon at bounding box center [949, 222] width 6 height 5
click at [1082, 49] on icon at bounding box center [1082, 49] width 13 height 13
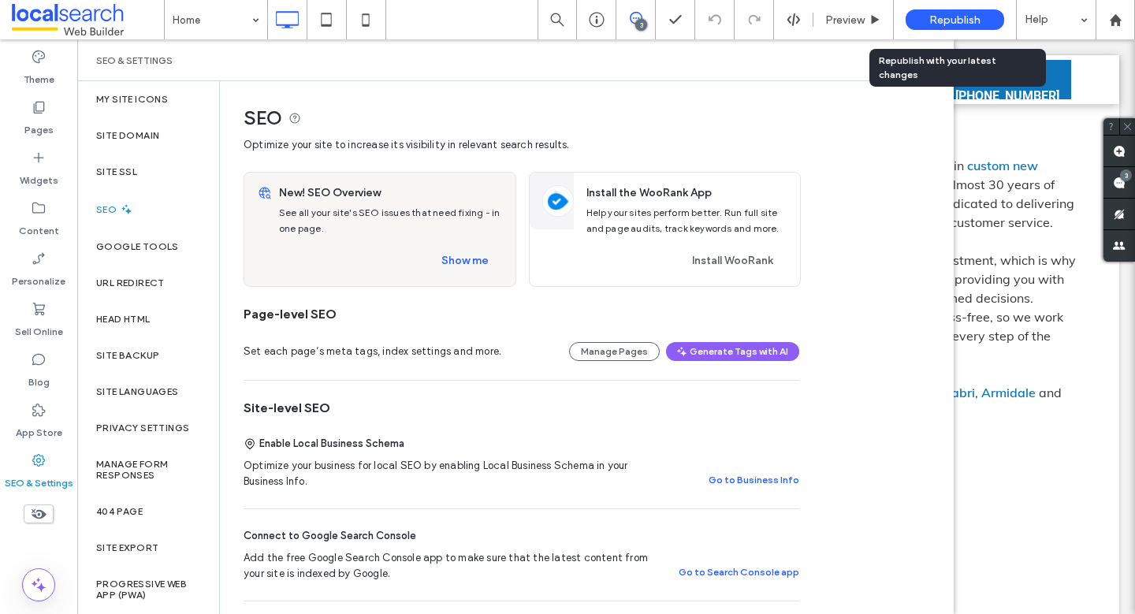
click at [955, 23] on span "Republish" at bounding box center [954, 19] width 51 height 13
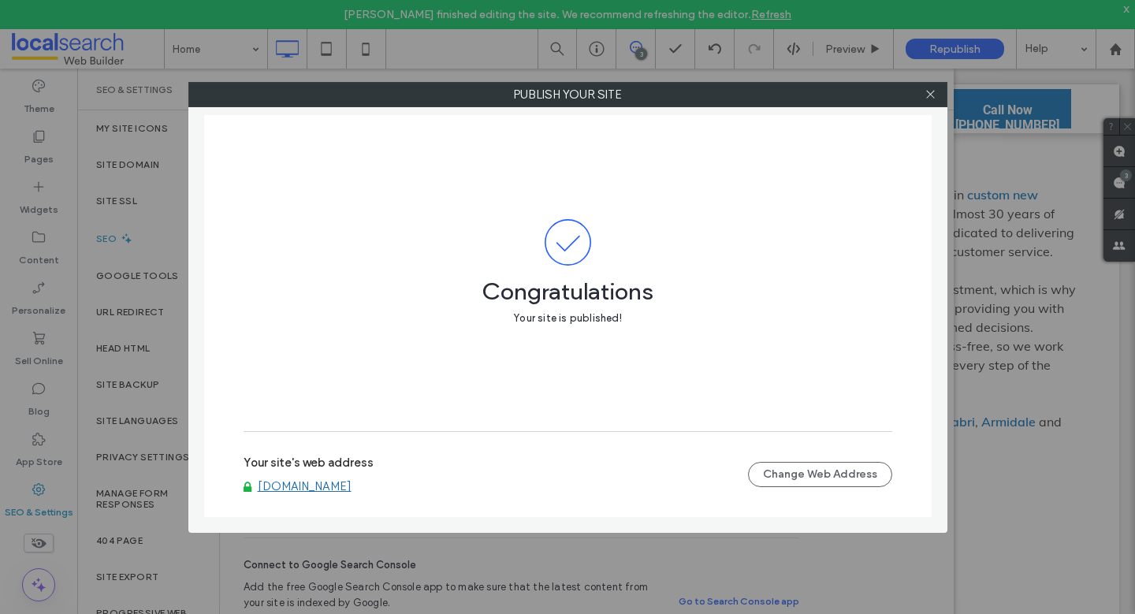
click at [749, 266] on span "Congratulations" at bounding box center [568, 284] width 649 height 36
click at [935, 95] on icon at bounding box center [930, 94] width 12 height 12
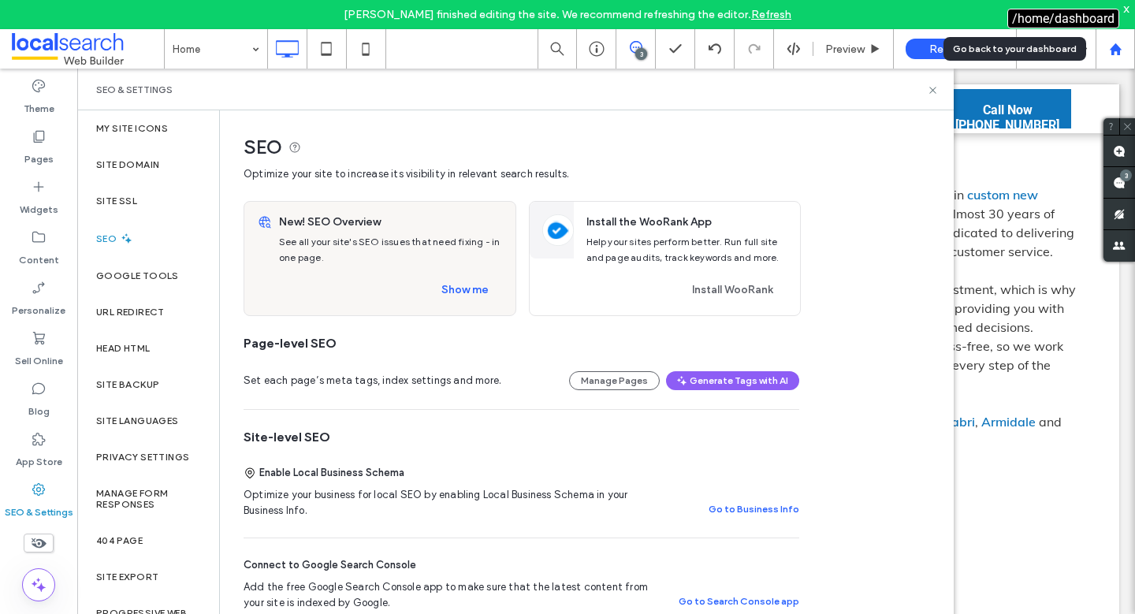
click at [1113, 52] on use at bounding box center [1115, 49] width 12 height 12
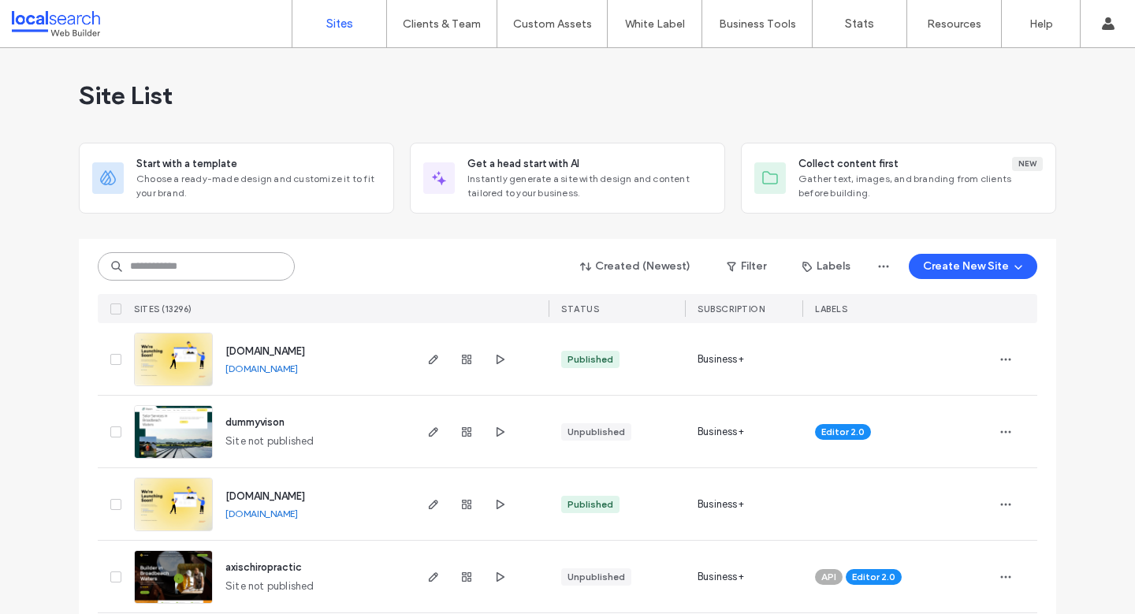
click at [125, 270] on input at bounding box center [196, 266] width 197 height 28
paste input "********"
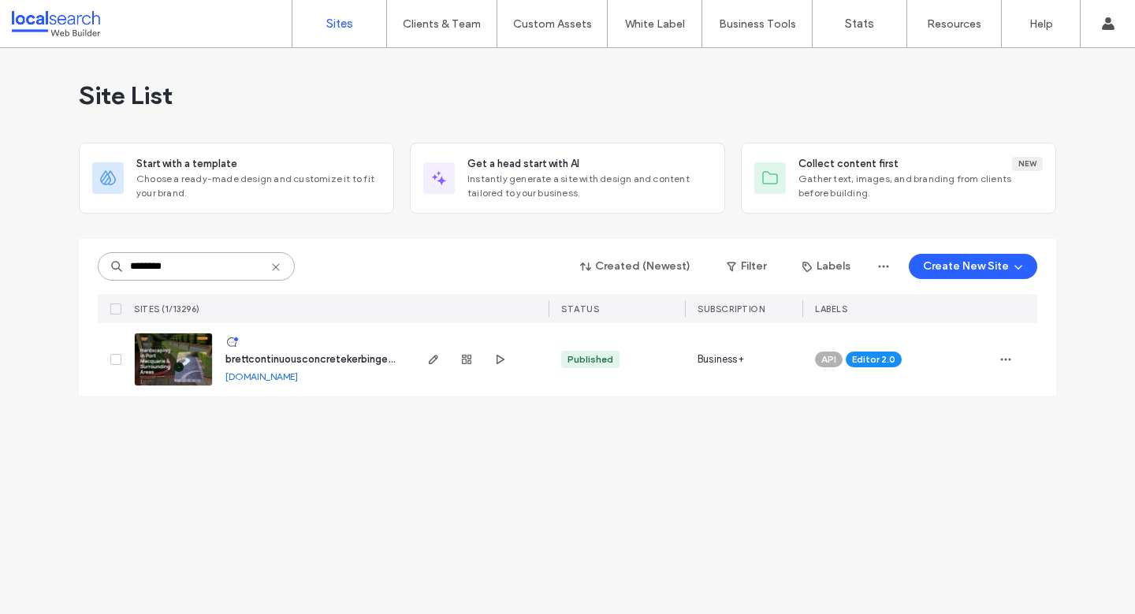
type input "********"
click at [434, 501] on div "Site List Start with a template Choose a ready-made design and customize it to …" at bounding box center [567, 331] width 1135 height 566
click at [437, 360] on icon "button" at bounding box center [433, 359] width 13 height 13
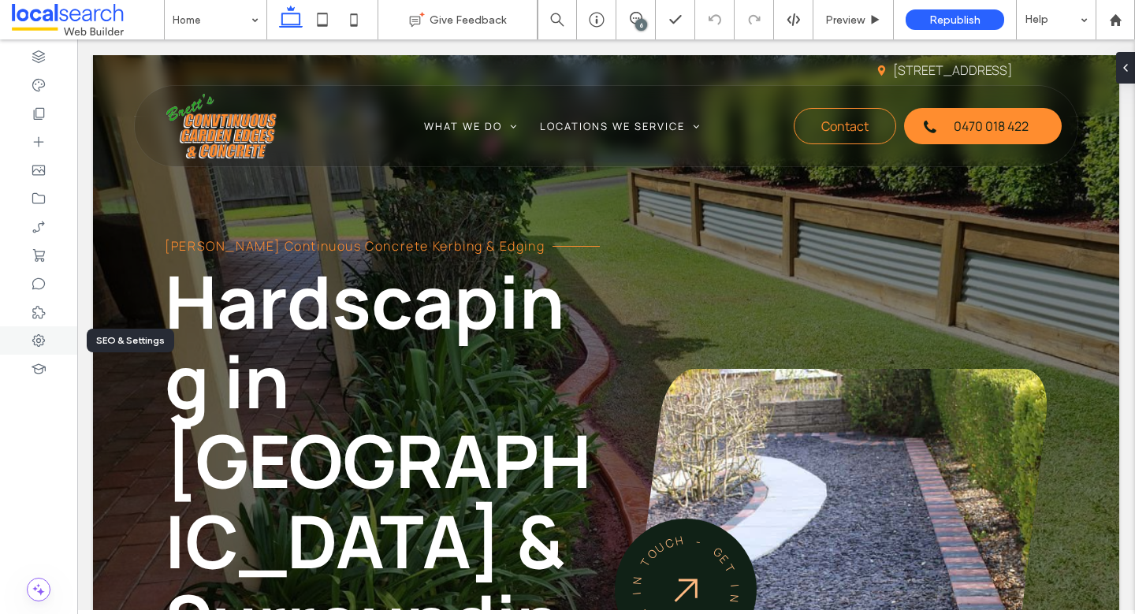
click at [24, 344] on div at bounding box center [38, 340] width 77 height 28
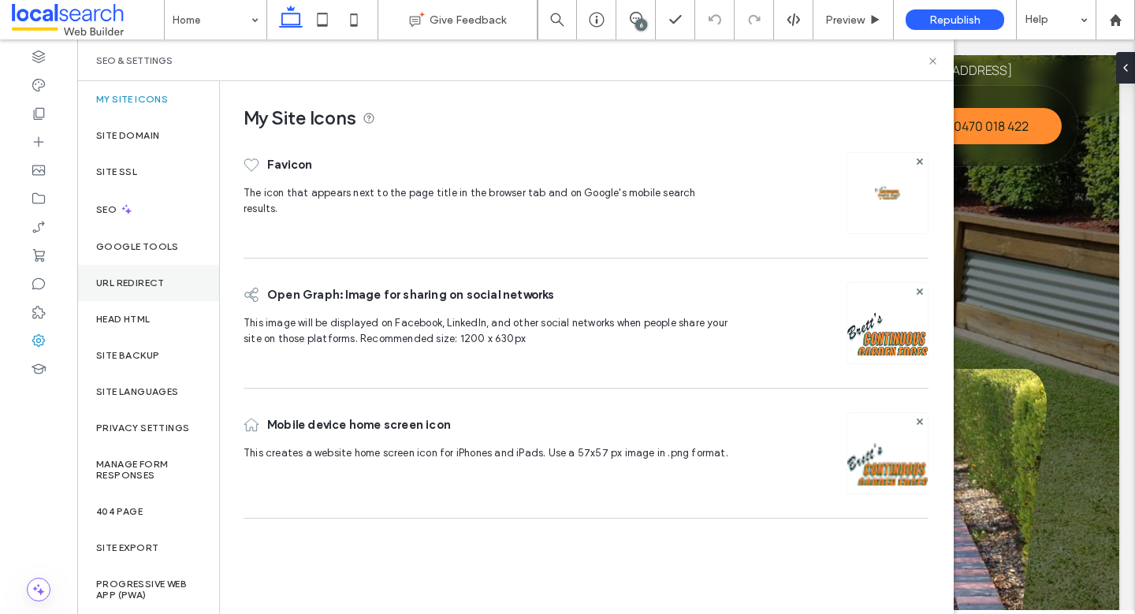
click at [141, 284] on label "URL Redirect" at bounding box center [130, 282] width 69 height 11
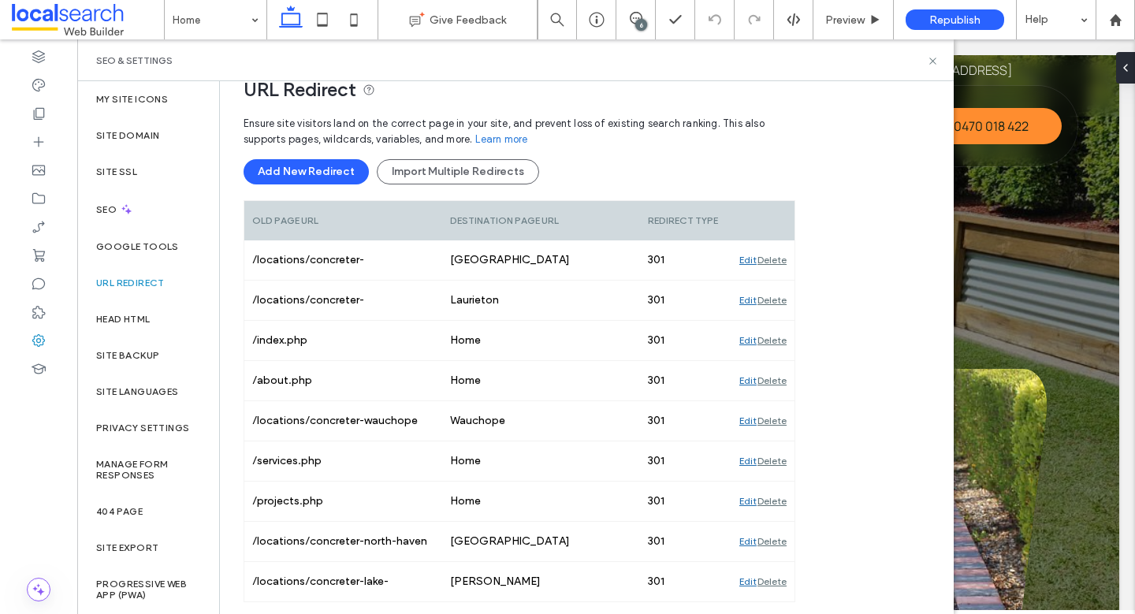
scroll to position [138, 0]
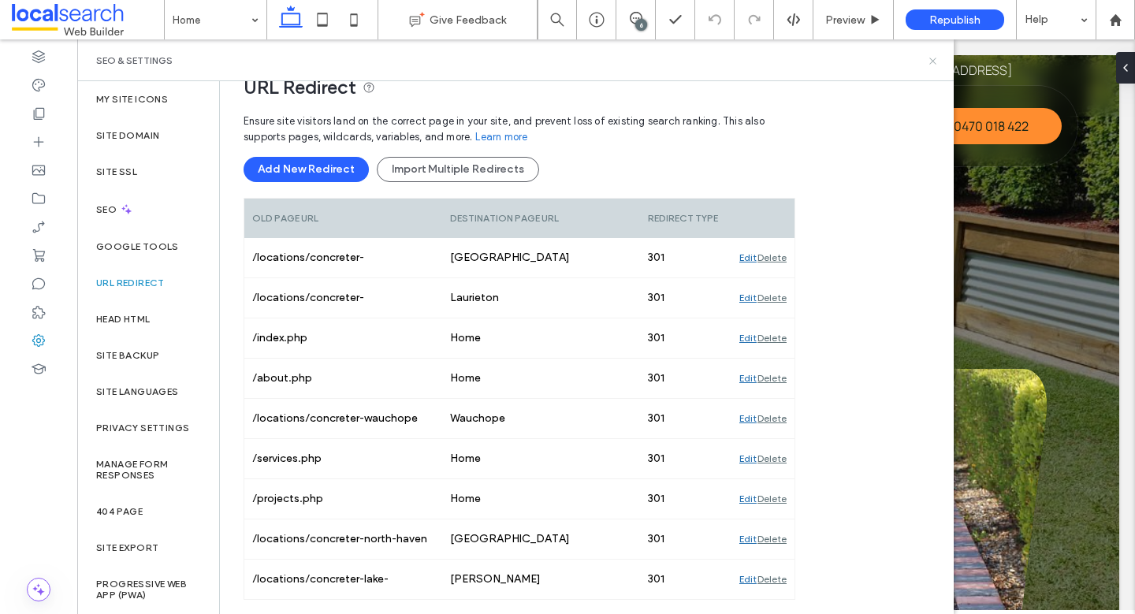
click at [931, 61] on icon at bounding box center [933, 61] width 12 height 12
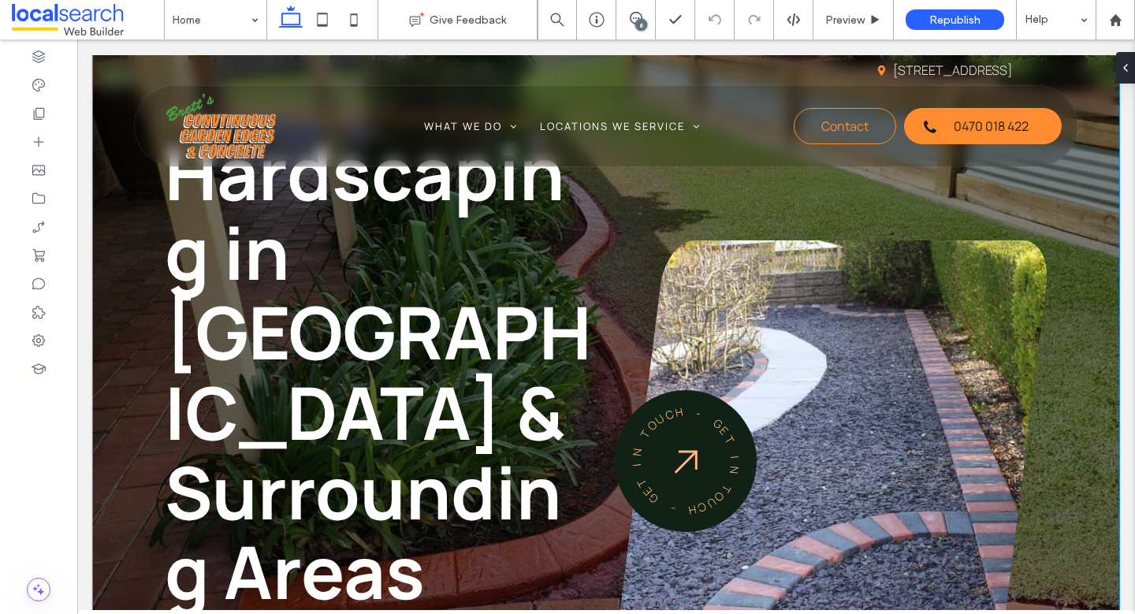
scroll to position [142, 0]
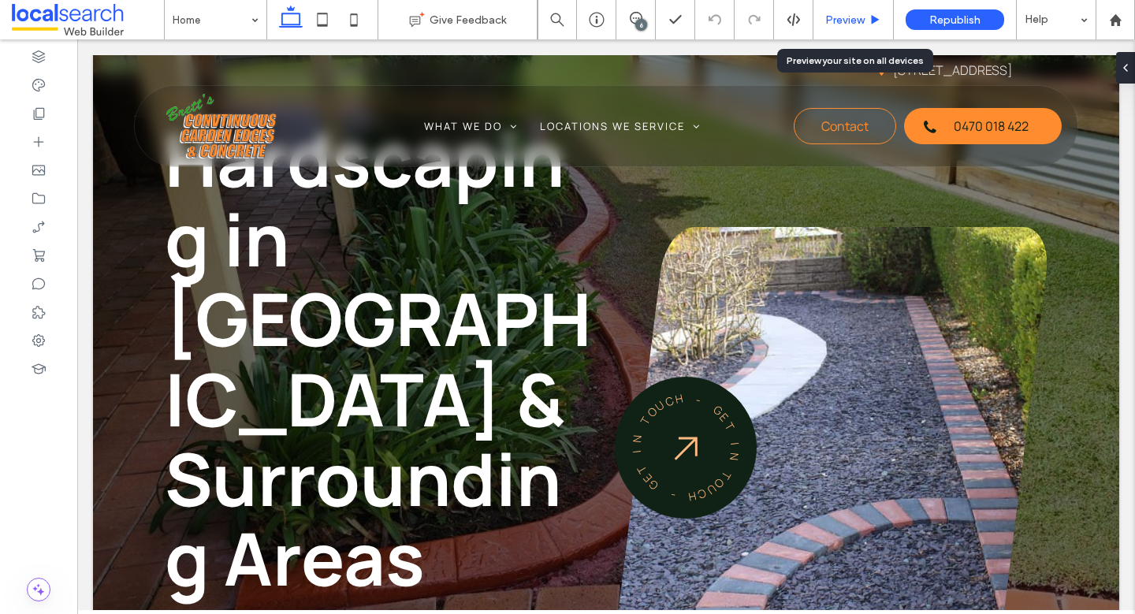
click at [838, 13] on span "Preview" at bounding box center [844, 19] width 39 height 13
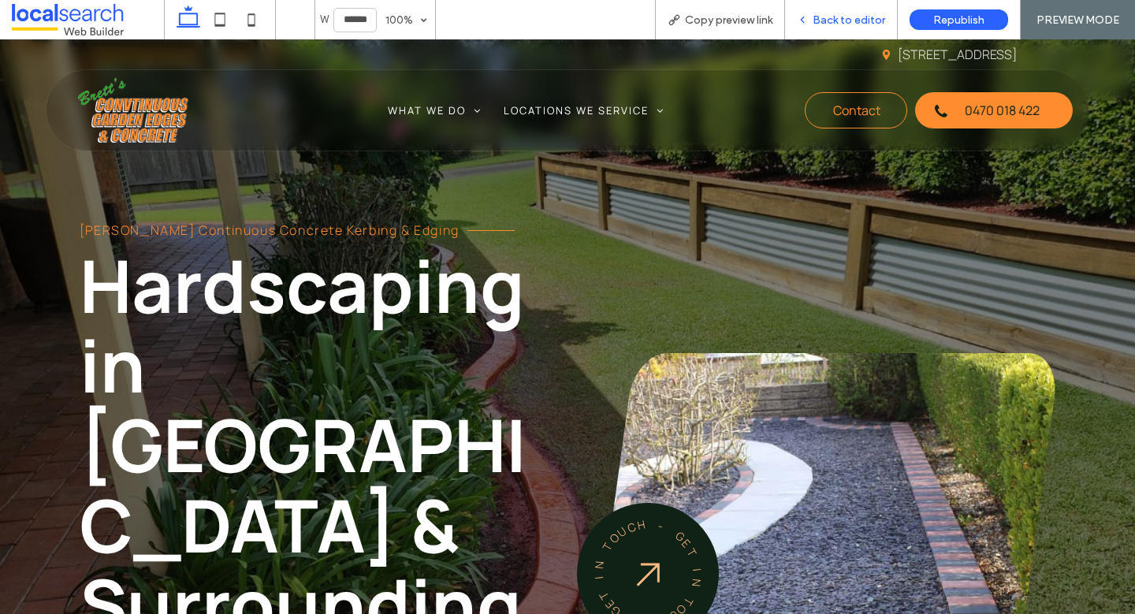
click at [815, 16] on span "Back to editor" at bounding box center [849, 19] width 73 height 13
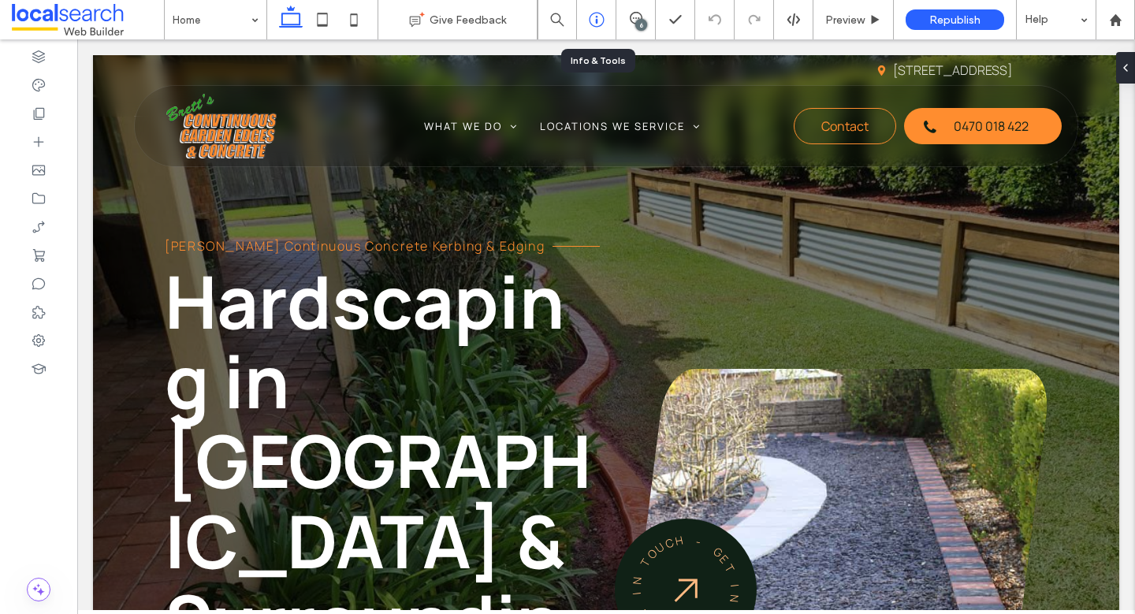
click at [610, 15] on div at bounding box center [596, 20] width 39 height 16
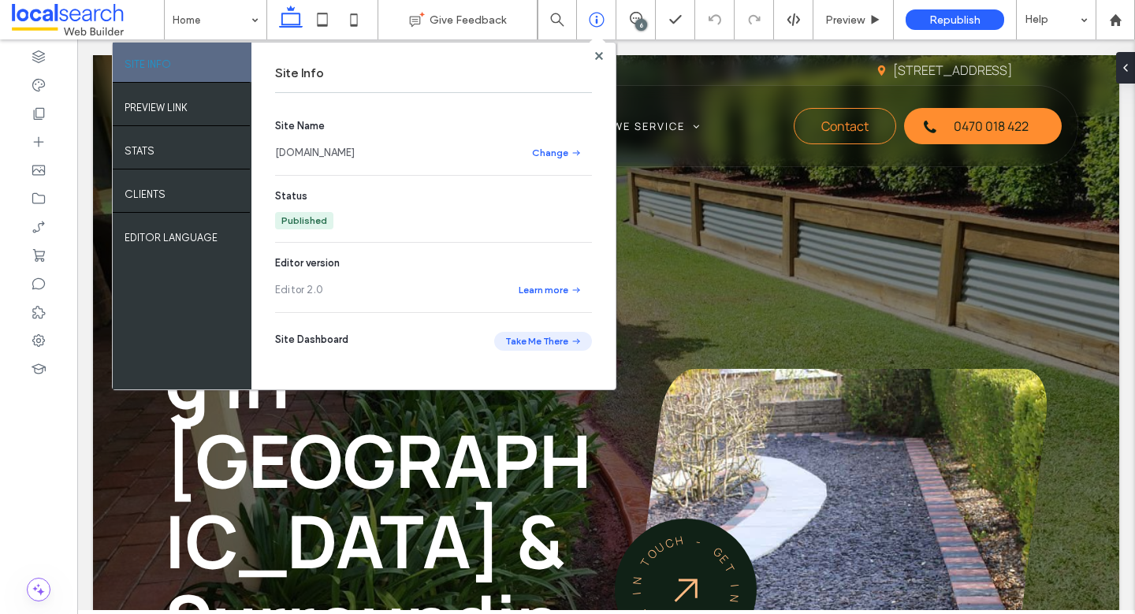
click at [560, 352] on section "Site Dashboard Take Me There" at bounding box center [433, 350] width 317 height 50
click at [556, 349] on button "Take Me There" at bounding box center [543, 341] width 98 height 19
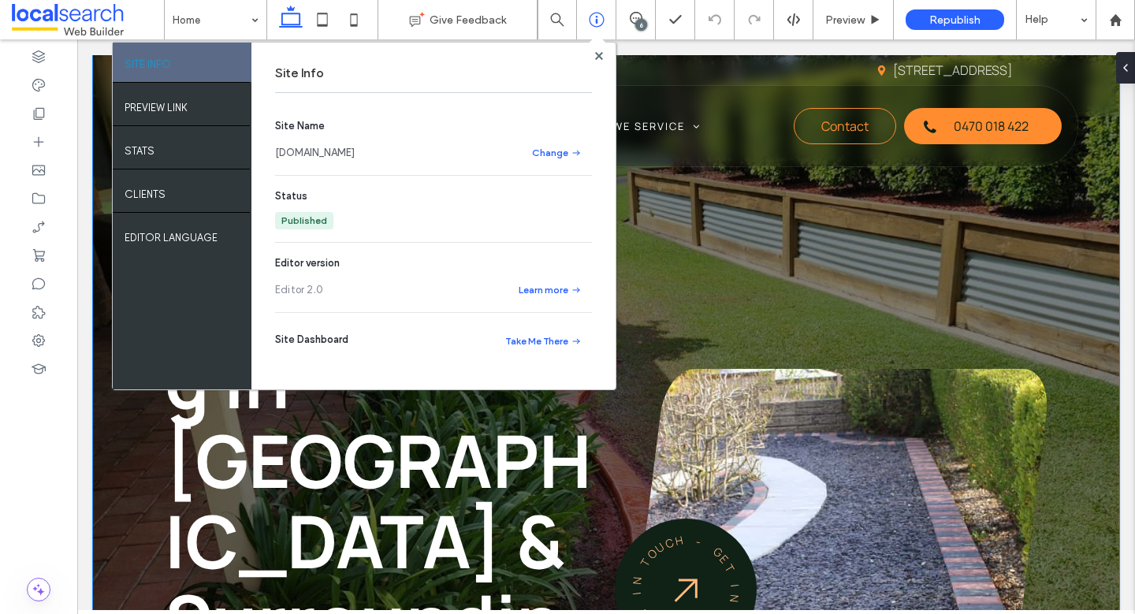
click at [934, 205] on div "Brett Continuous Concrete Kerbing & Edging Hardscaping in Port Macquarie & Surr…" at bounding box center [606, 546] width 1026 height 982
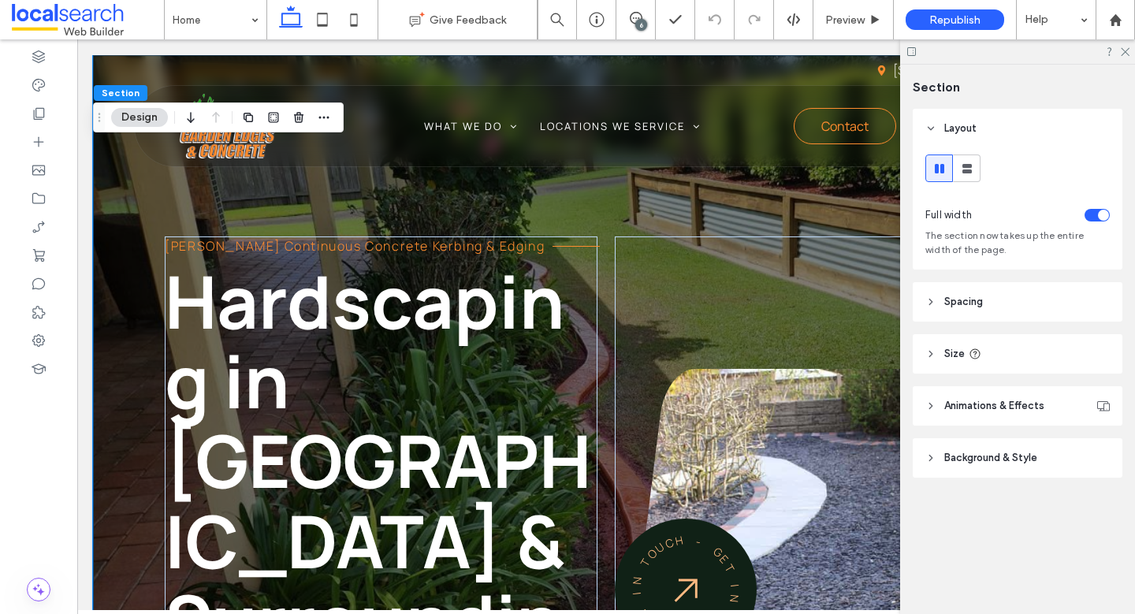
click at [1123, 44] on div at bounding box center [1017, 51] width 235 height 24
click at [1125, 52] on use at bounding box center [1125, 52] width 9 height 9
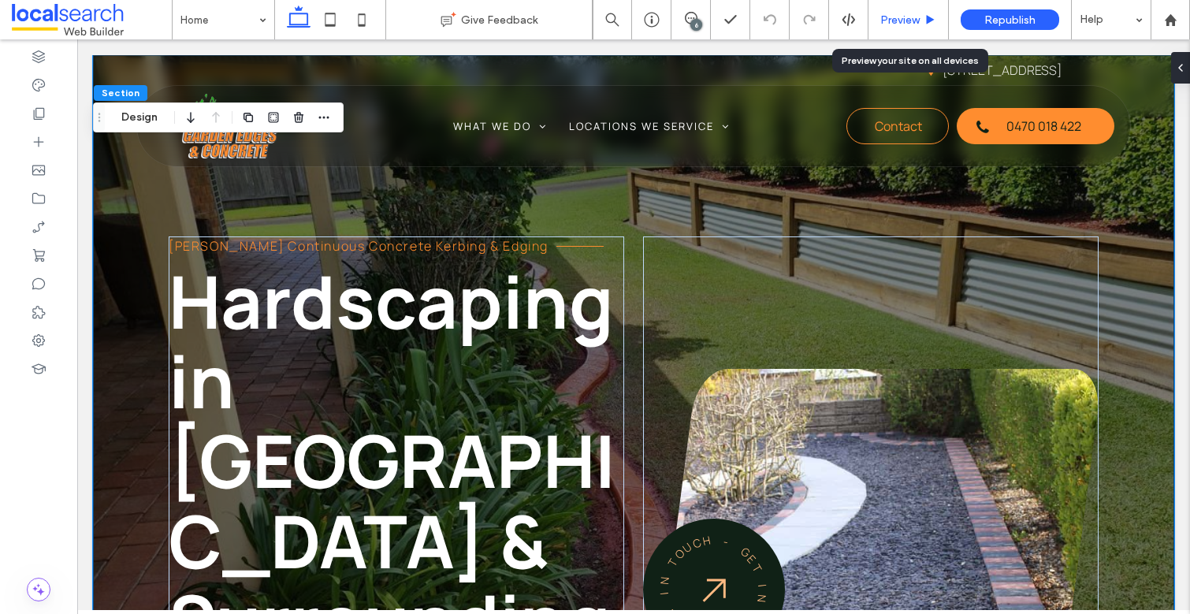
click at [916, 13] on span "Preview" at bounding box center [899, 19] width 39 height 13
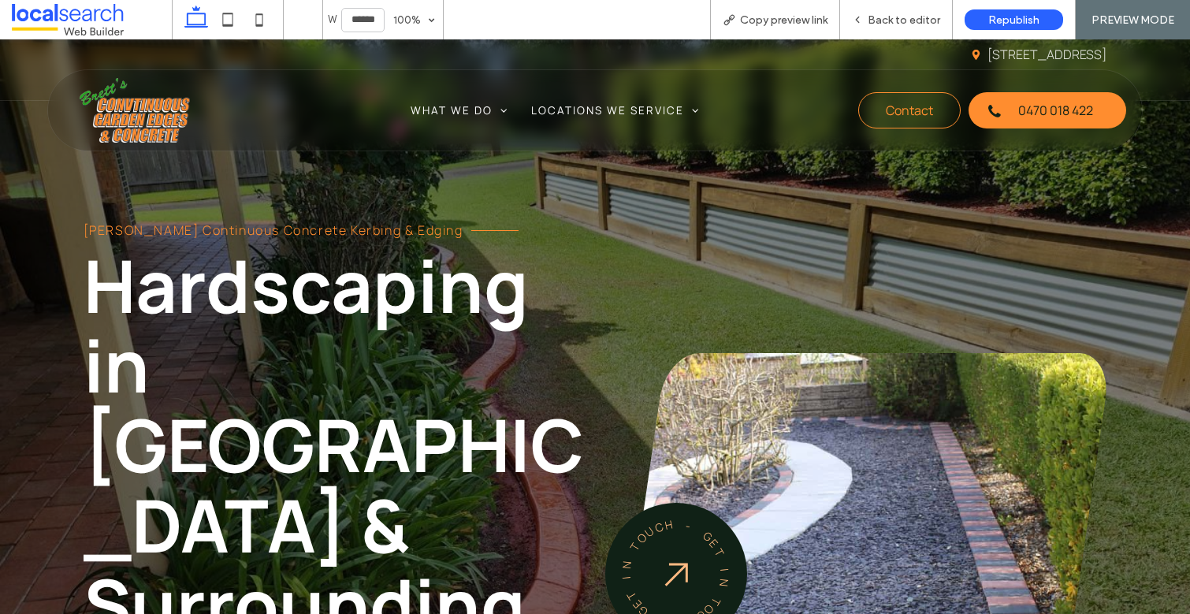
click at [916, 13] on span "Back to editor" at bounding box center [904, 19] width 73 height 13
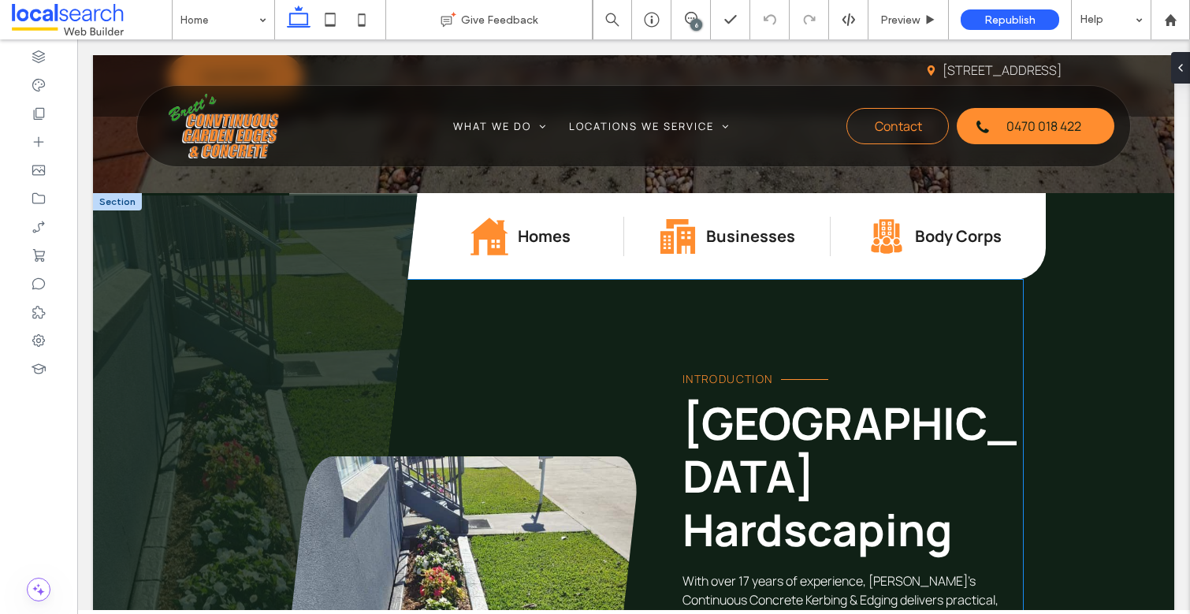
scroll to position [845, 0]
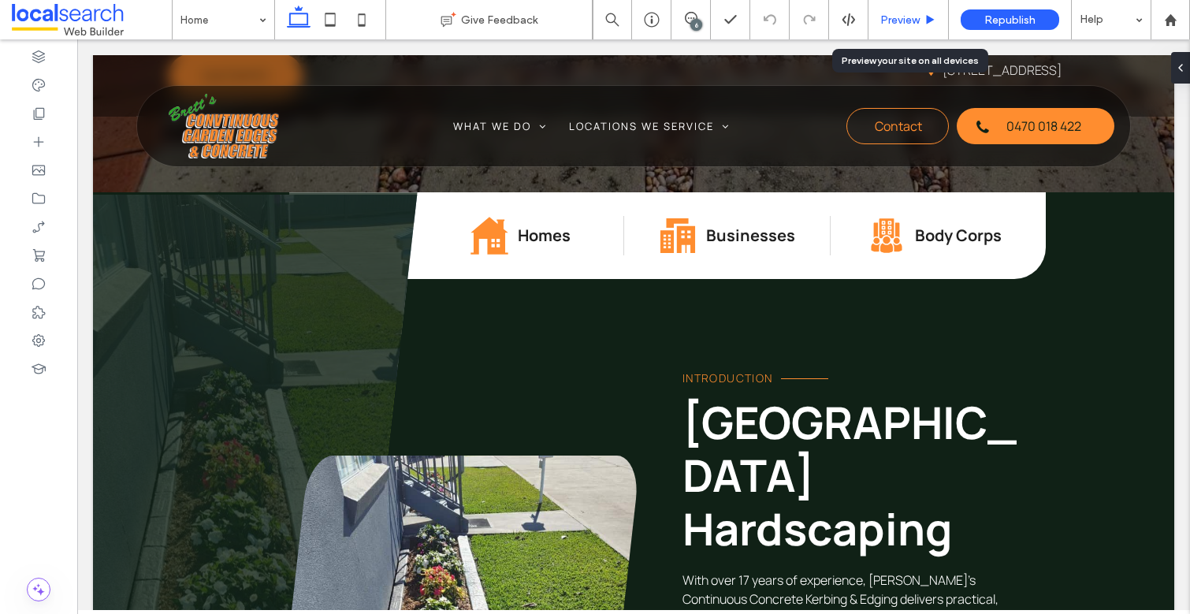
click at [908, 24] on span "Preview" at bounding box center [899, 19] width 39 height 13
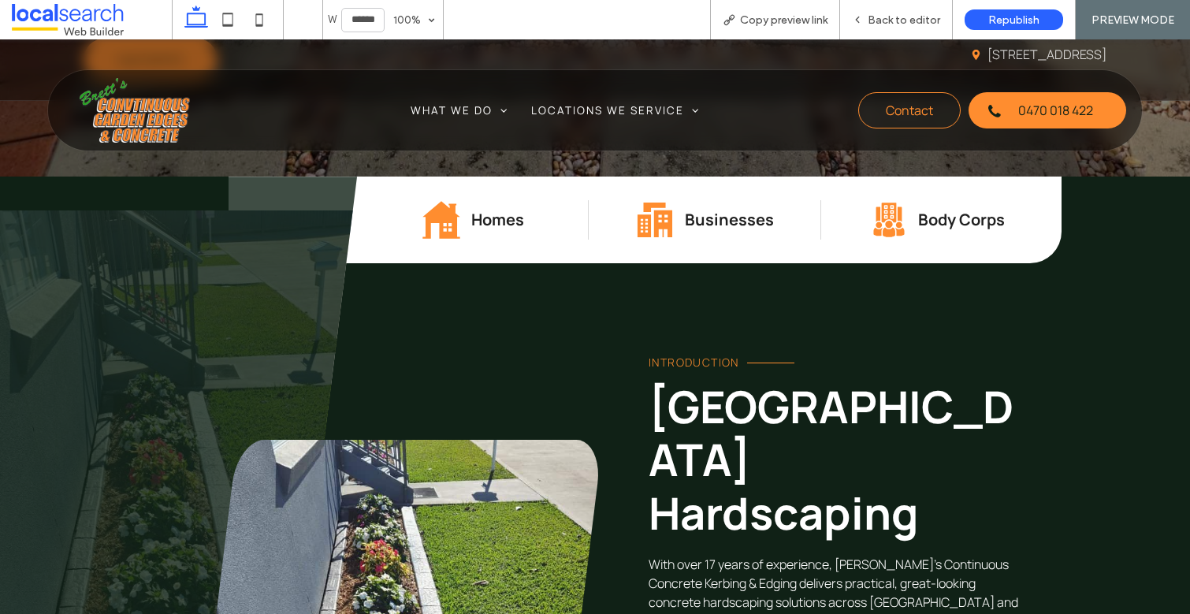
drag, startPoint x: 831, startPoint y: 429, endPoint x: 943, endPoint y: 404, distance: 113.8
click at [985, 556] on span "With over 17 years of experience, Brett’s Continuous Concrete Kerbing & Edging …" at bounding box center [834, 593] width 370 height 74
click at [790, 21] on span "Copy preview link" at bounding box center [783, 19] width 87 height 13
click at [898, 26] on span "Back to editor" at bounding box center [904, 19] width 73 height 13
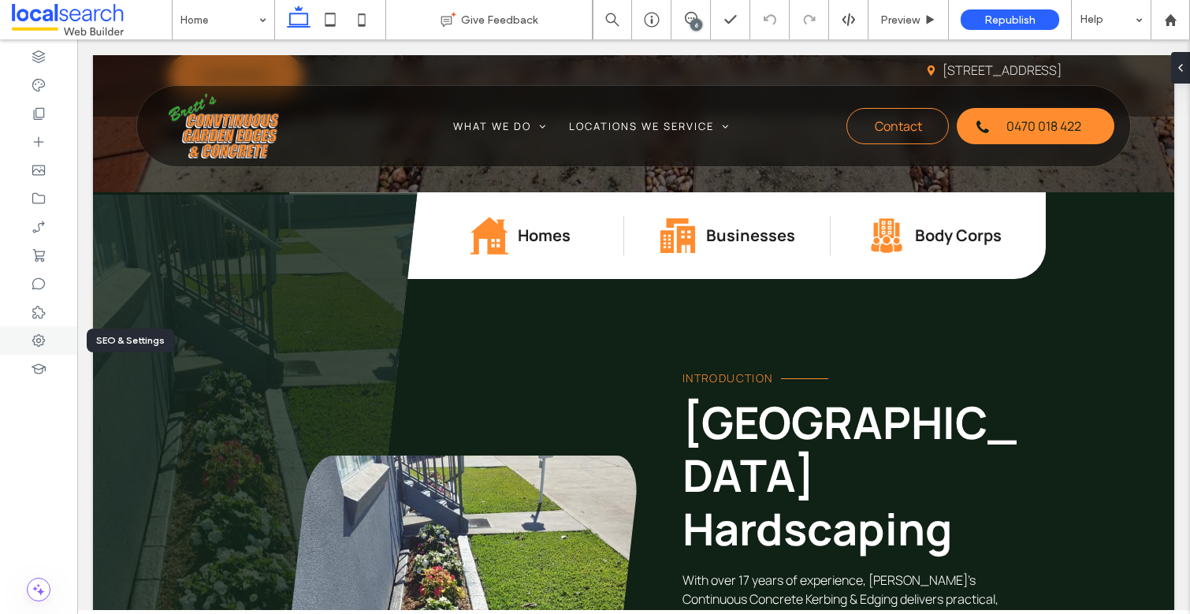
click at [46, 344] on icon at bounding box center [39, 341] width 16 height 16
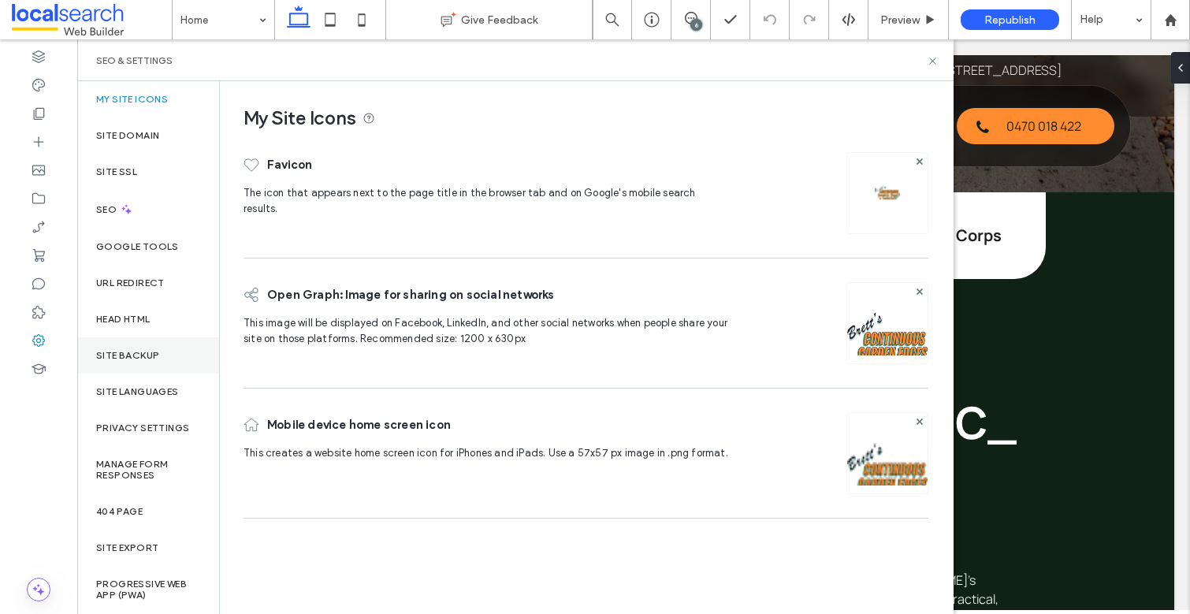
click at [139, 363] on div "Site Backup" at bounding box center [148, 355] width 142 height 36
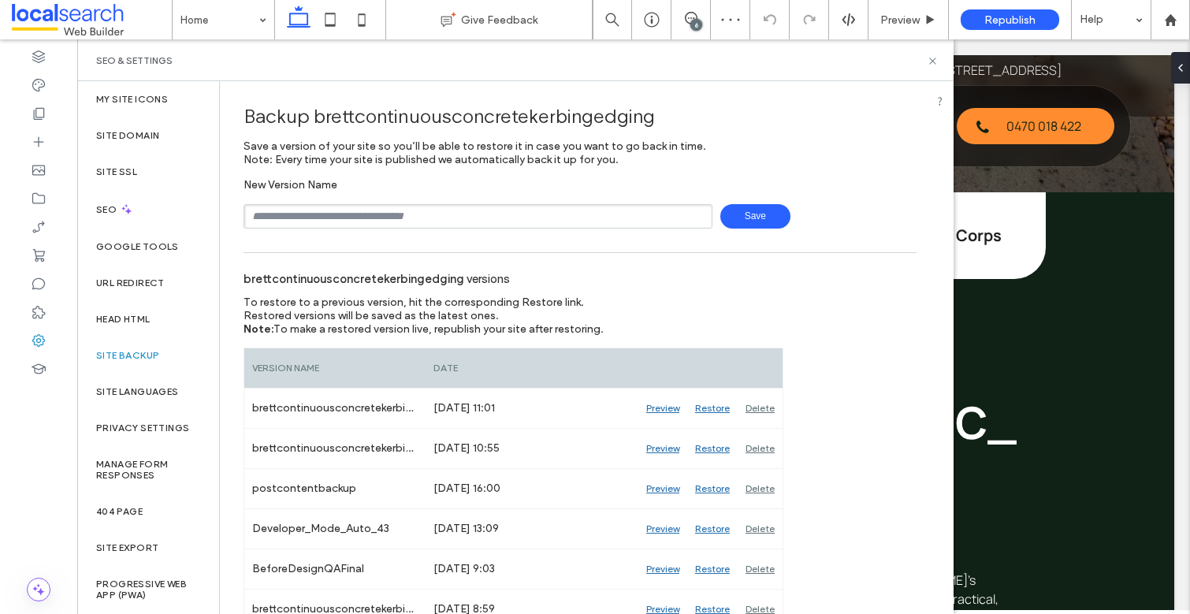
click at [422, 227] on input "text" at bounding box center [478, 216] width 469 height 24
type input "******"
click at [742, 223] on span "Save" at bounding box center [755, 216] width 70 height 24
click at [139, 146] on div "Site Domain" at bounding box center [148, 135] width 142 height 36
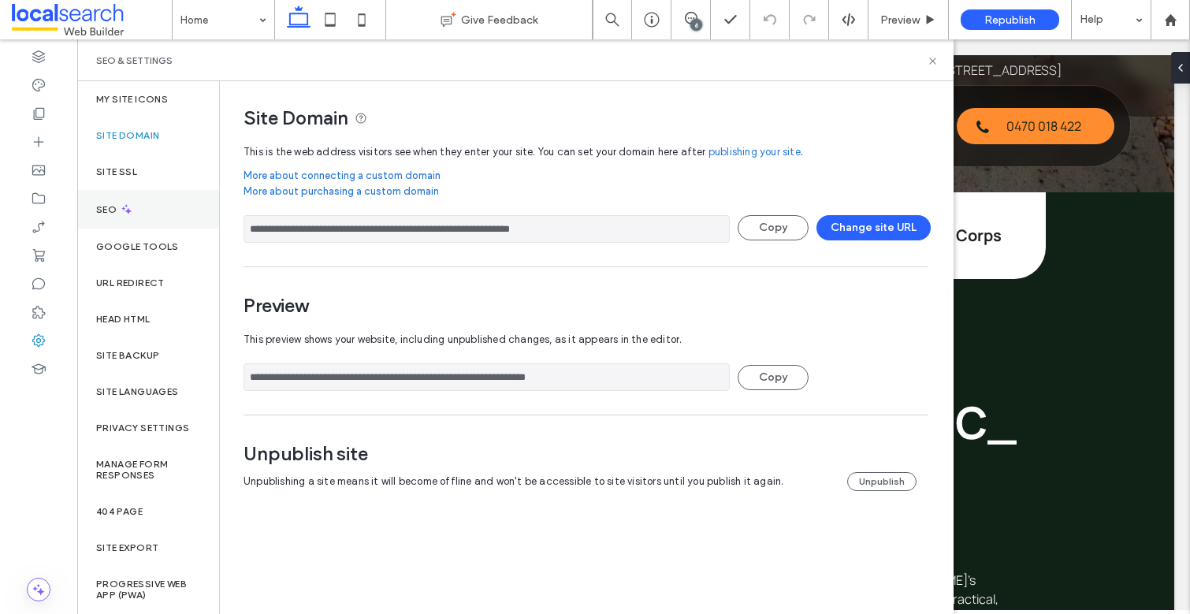
click at [89, 207] on div "SEO" at bounding box center [148, 209] width 142 height 39
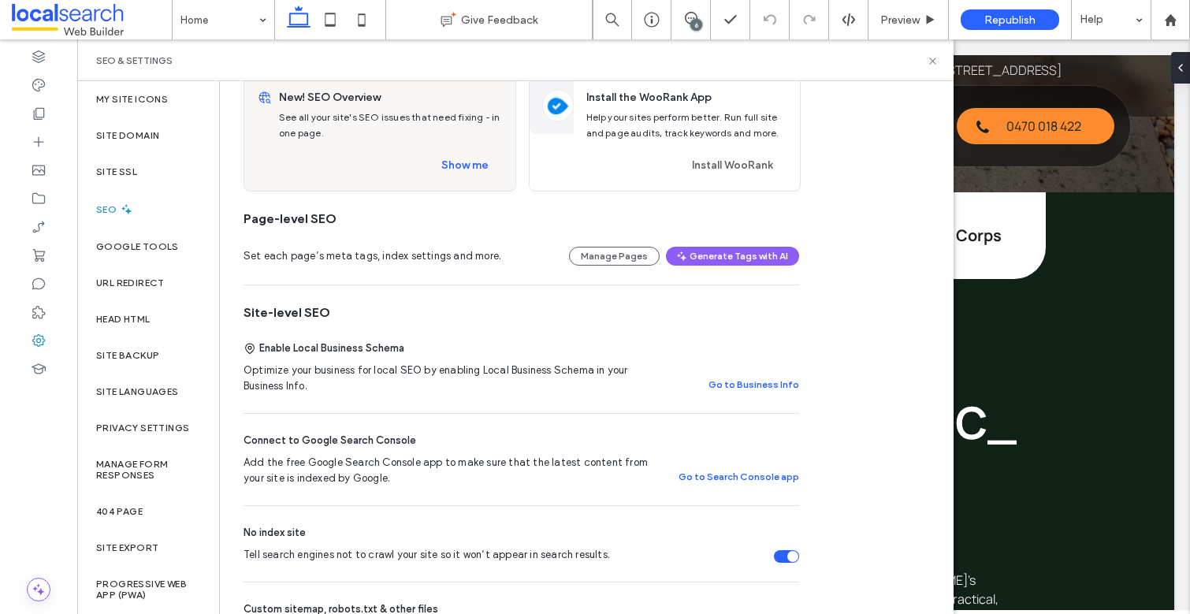
scroll to position [172, 0]
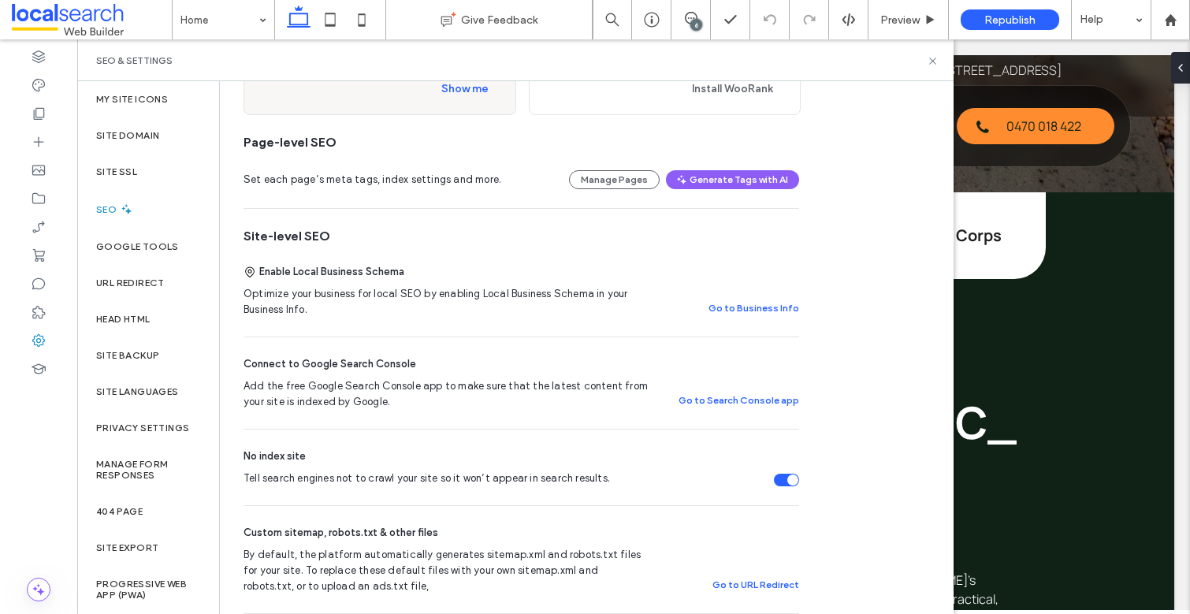
click at [788, 478] on div "Tell search engines not to crawl your site so it won’t appear in search results." at bounding box center [792, 479] width 11 height 11
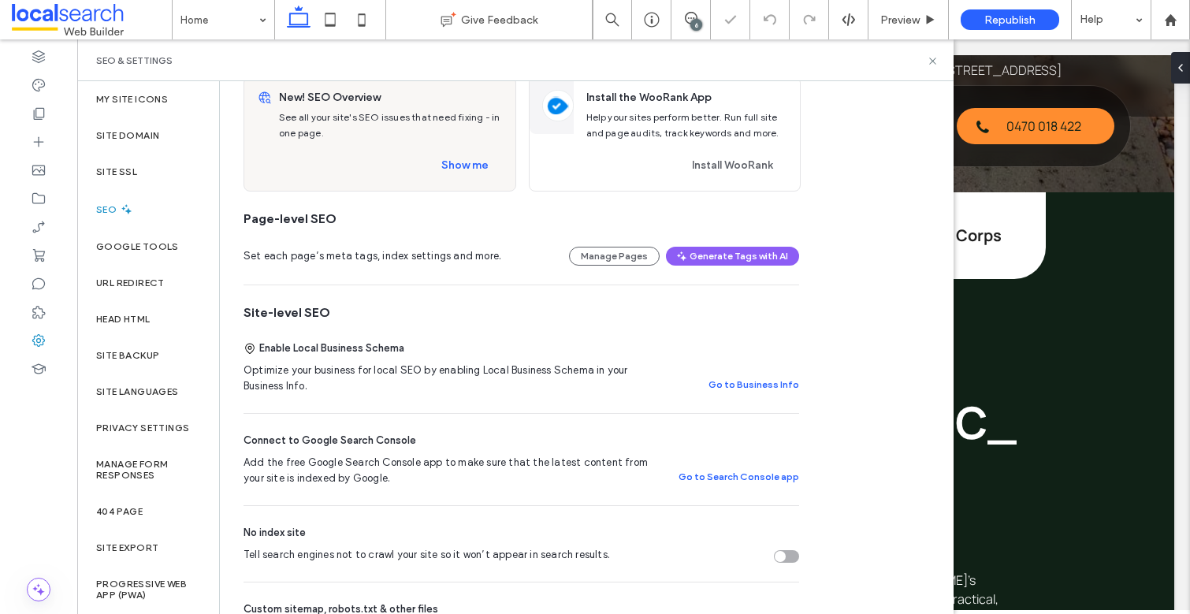
scroll to position [0, 0]
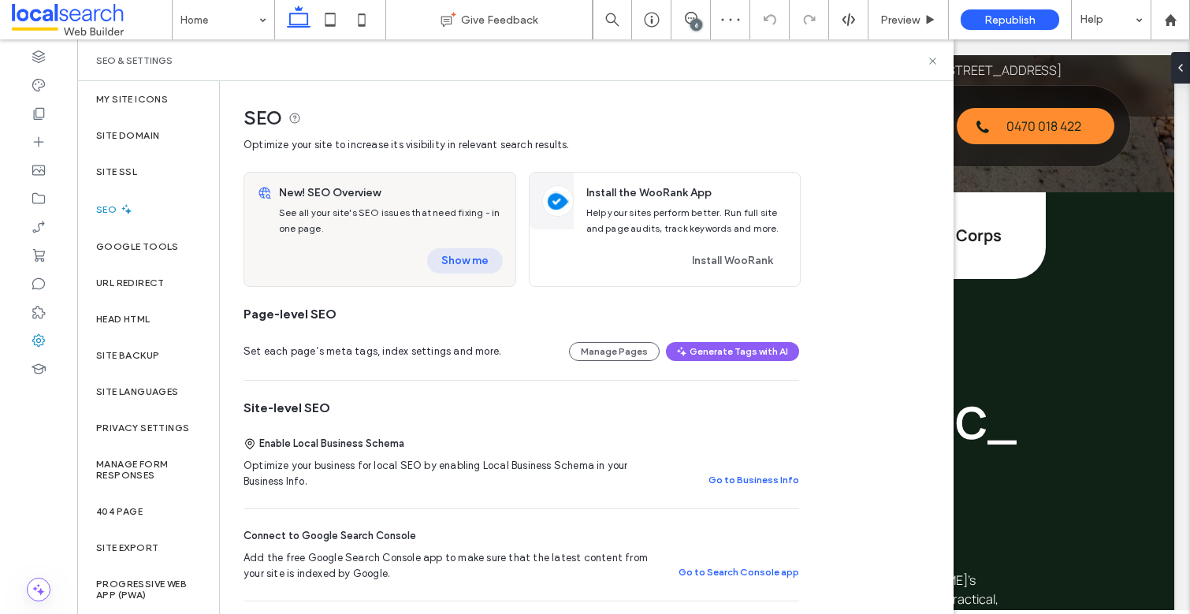
click at [456, 266] on button "Show me" at bounding box center [465, 260] width 76 height 25
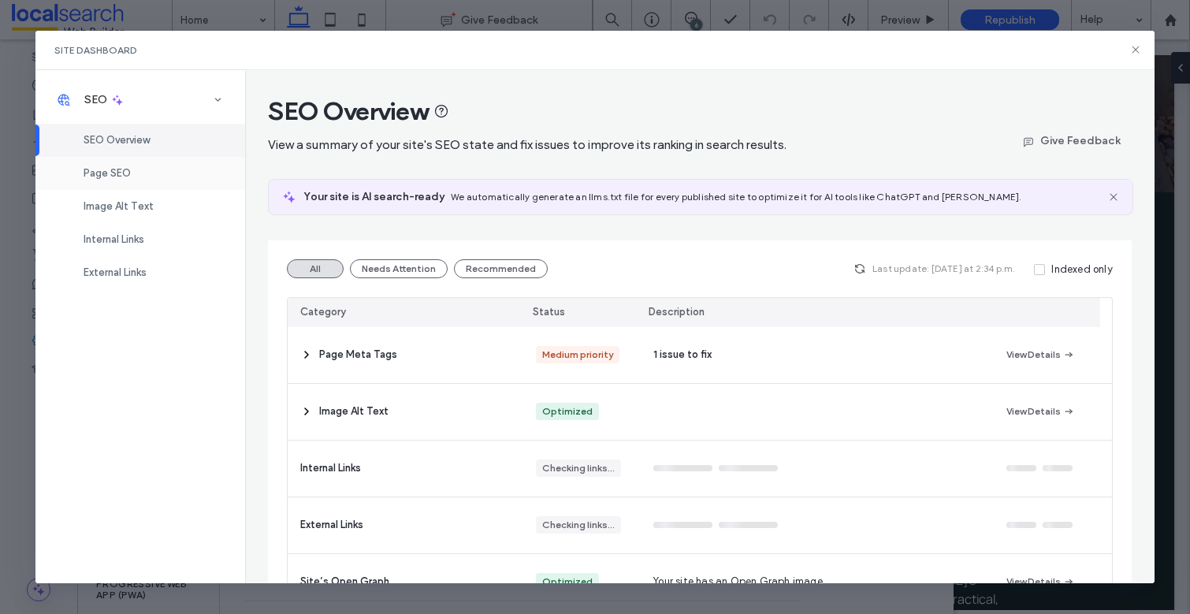
click at [144, 165] on div "Page SEO" at bounding box center [140, 173] width 210 height 33
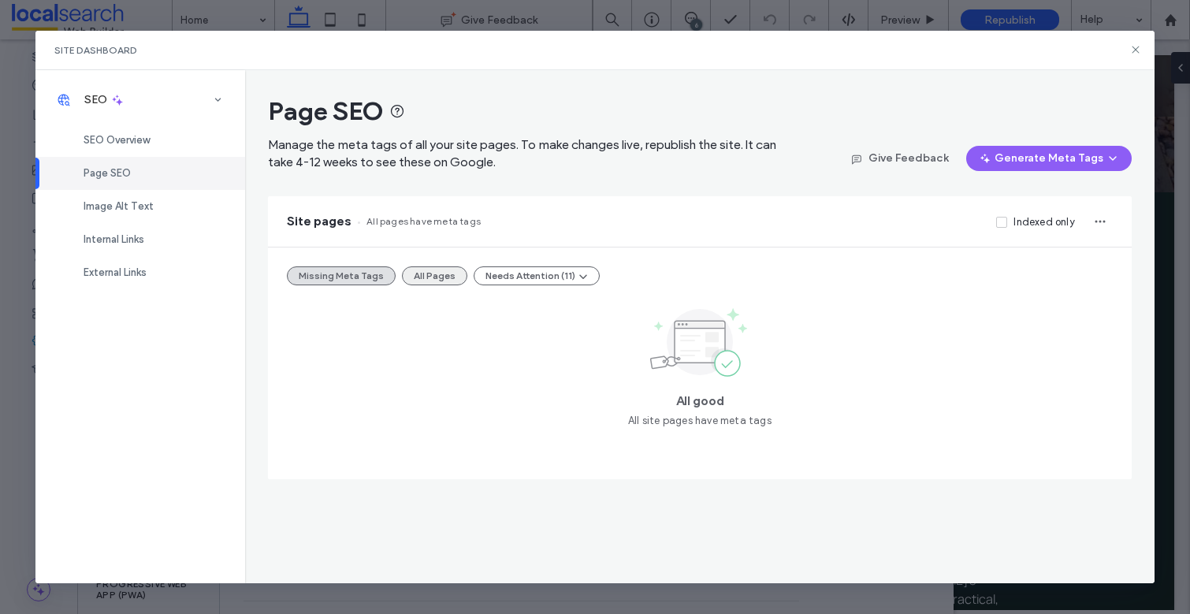
click at [413, 282] on button "All Pages" at bounding box center [434, 275] width 65 height 19
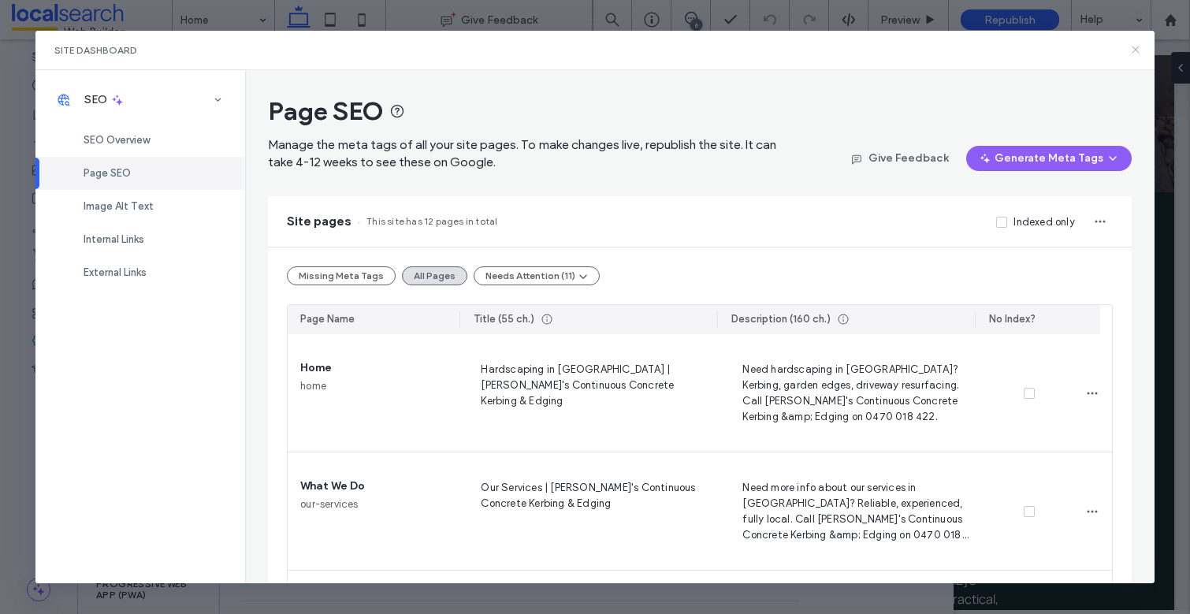
click at [1129, 46] on icon at bounding box center [1135, 49] width 13 height 13
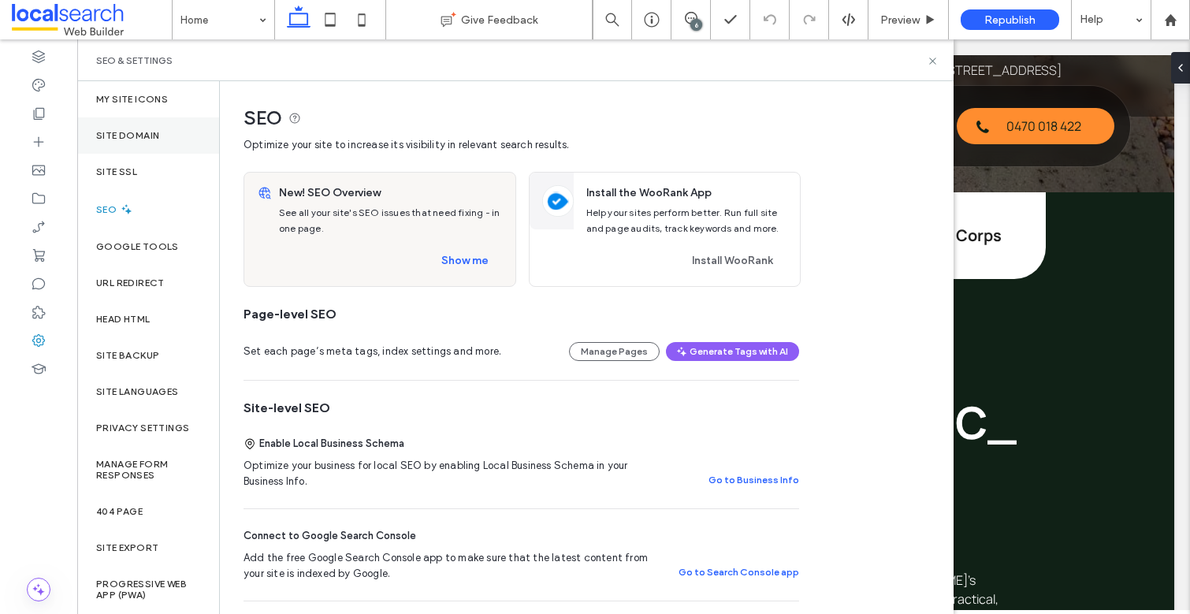
click at [130, 139] on label "Site Domain" at bounding box center [127, 135] width 63 height 11
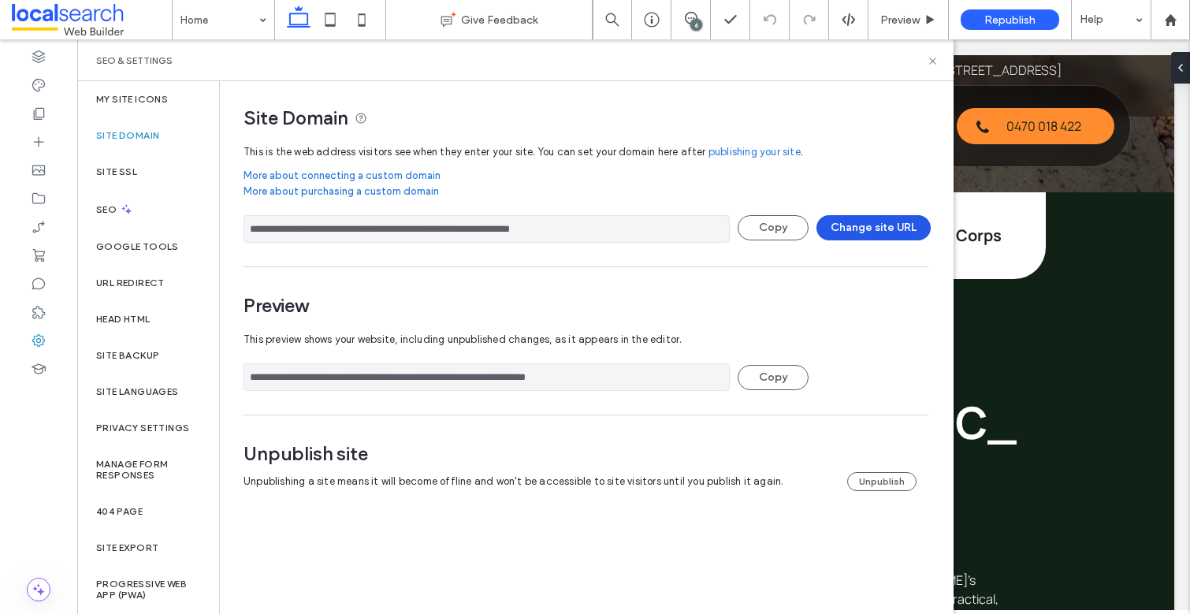
click at [890, 227] on button "Change site URL" at bounding box center [873, 227] width 114 height 25
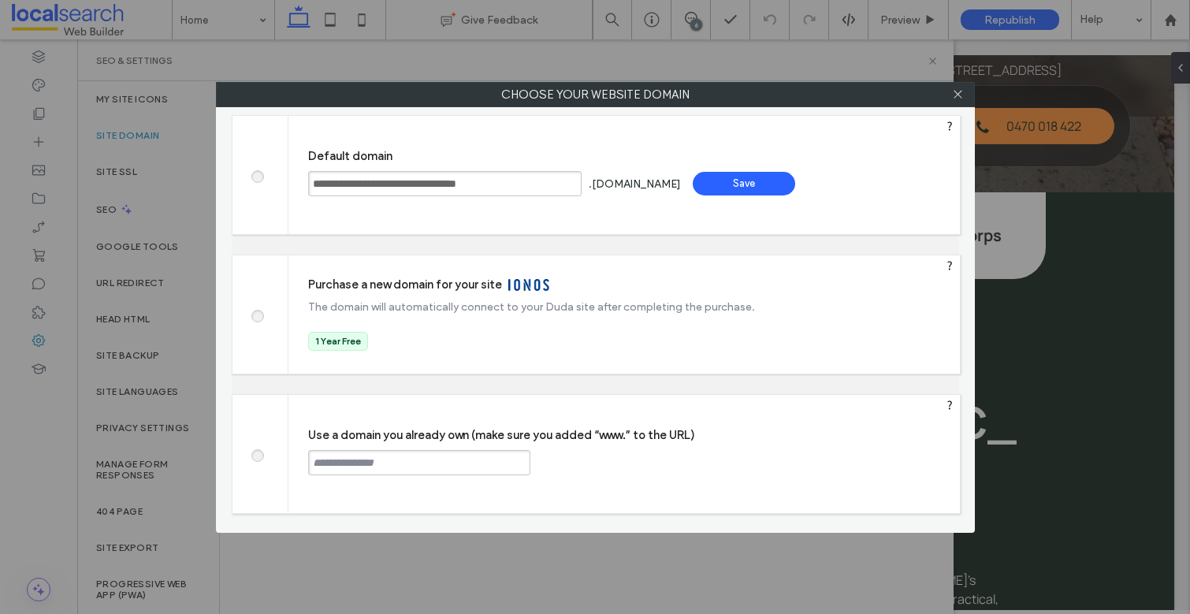
click at [396, 478] on div "Use a domain you already own (make sure you added “www.” to the URL) Continue" at bounding box center [623, 454] width 671 height 118
click at [383, 474] on input "text" at bounding box center [419, 462] width 222 height 25
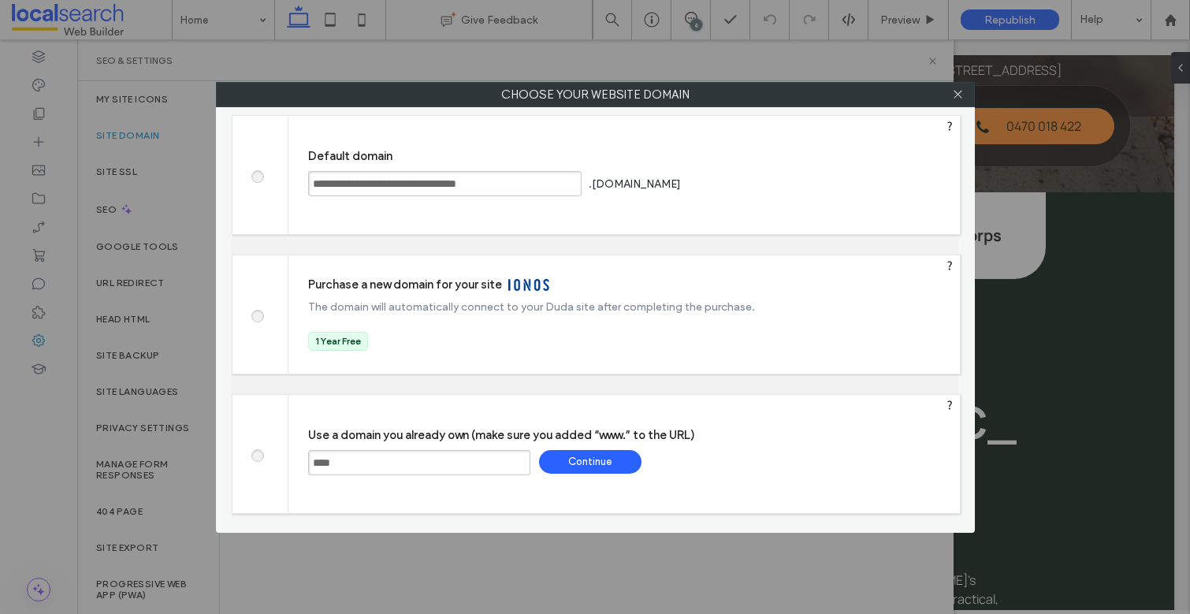
paste input "**********"
type input "**********"
click at [591, 504] on div "**********" at bounding box center [623, 454] width 671 height 118
click at [592, 454] on div "Continue" at bounding box center [590, 462] width 102 height 24
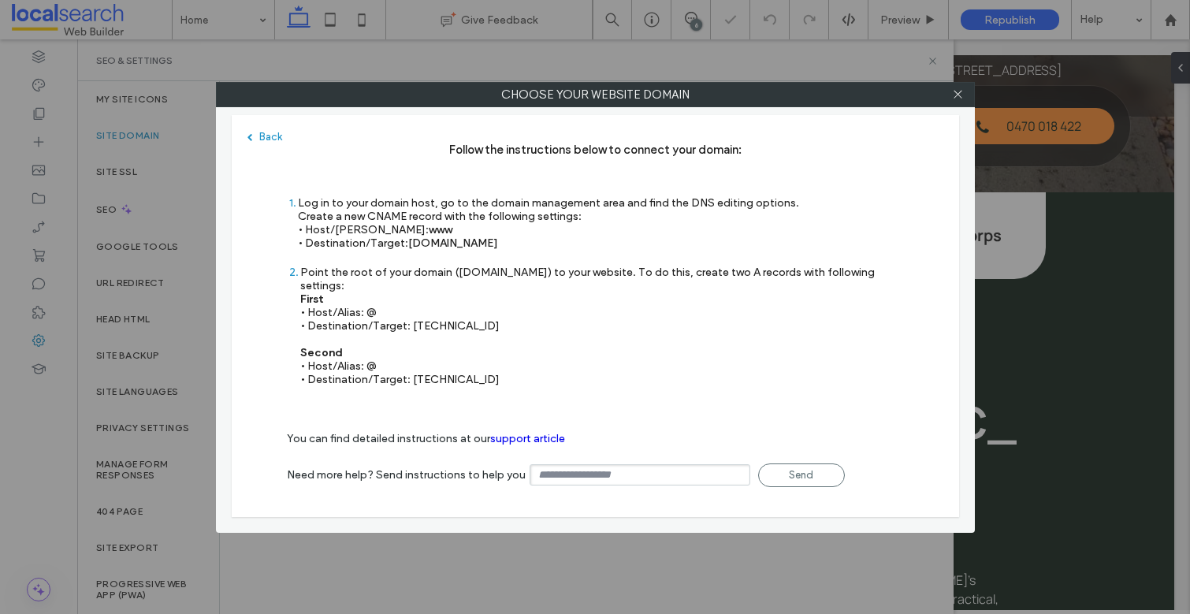
type input "**********"
click at [961, 91] on icon at bounding box center [958, 94] width 12 height 12
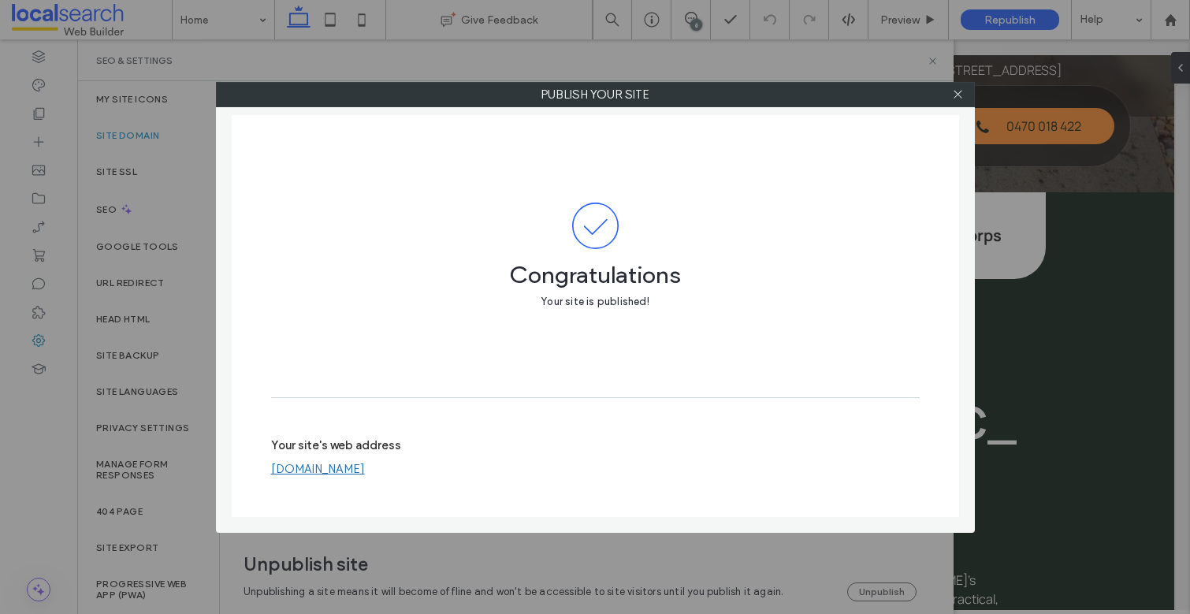
click at [365, 463] on link "[DOMAIN_NAME]" at bounding box center [318, 469] width 94 height 14
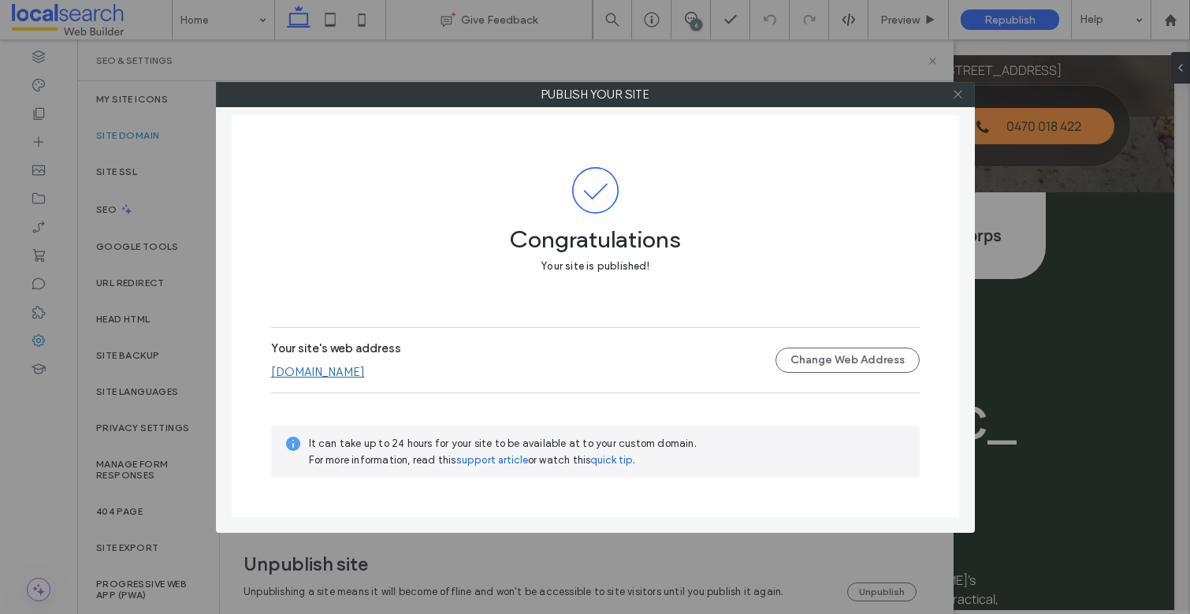
click at [961, 105] on span at bounding box center [958, 95] width 12 height 24
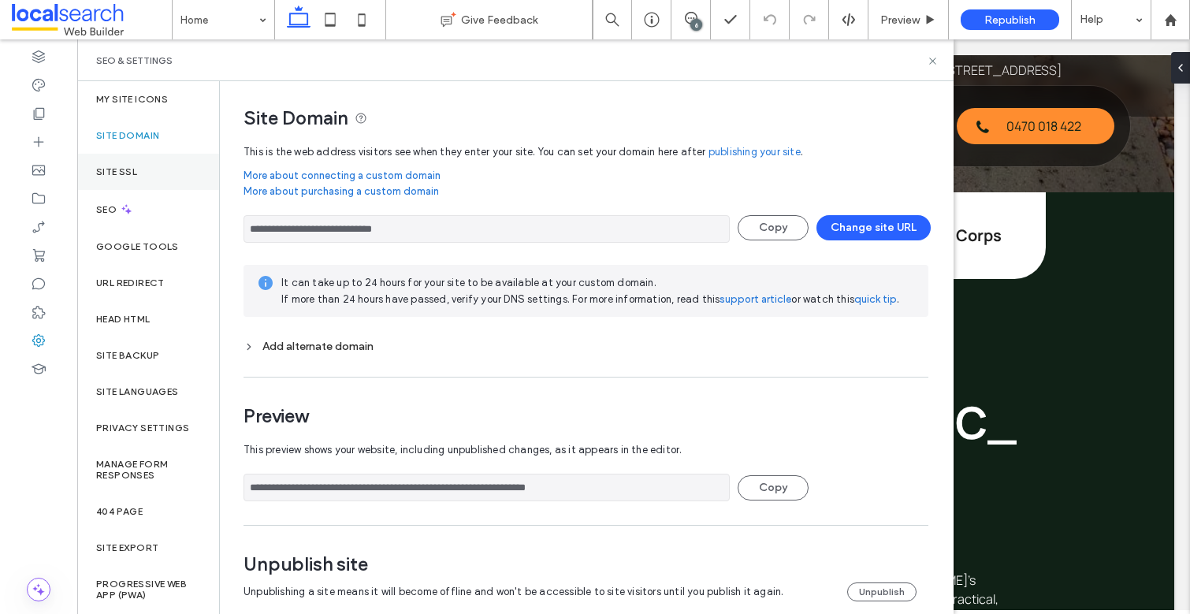
click at [139, 177] on div "Site SSL" at bounding box center [148, 172] width 142 height 36
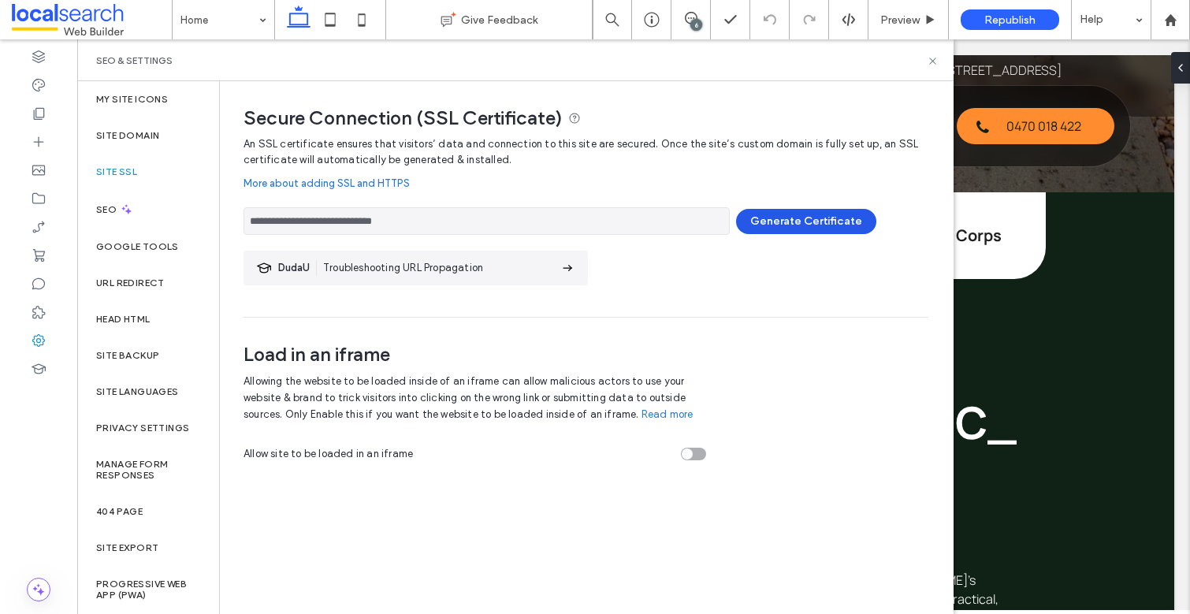
click at [865, 225] on button "Generate Certificate" at bounding box center [806, 221] width 140 height 25
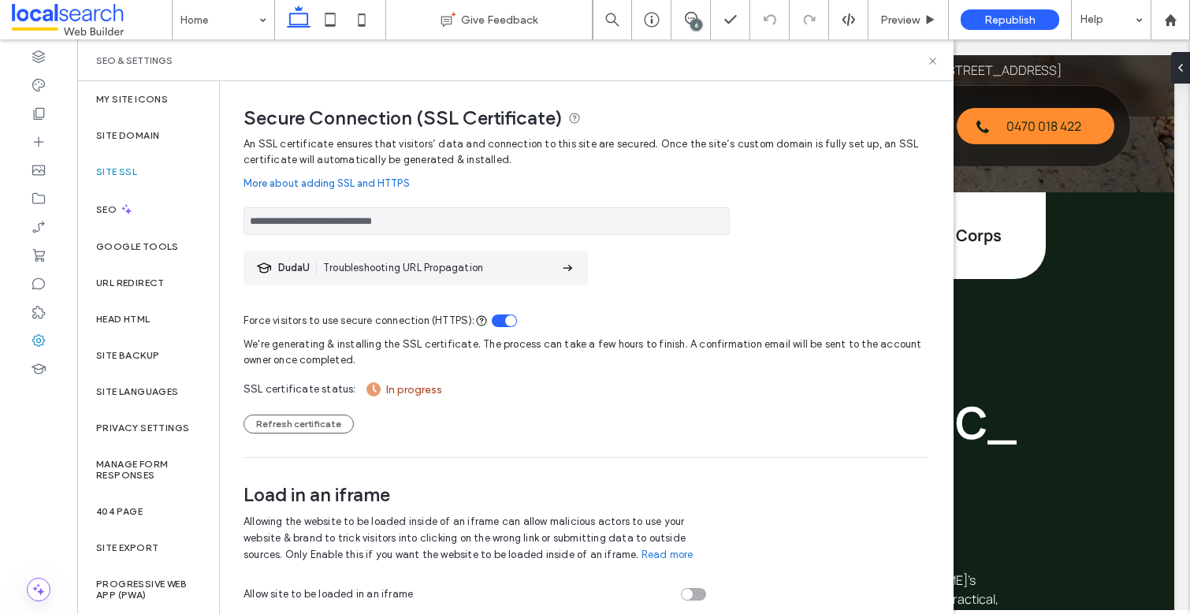
click at [316, 436] on div "**********" at bounding box center [586, 296] width 685 height 321
click at [310, 431] on button "Refresh certificate" at bounding box center [299, 424] width 110 height 19
click at [278, 427] on button "Refresh certificate" at bounding box center [299, 424] width 110 height 19
click at [644, 26] on icon at bounding box center [652, 20] width 16 height 16
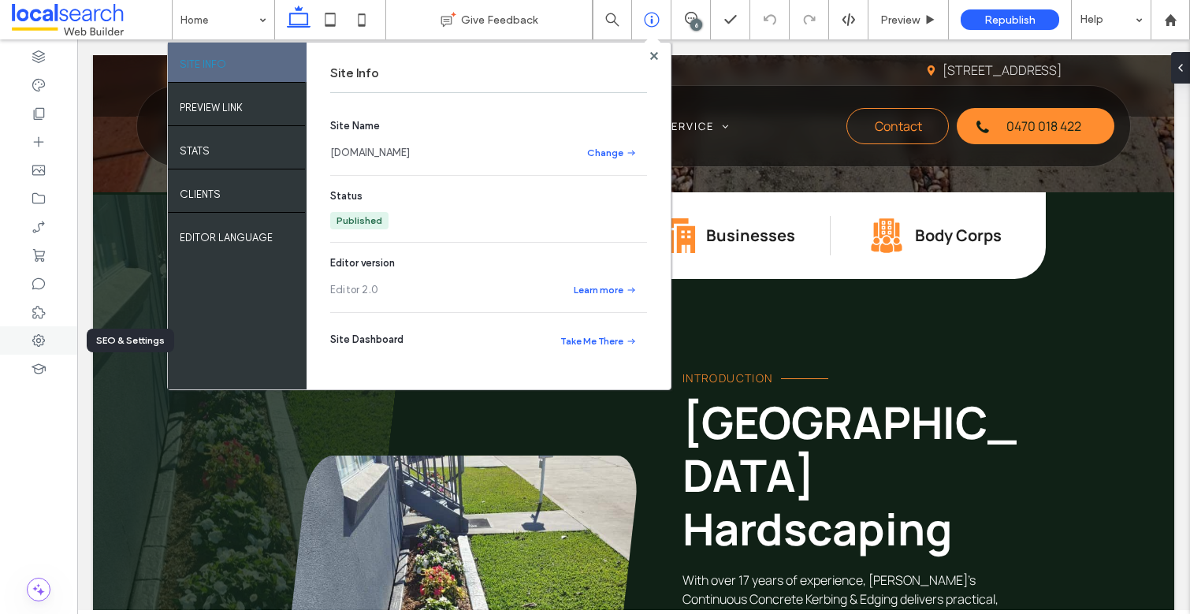
click at [33, 329] on div at bounding box center [38, 340] width 77 height 28
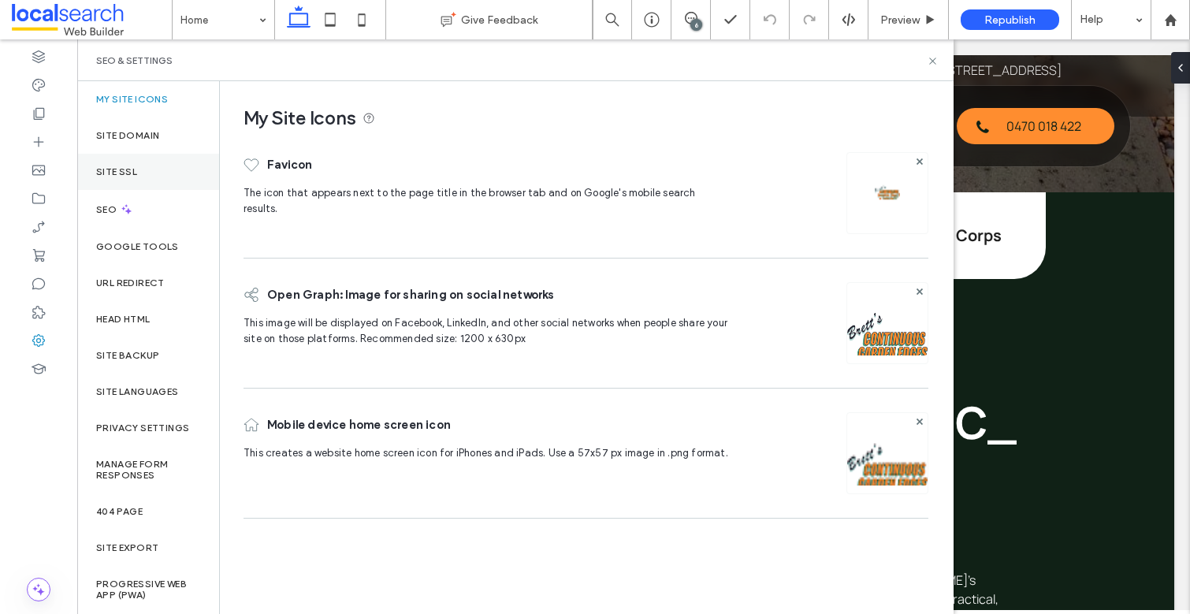
click at [173, 173] on div "Site SSL" at bounding box center [148, 172] width 142 height 36
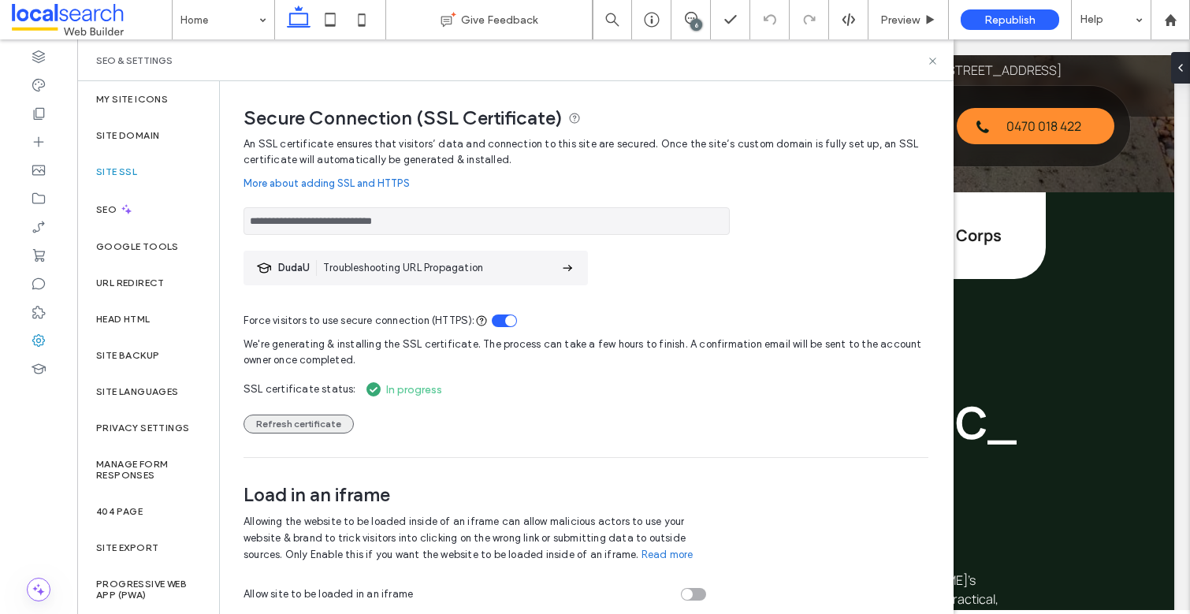
click at [303, 419] on button "Refresh certificate" at bounding box center [299, 424] width 110 height 19
click at [155, 207] on div "SEO" at bounding box center [148, 209] width 142 height 39
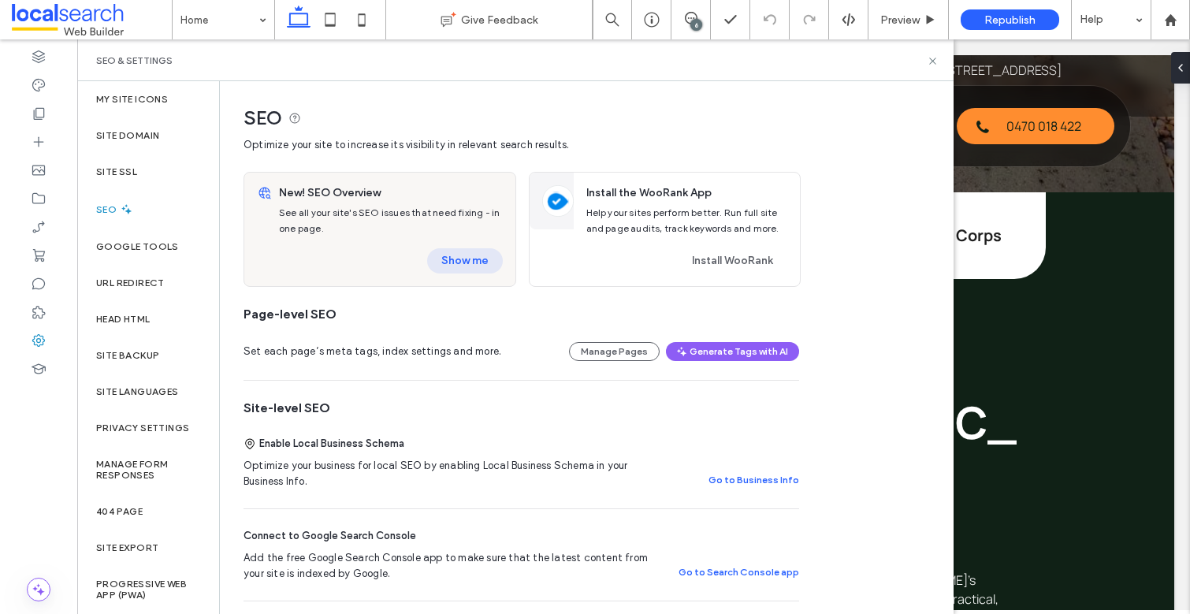
click at [492, 264] on button "Show me" at bounding box center [465, 260] width 76 height 25
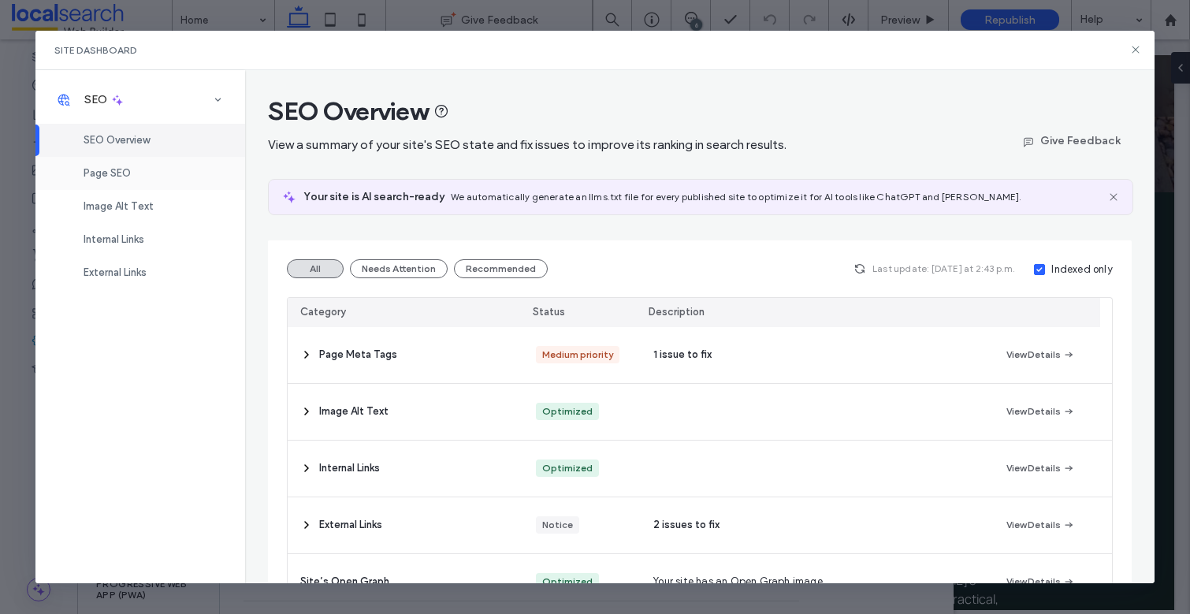
click at [119, 175] on span "Page SEO" at bounding box center [107, 173] width 47 height 12
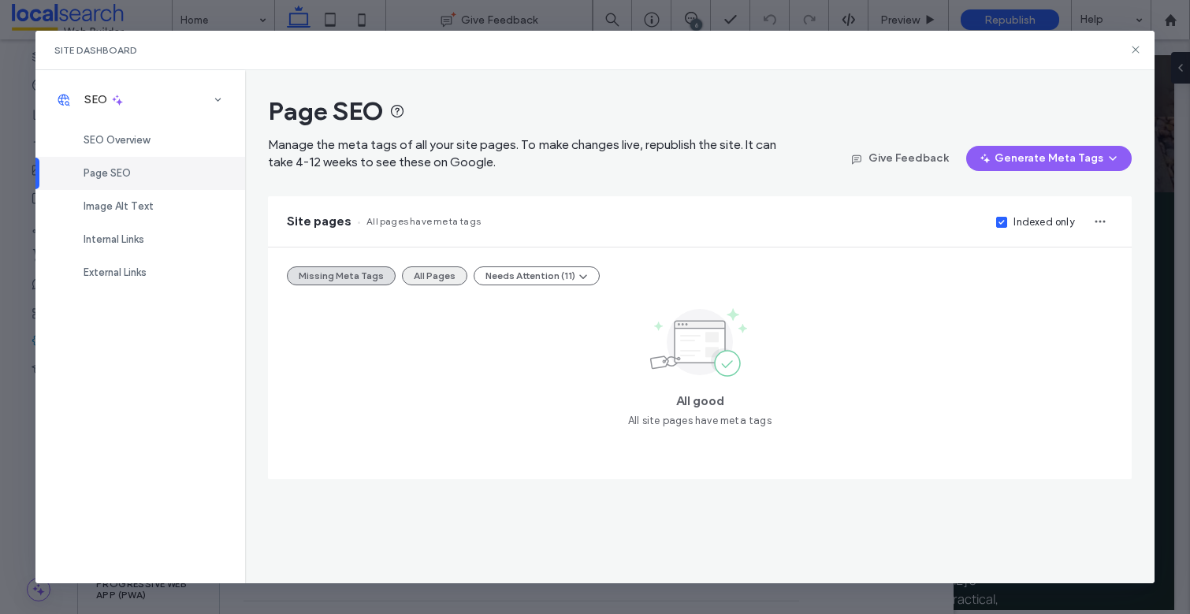
click at [415, 282] on button "All Pages" at bounding box center [434, 275] width 65 height 19
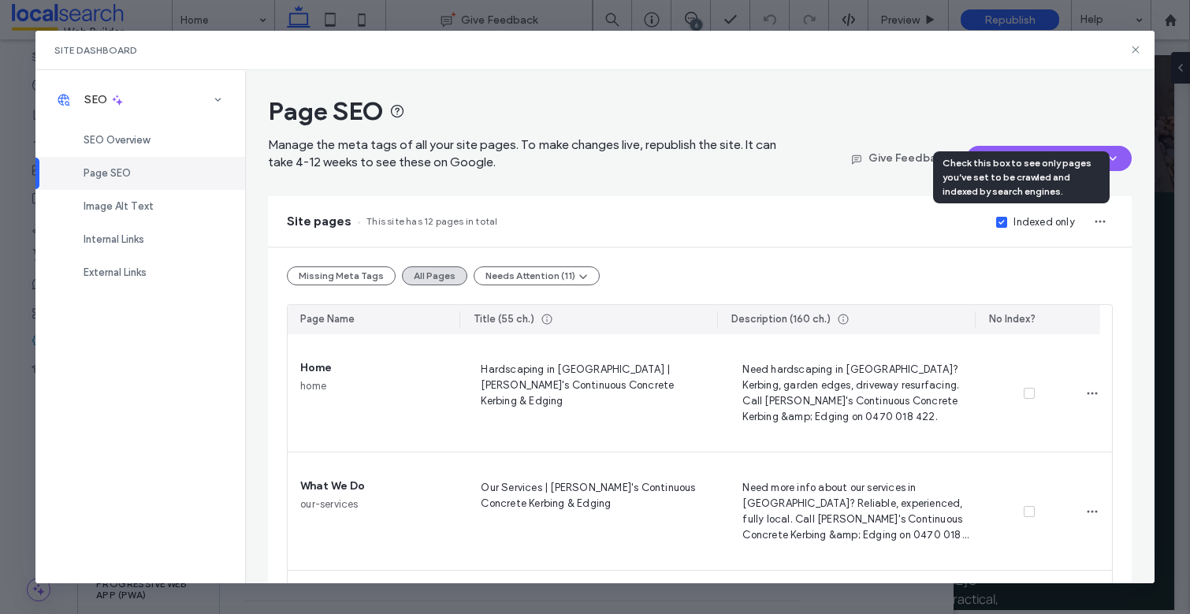
click at [998, 223] on icon at bounding box center [1001, 222] width 6 height 5
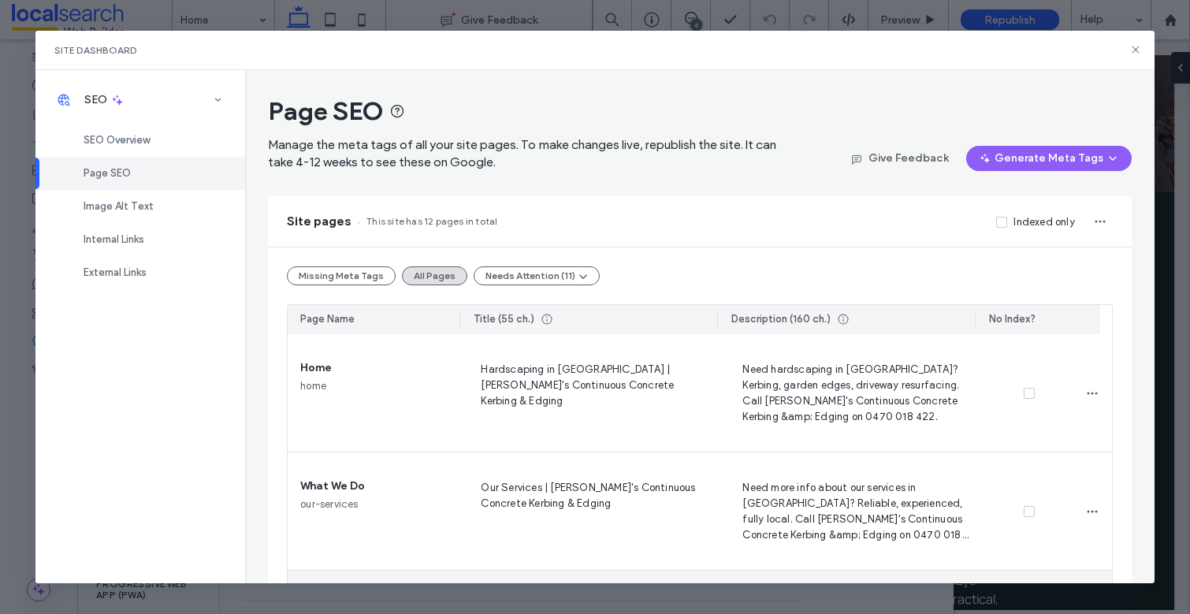
scroll to position [1189, 0]
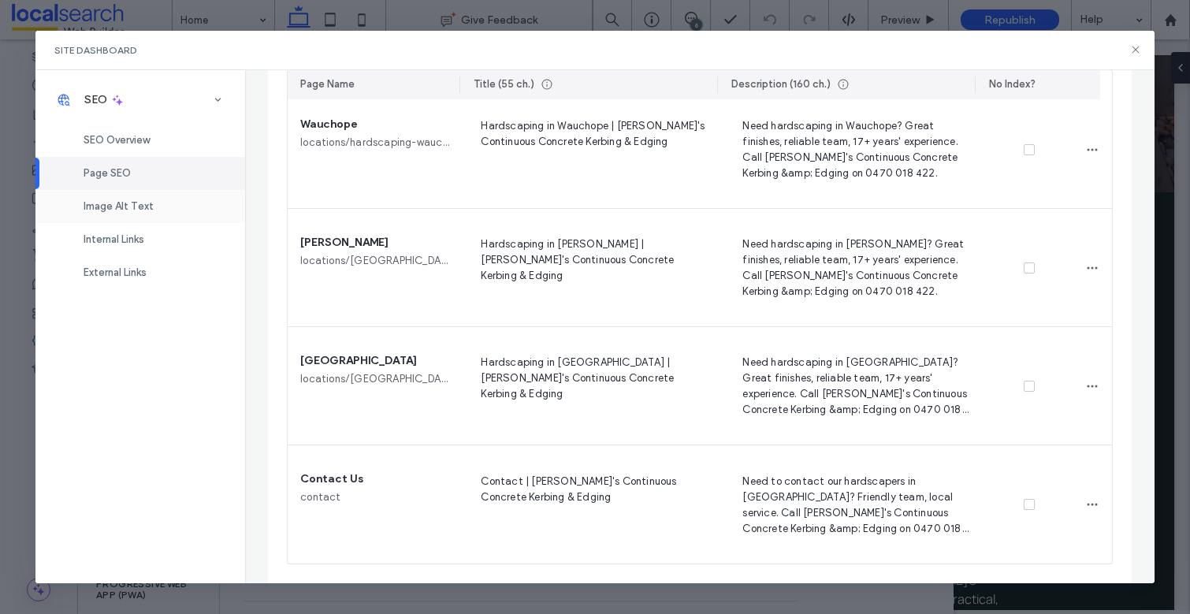
click at [162, 193] on div "Image Alt Text" at bounding box center [140, 206] width 210 height 33
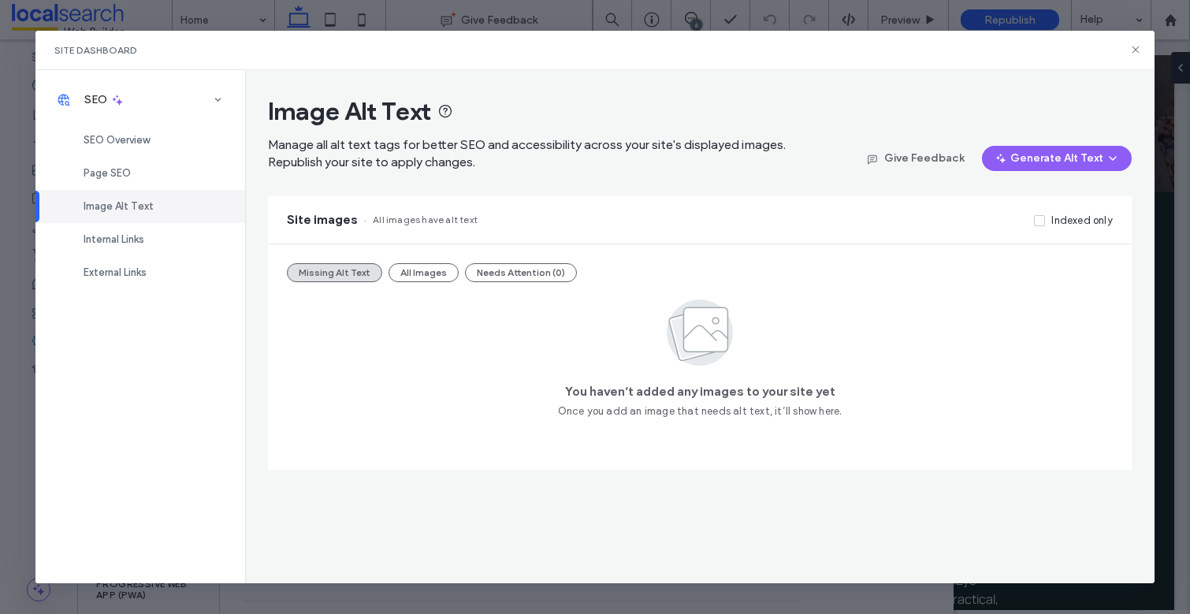
scroll to position [0, 0]
click at [437, 270] on button "All Images" at bounding box center [424, 272] width 70 height 19
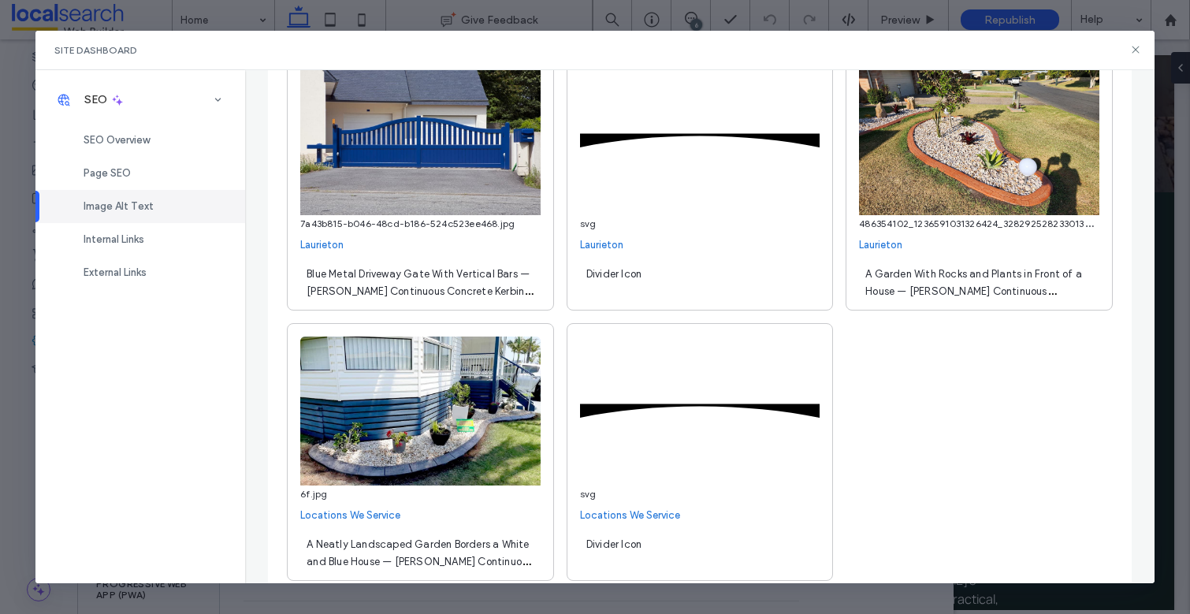
scroll to position [5134, 0]
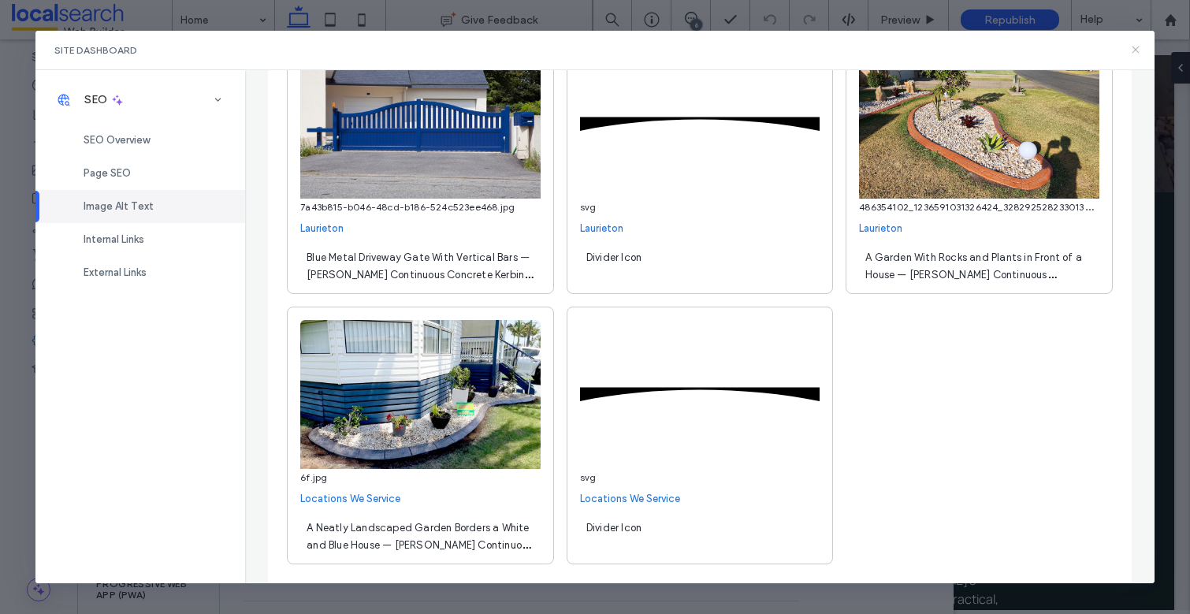
click at [1134, 46] on icon at bounding box center [1135, 49] width 13 height 13
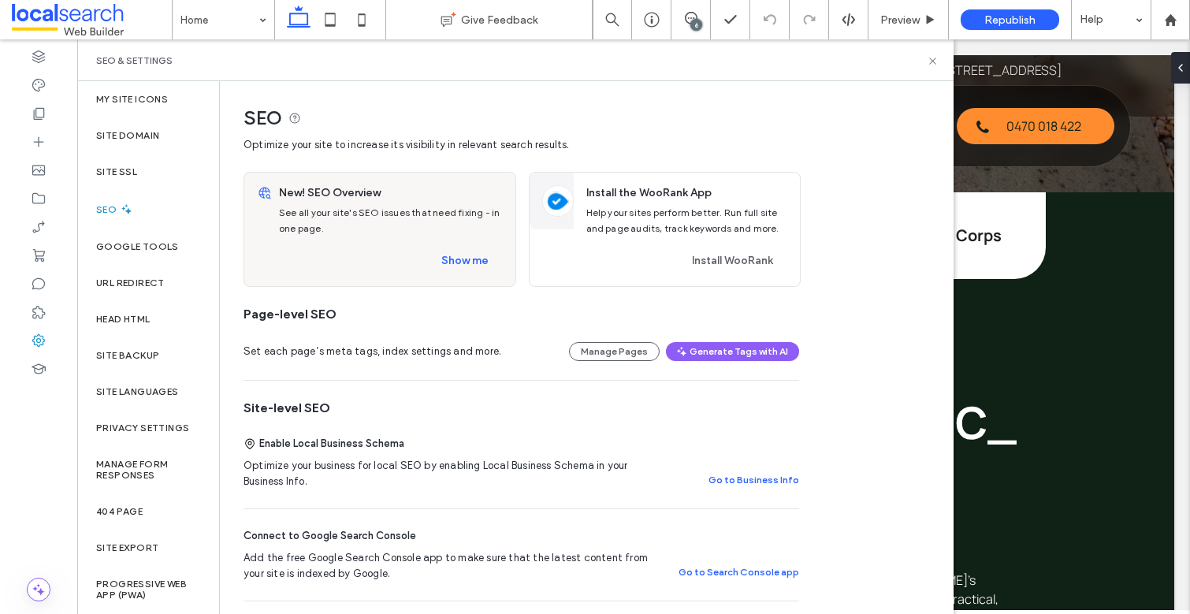
click at [109, 167] on label "Site SSL" at bounding box center [116, 171] width 41 height 11
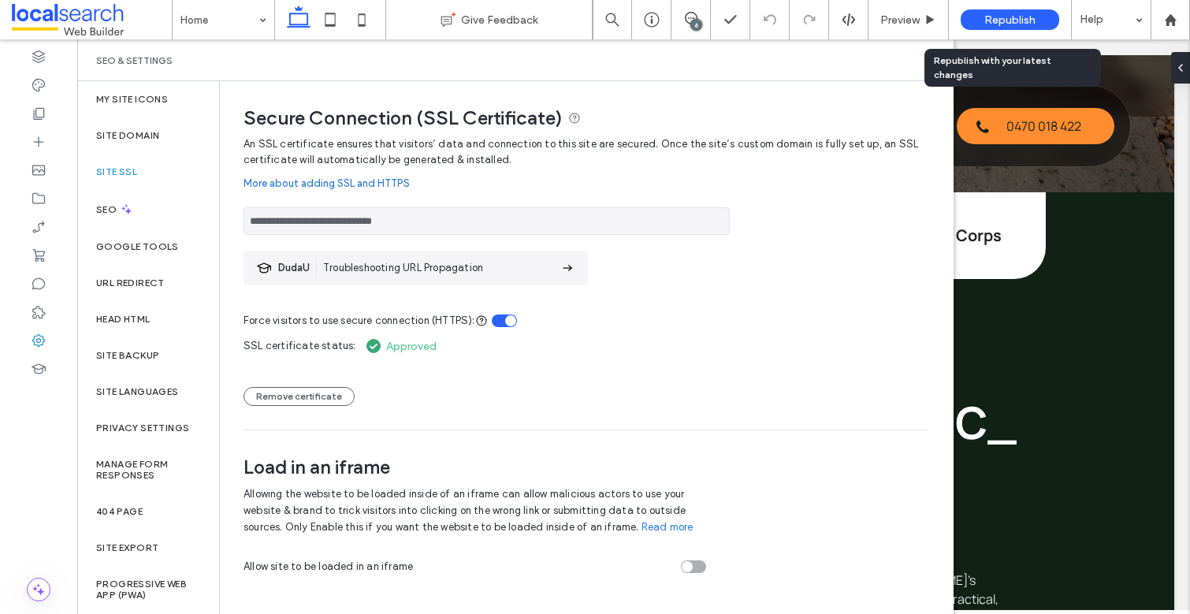
click at [1019, 18] on span "Republish" at bounding box center [1009, 19] width 51 height 13
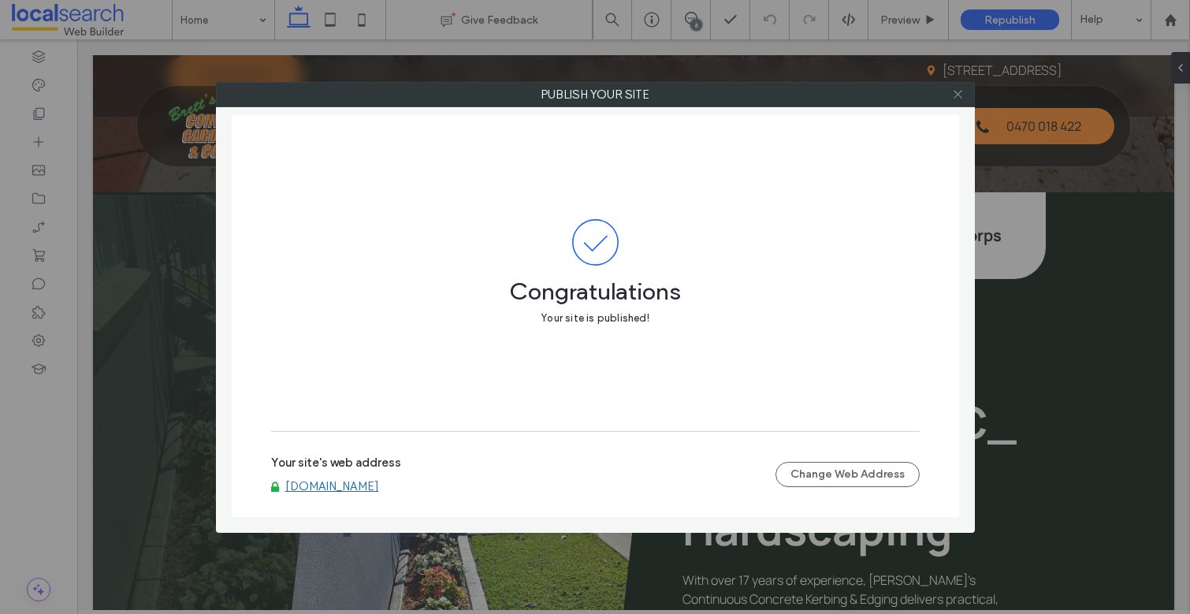
click at [958, 87] on span at bounding box center [958, 95] width 12 height 24
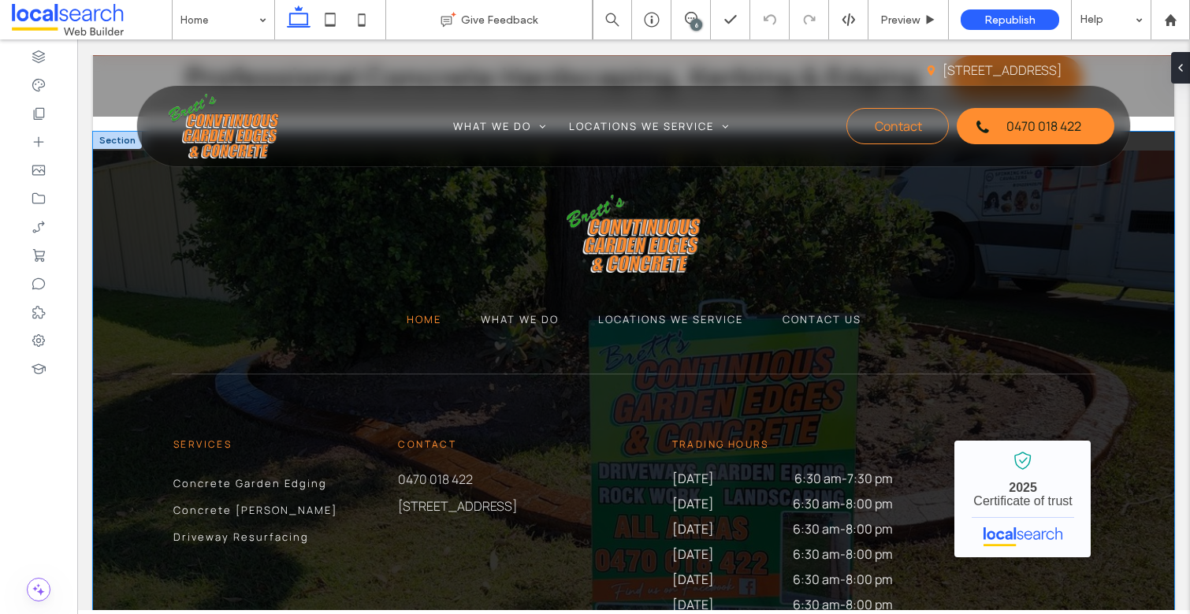
scroll to position [4653, 0]
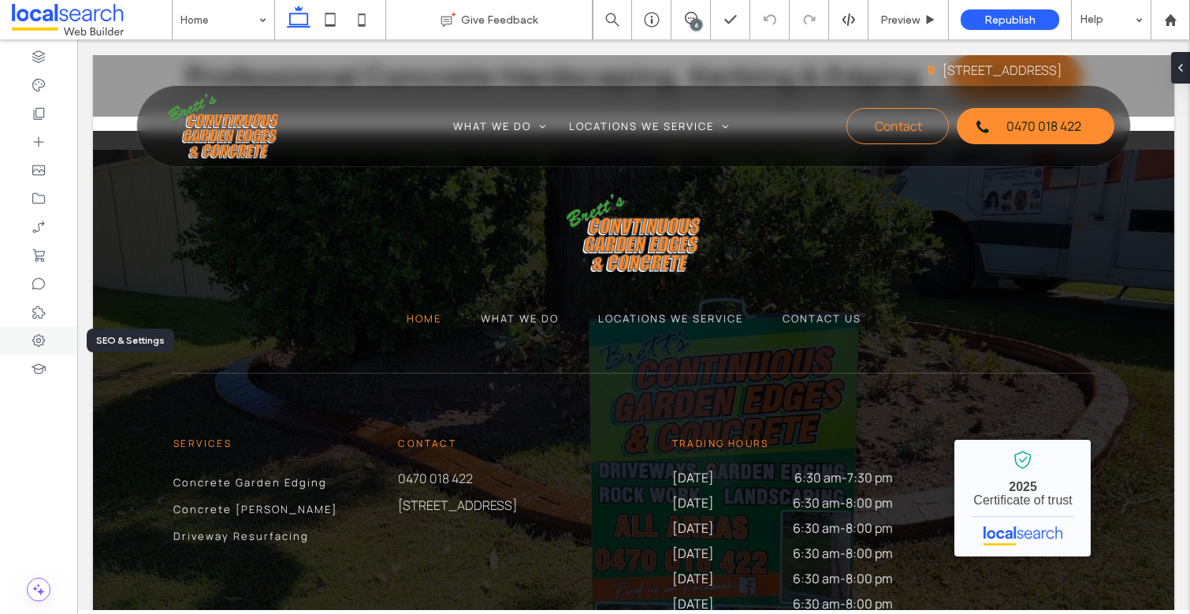
click at [36, 348] on div at bounding box center [38, 340] width 77 height 28
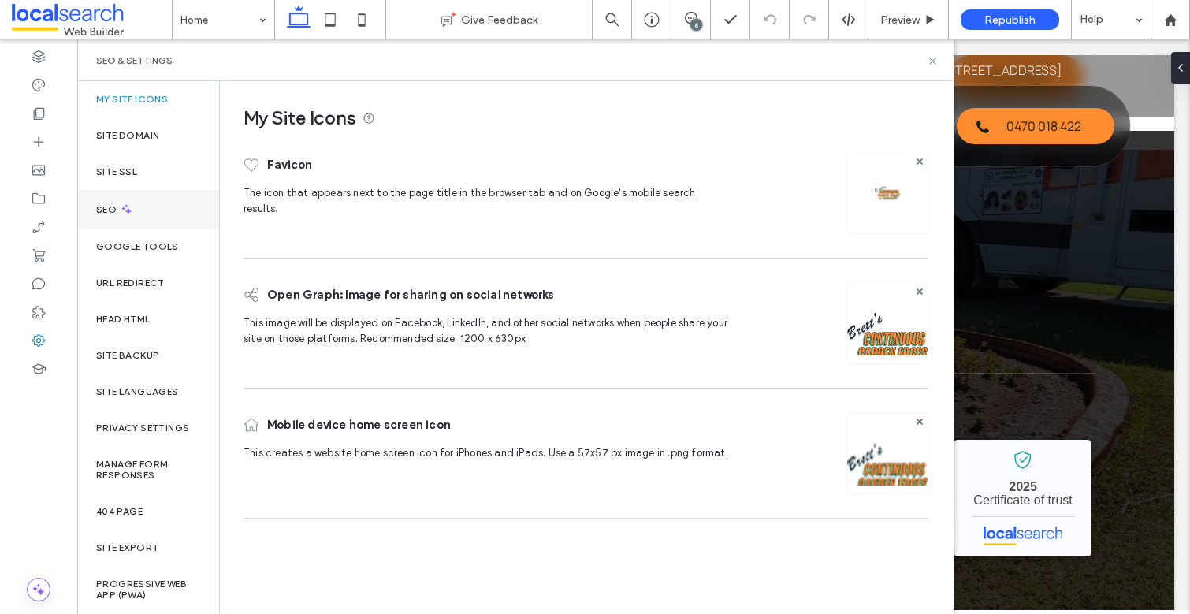
click at [156, 214] on div "SEO" at bounding box center [148, 209] width 142 height 39
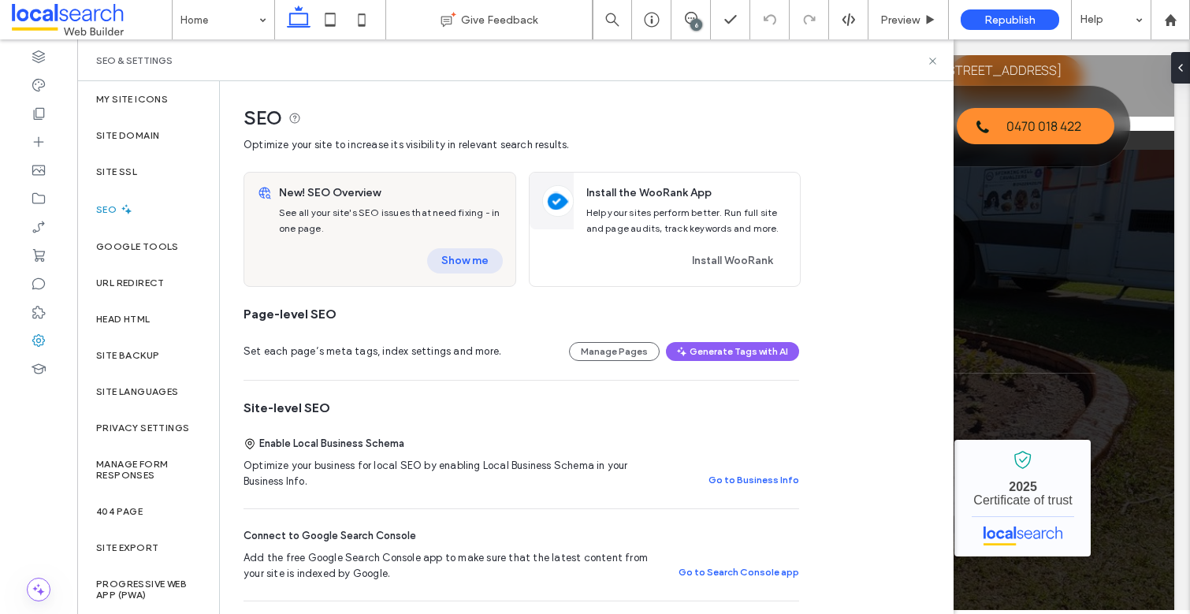
click at [492, 263] on button "Show me" at bounding box center [465, 260] width 76 height 25
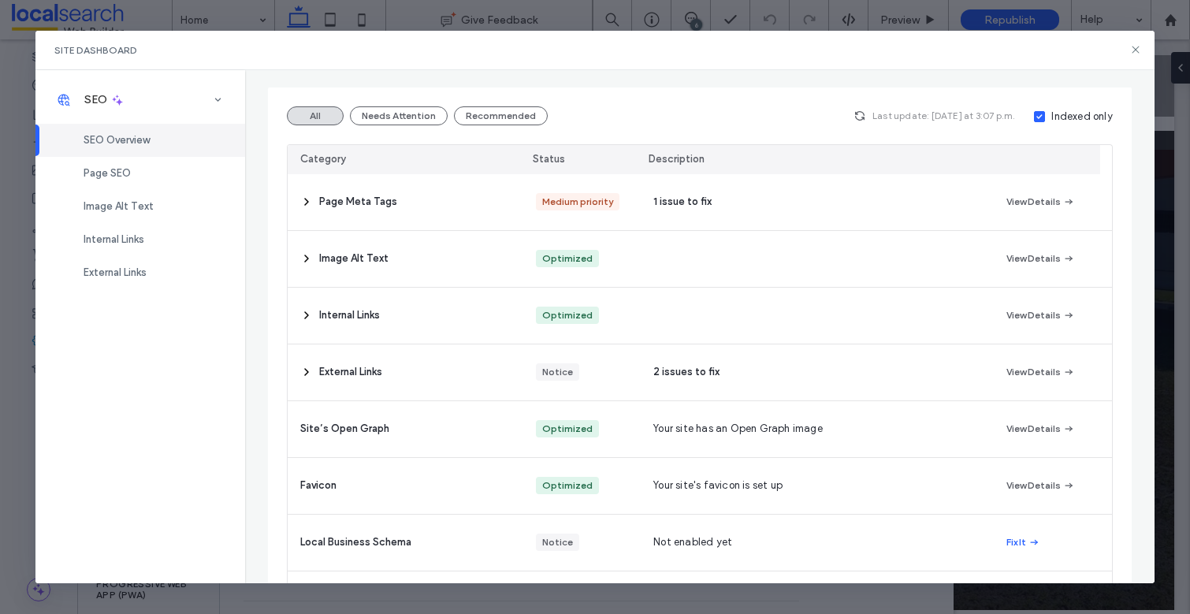
scroll to position [0, 0]
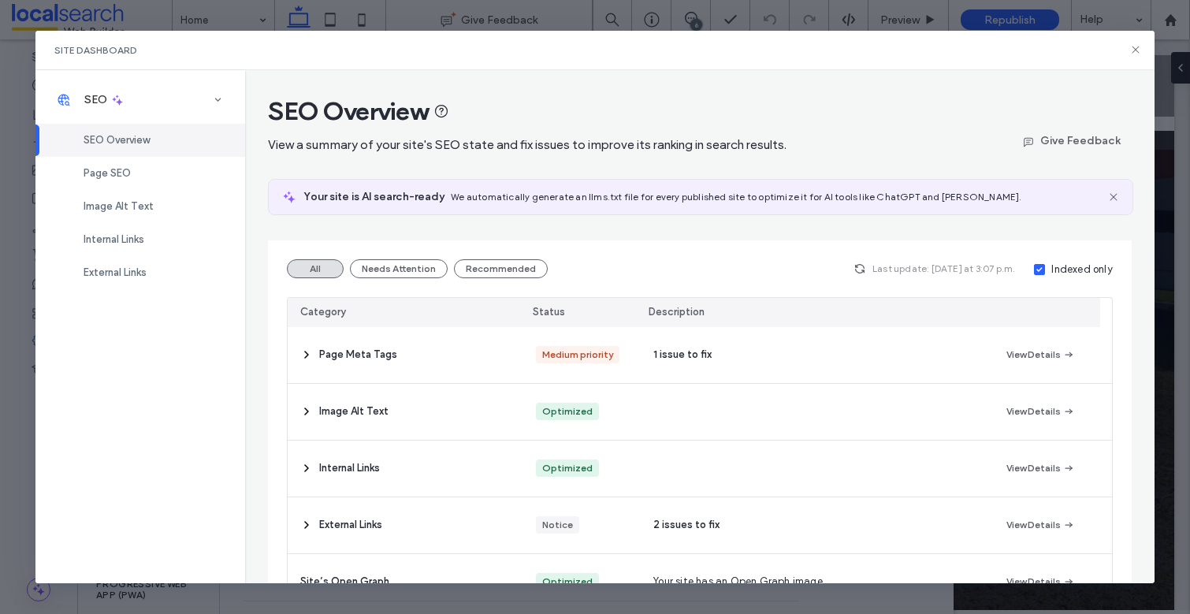
click at [1132, 41] on div "Site Dashboard" at bounding box center [594, 50] width 1118 height 39
click at [1134, 48] on use at bounding box center [1135, 49] width 7 height 7
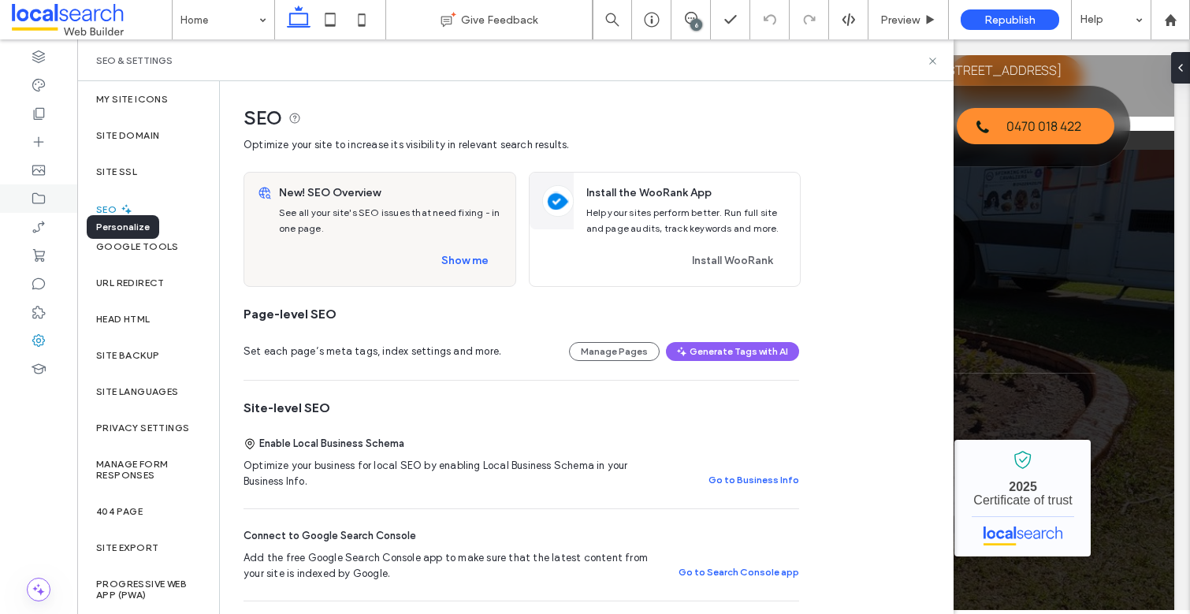
click at [35, 204] on icon at bounding box center [39, 199] width 16 height 16
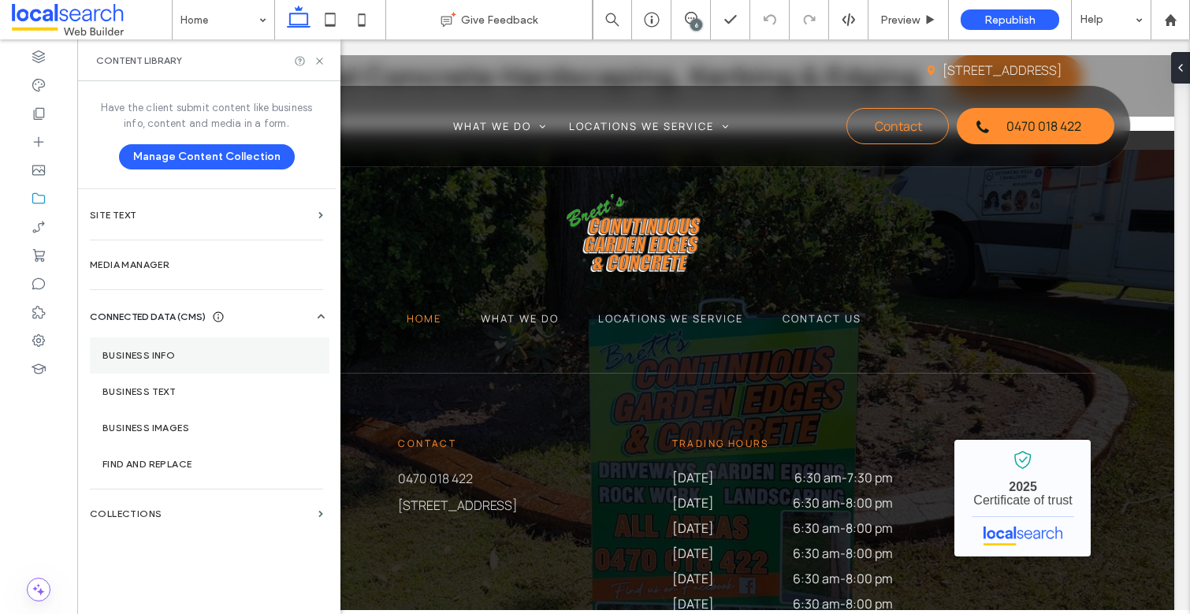
click at [163, 359] on label "Business Info" at bounding box center [209, 355] width 214 height 11
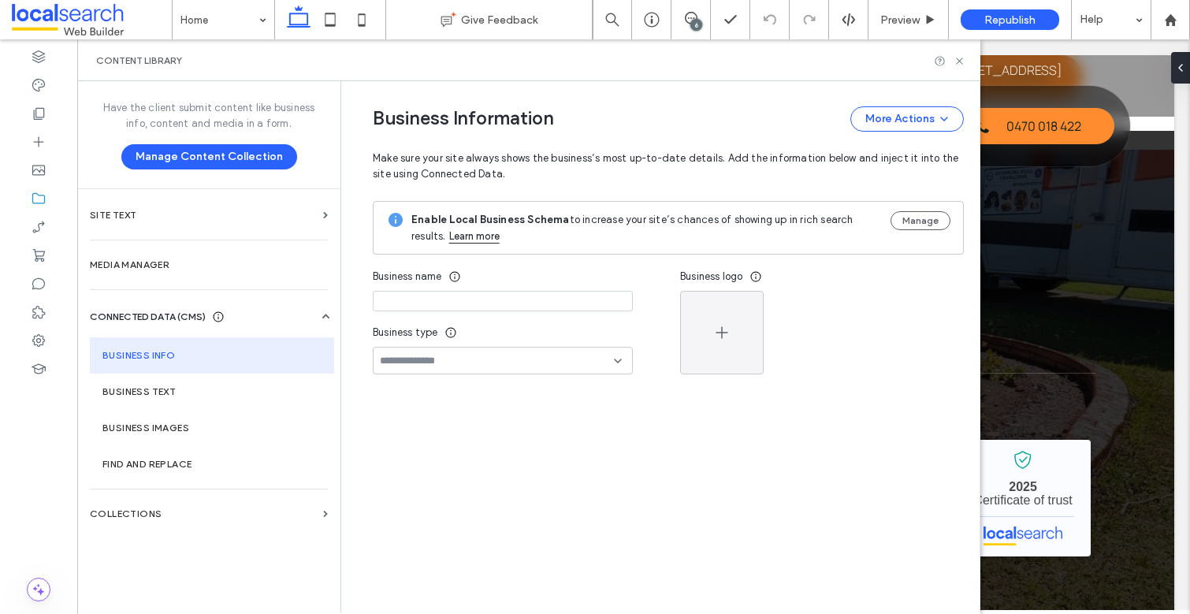
type input "**********"
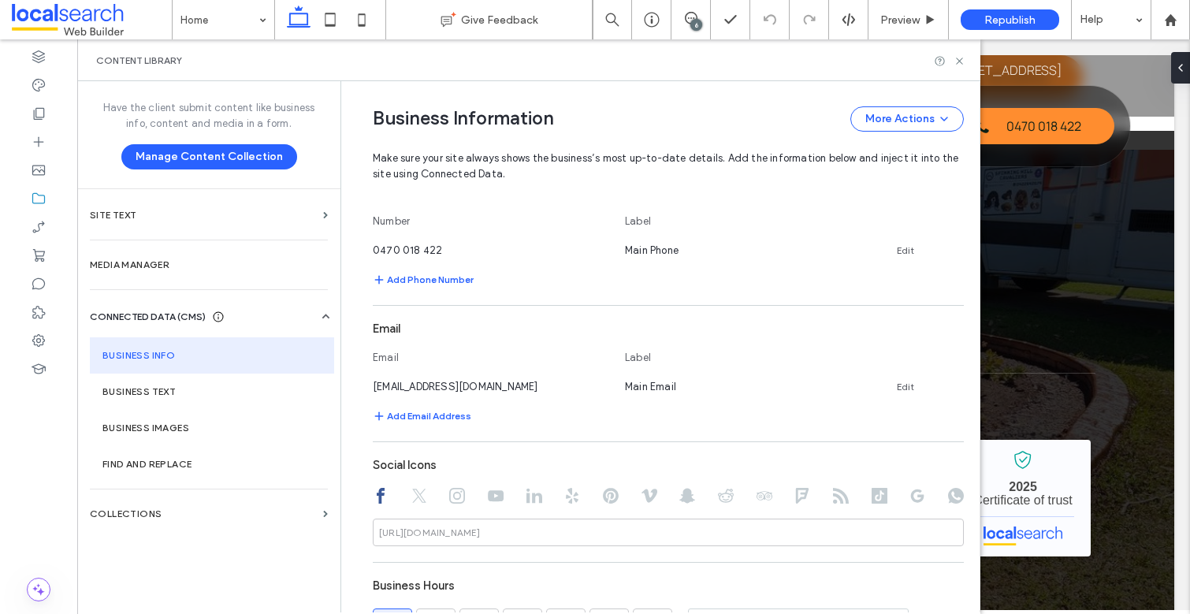
scroll to position [506, 0]
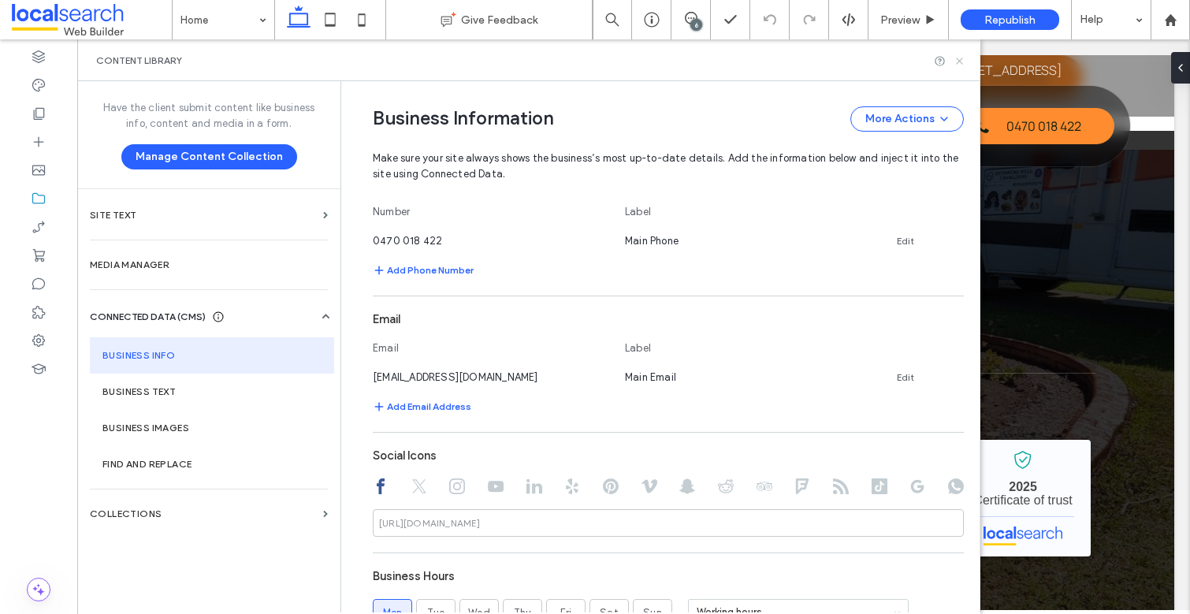
click at [959, 57] on icon at bounding box center [960, 61] width 12 height 12
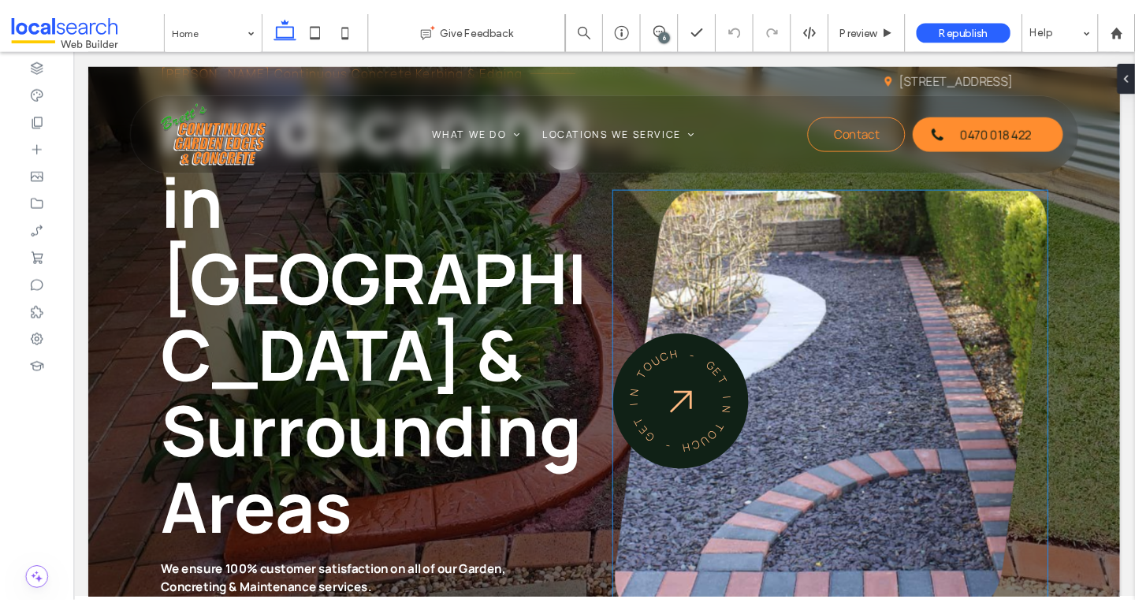
scroll to position [147, 0]
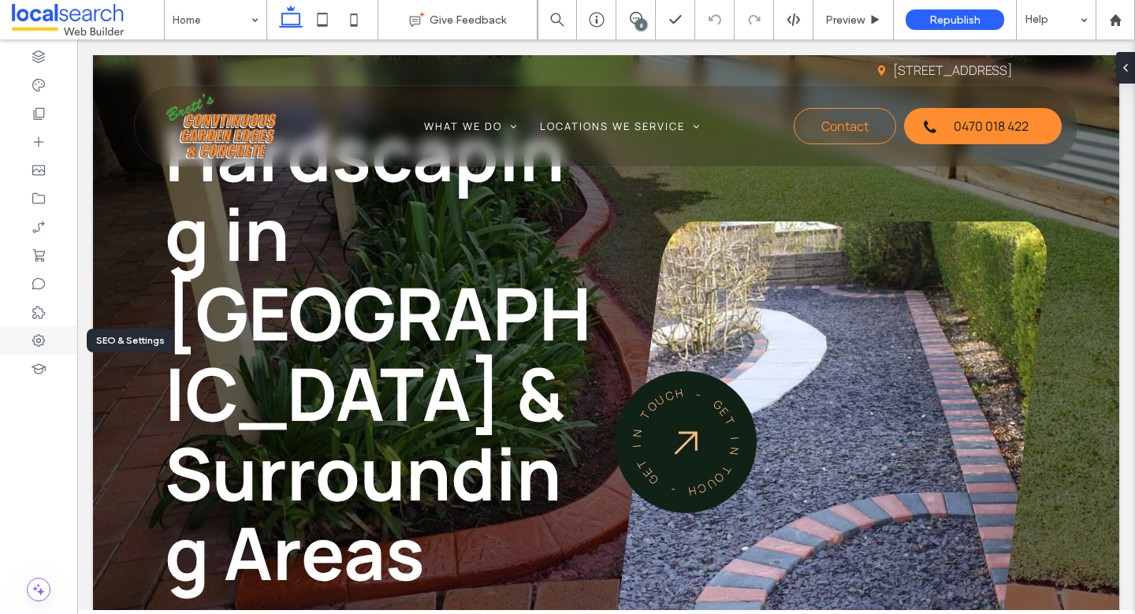
click at [41, 329] on div at bounding box center [38, 340] width 77 height 28
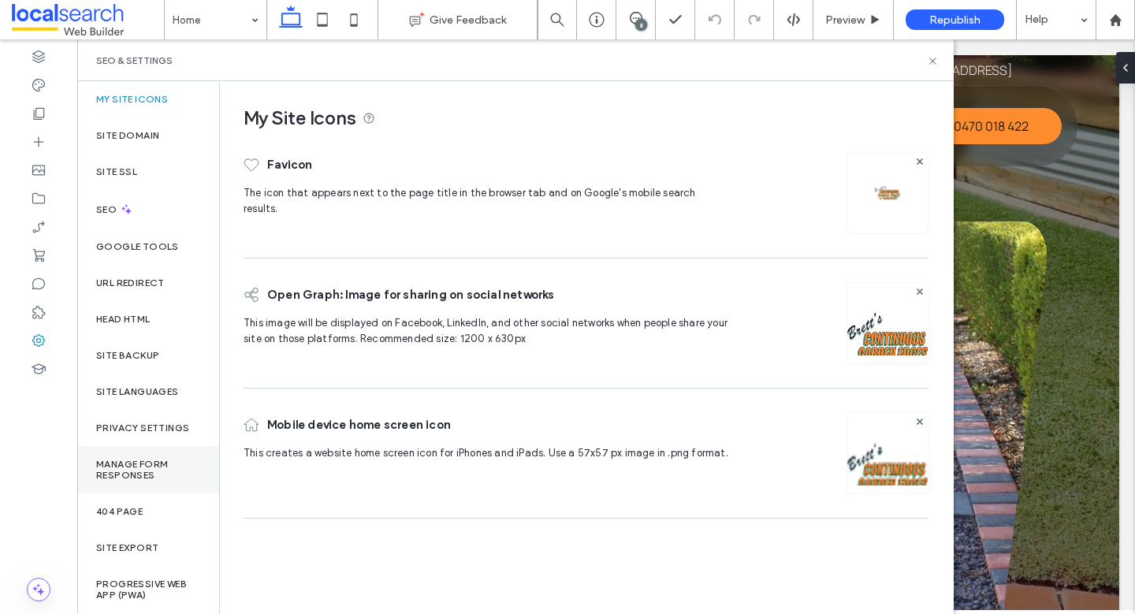
click at [136, 473] on label "Manage Form Responses" at bounding box center [148, 470] width 104 height 22
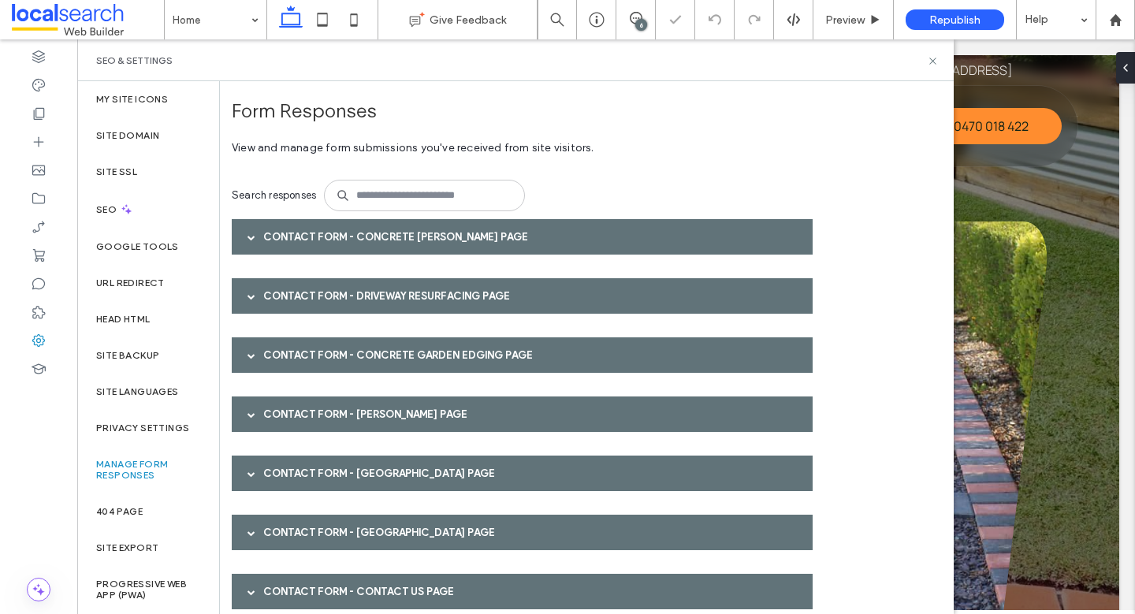
click at [530, 245] on div "Contact Form - Concrete [PERSON_NAME] page" at bounding box center [522, 236] width 581 height 35
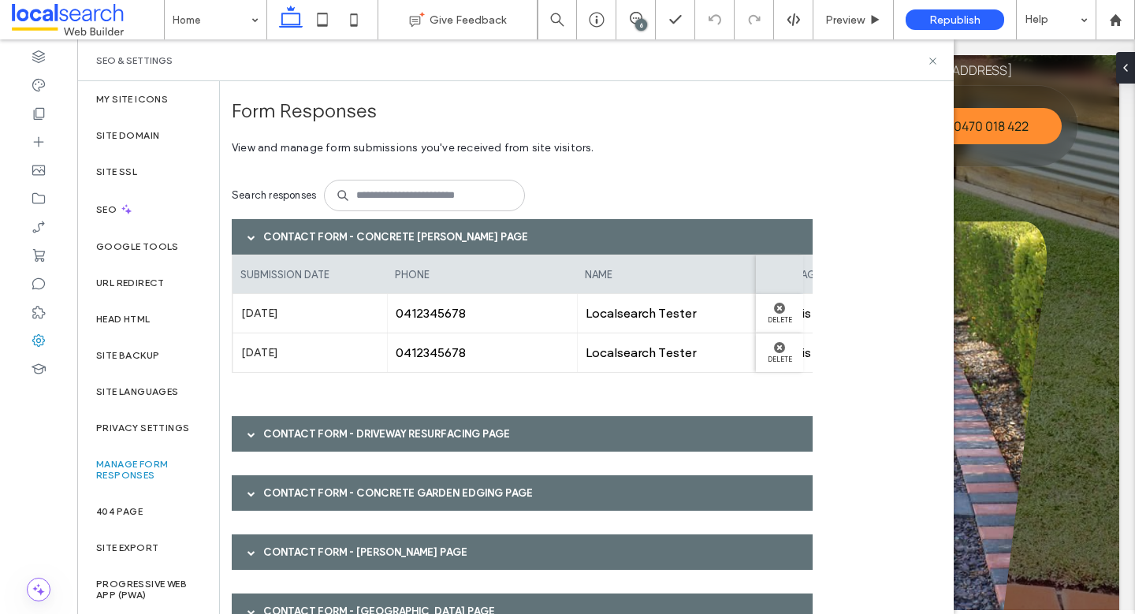
click at [549, 228] on div "Contact Form - Concrete [PERSON_NAME] page" at bounding box center [522, 236] width 581 height 35
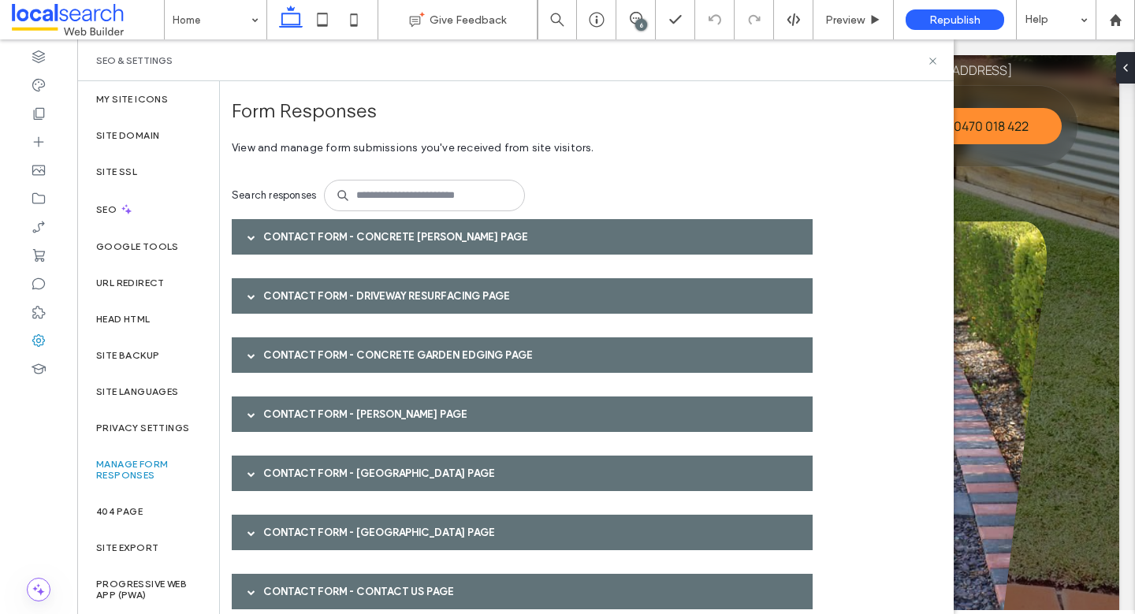
click at [443, 288] on div "Contact Form - Driveway Resurfacing page" at bounding box center [522, 295] width 581 height 35
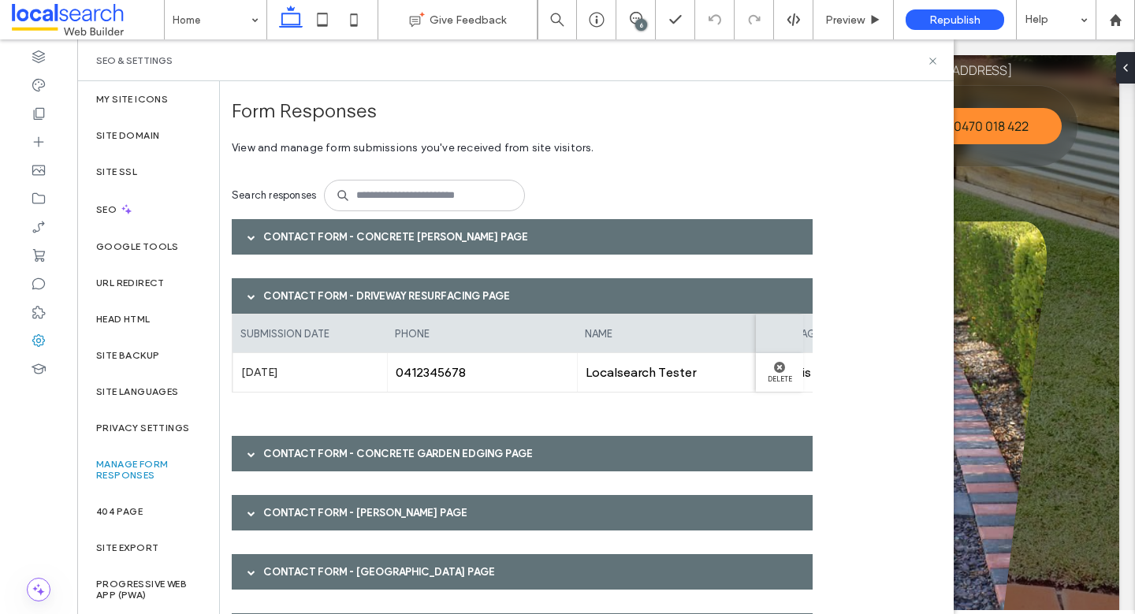
click at [445, 296] on div "Contact Form - Driveway Resurfacing page" at bounding box center [522, 295] width 581 height 35
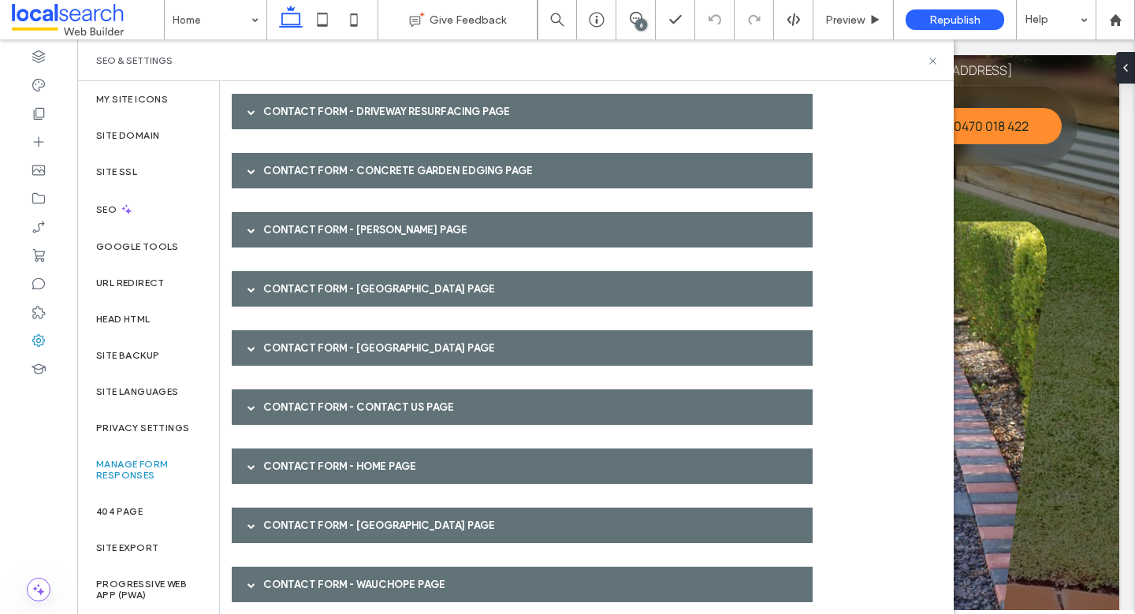
scroll to position [198, 0]
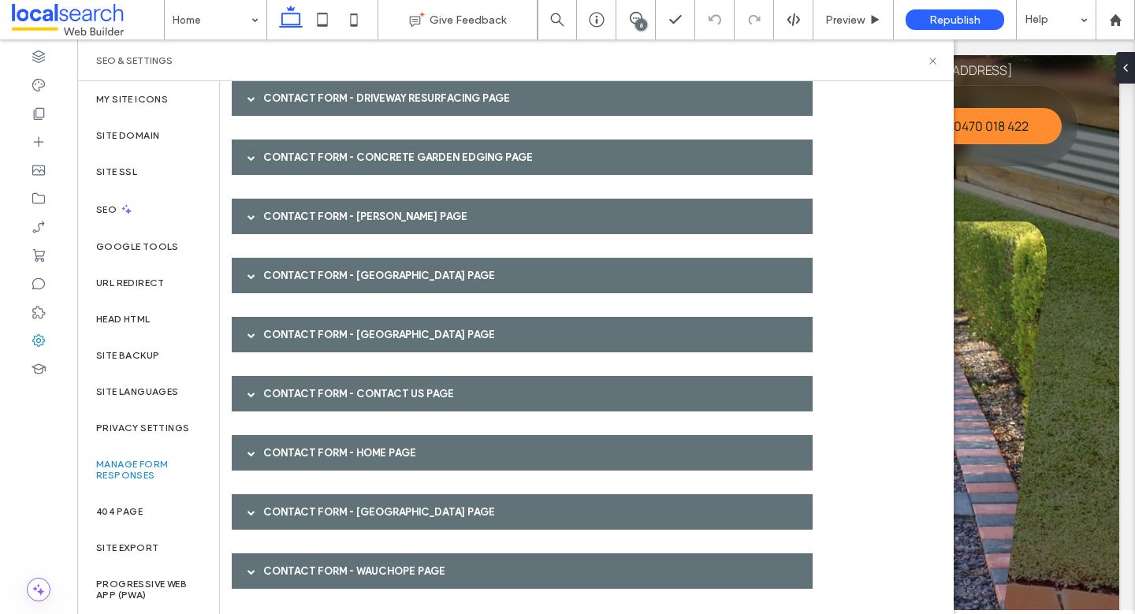
click at [445, 448] on div "Contact Form - Home page" at bounding box center [522, 452] width 581 height 35
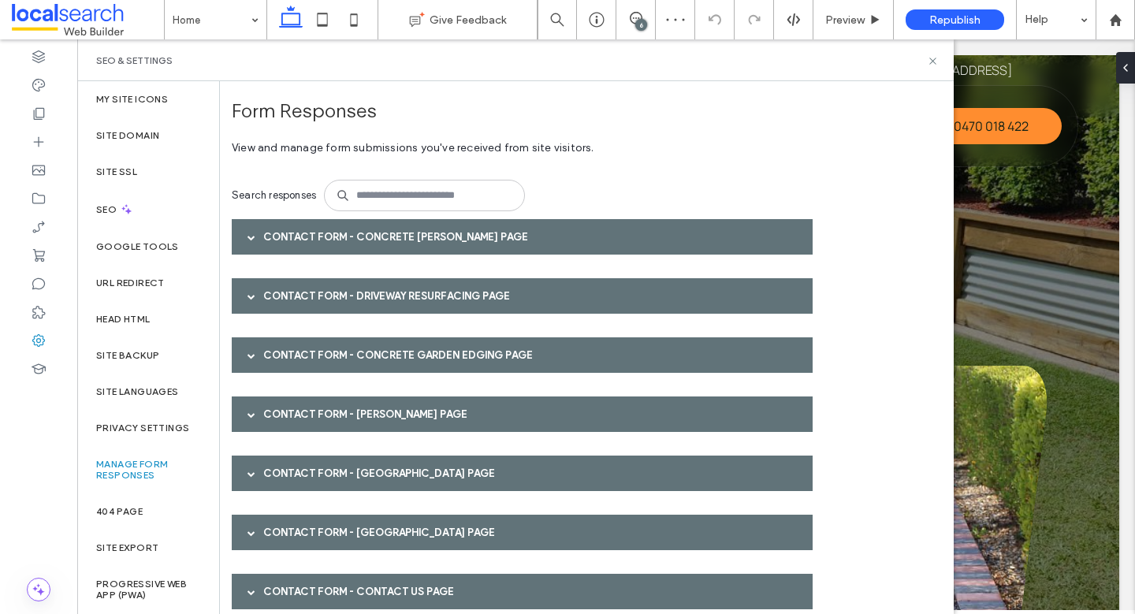
scroll to position [198, 0]
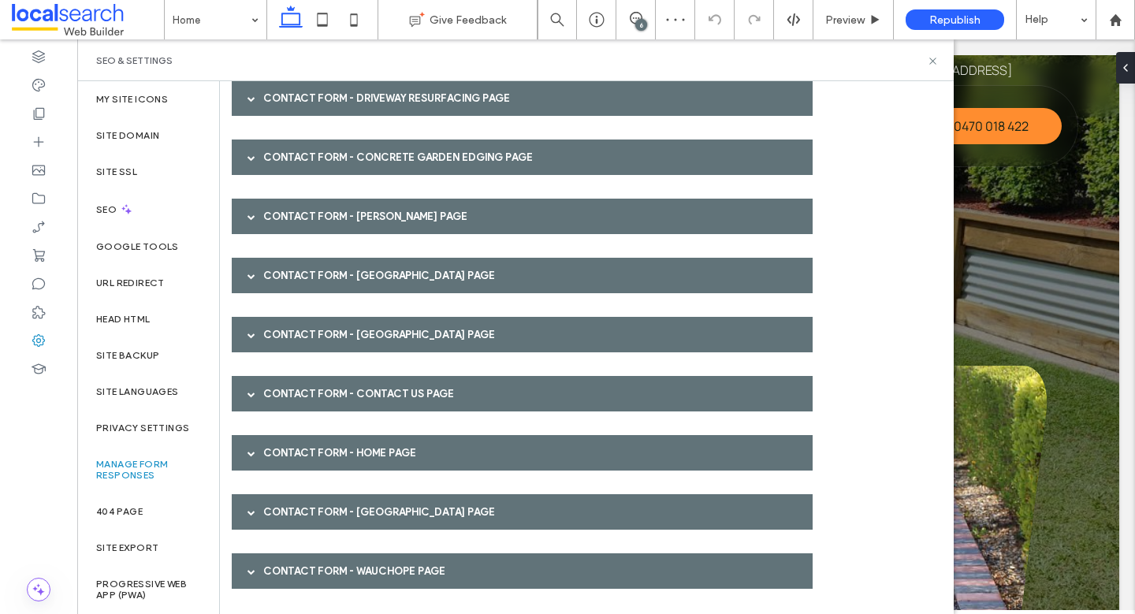
click at [418, 452] on div "Contact Form - Home page" at bounding box center [522, 452] width 581 height 35
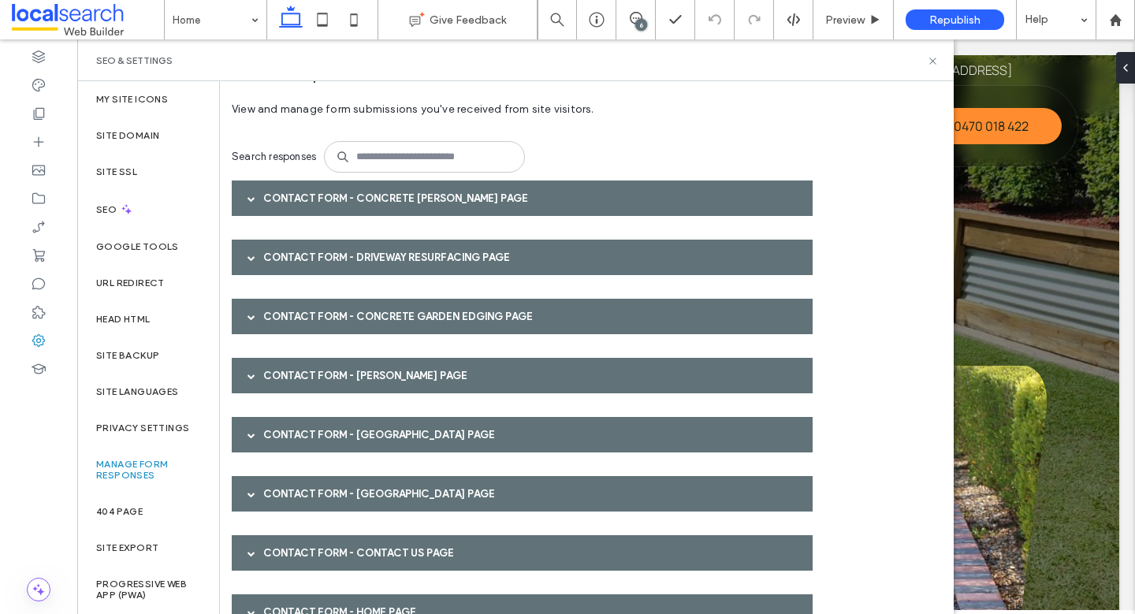
scroll to position [0, 0]
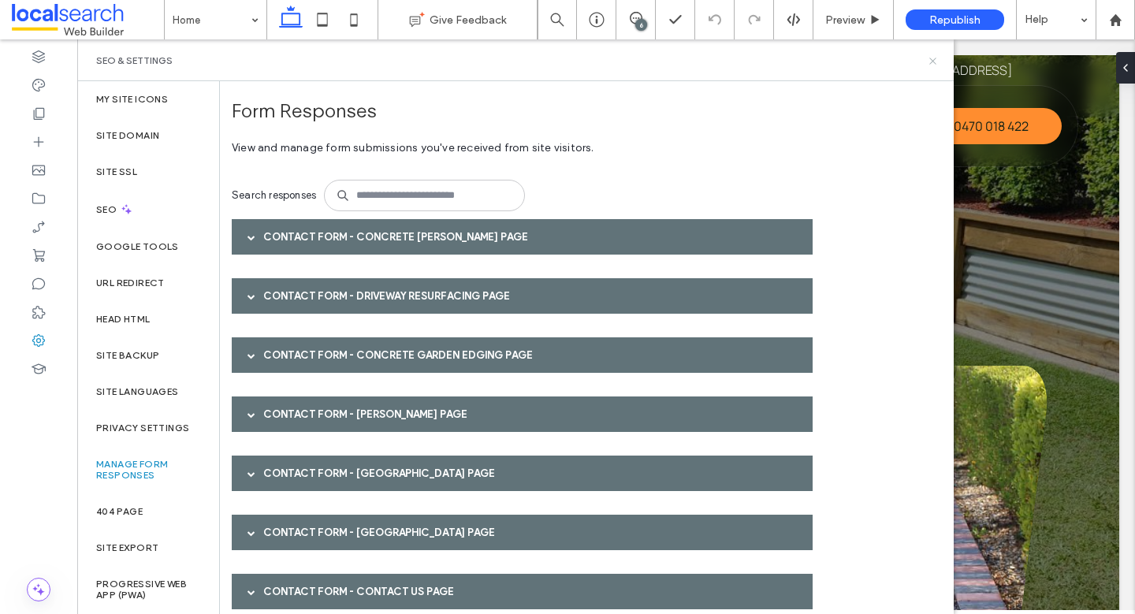
click at [934, 60] on icon at bounding box center [933, 61] width 12 height 12
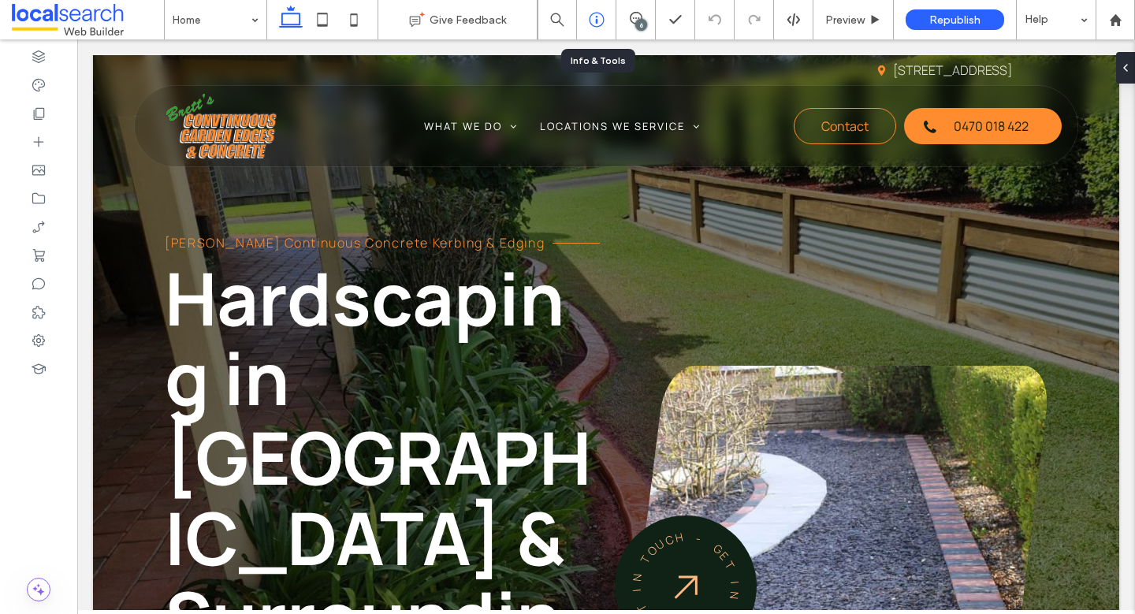
click at [583, 27] on div at bounding box center [596, 20] width 39 height 16
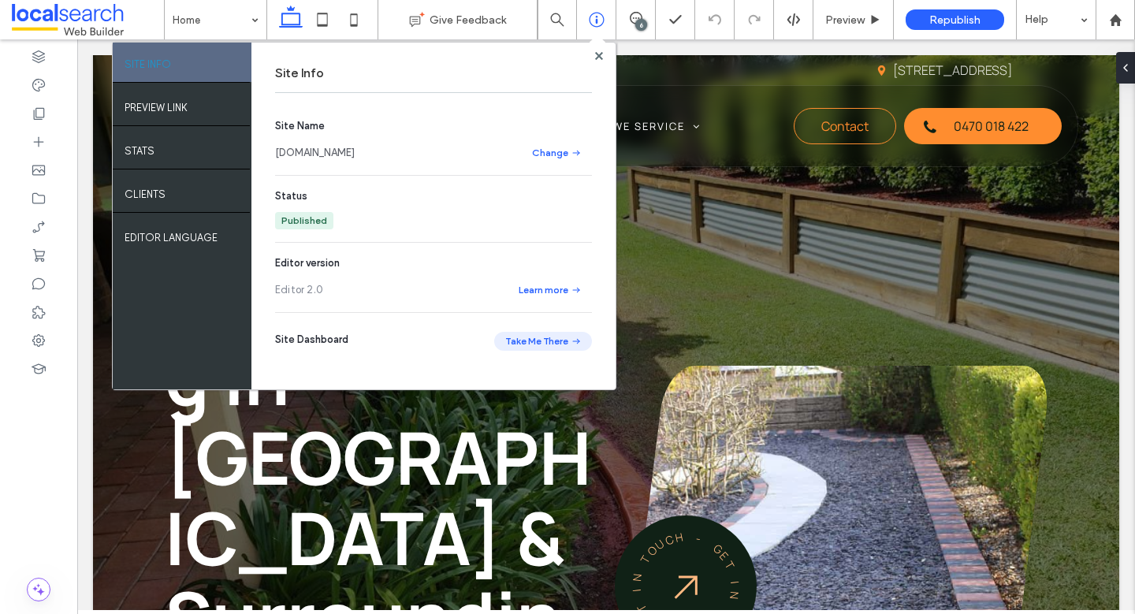
click at [563, 336] on button "Take Me There" at bounding box center [543, 341] width 98 height 19
click at [46, 338] on div at bounding box center [38, 340] width 77 height 28
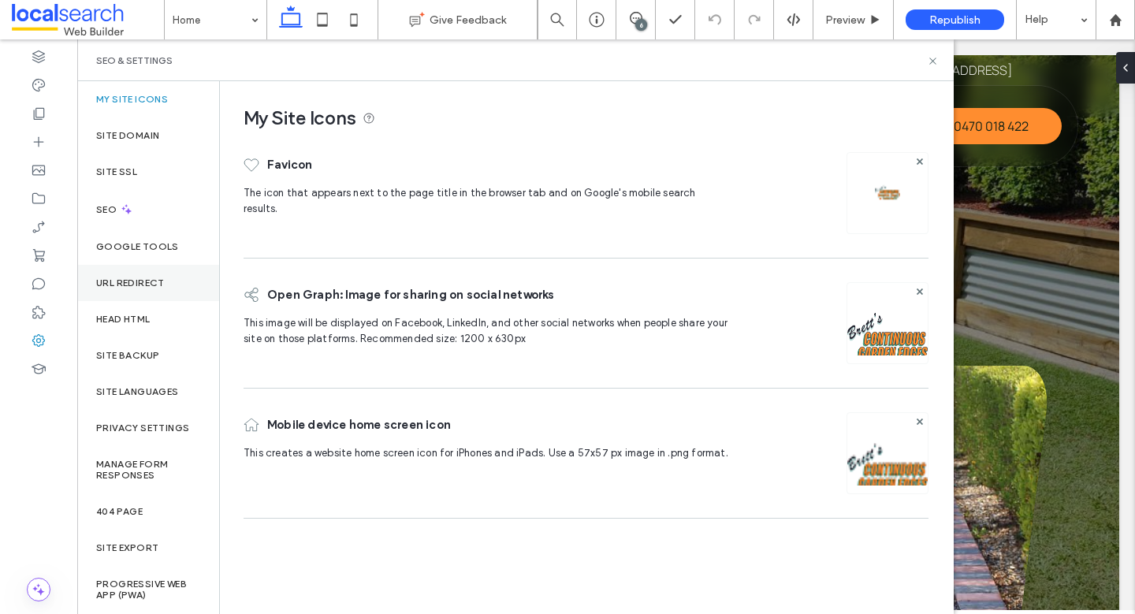
click at [143, 272] on div "URL Redirect" at bounding box center [148, 283] width 142 height 36
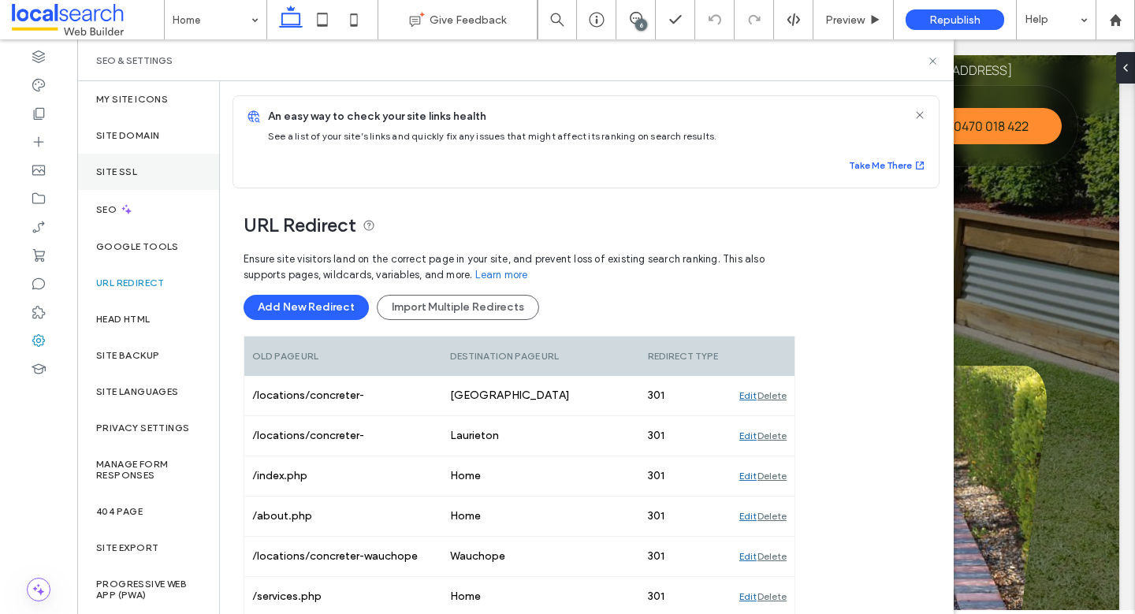
click at [151, 160] on div "Site SSL" at bounding box center [148, 172] width 142 height 36
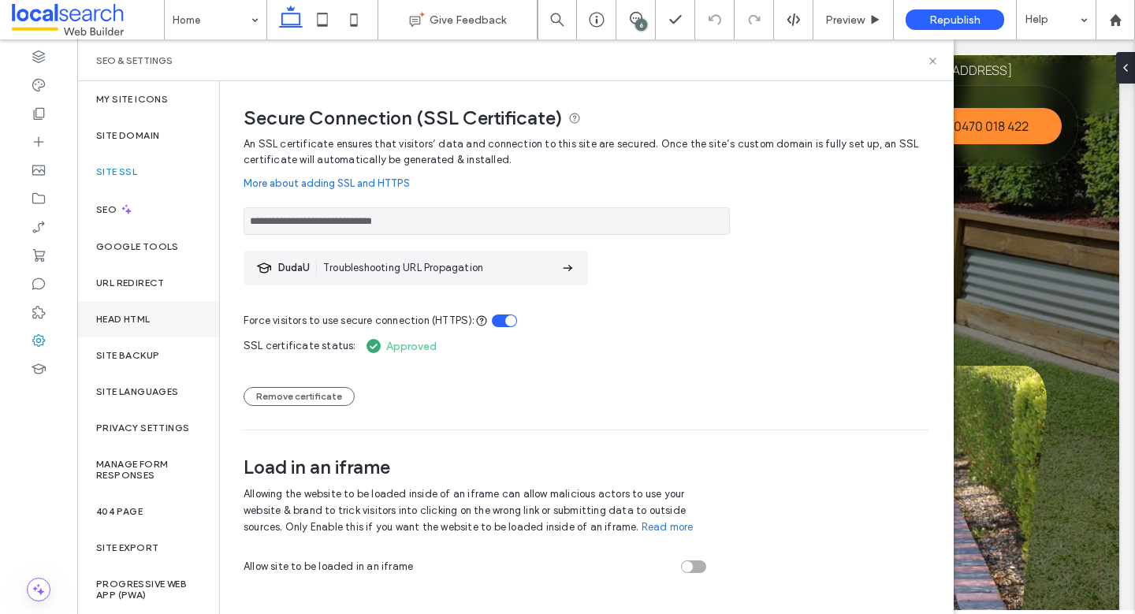
click at [149, 311] on div "Head HTML" at bounding box center [148, 319] width 142 height 36
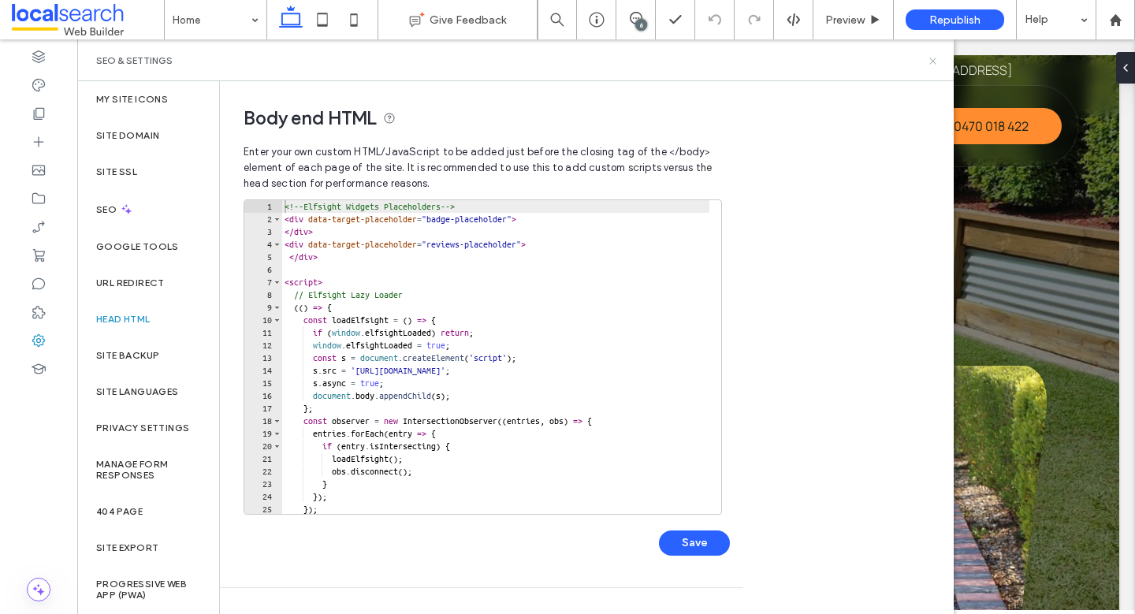
click at [927, 63] on icon at bounding box center [933, 61] width 12 height 12
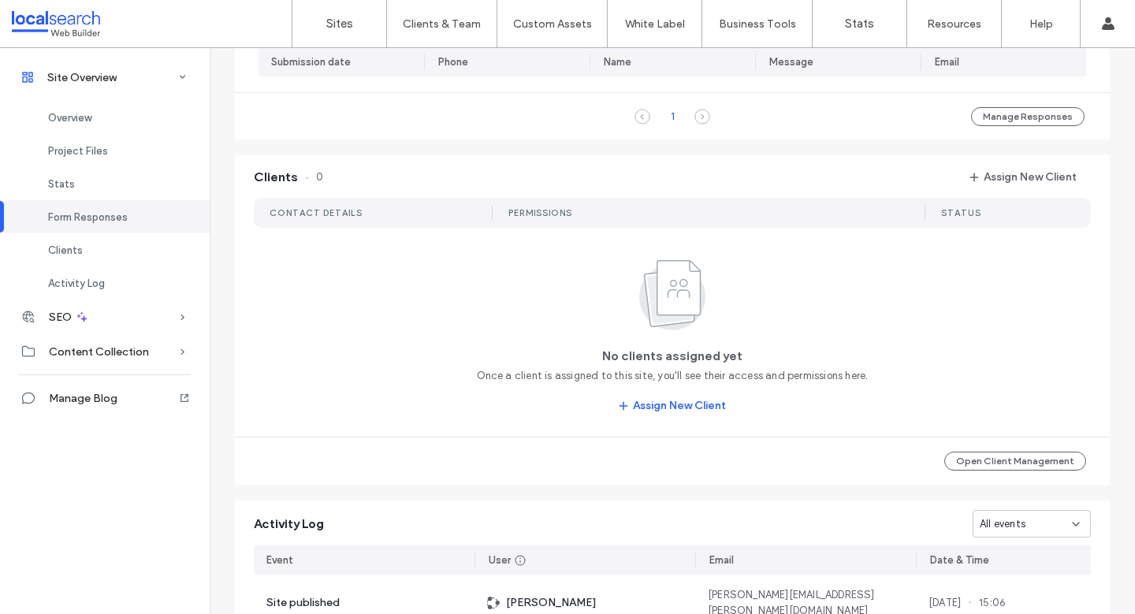
scroll to position [660, 0]
